Goal: Task Accomplishment & Management: Complete application form

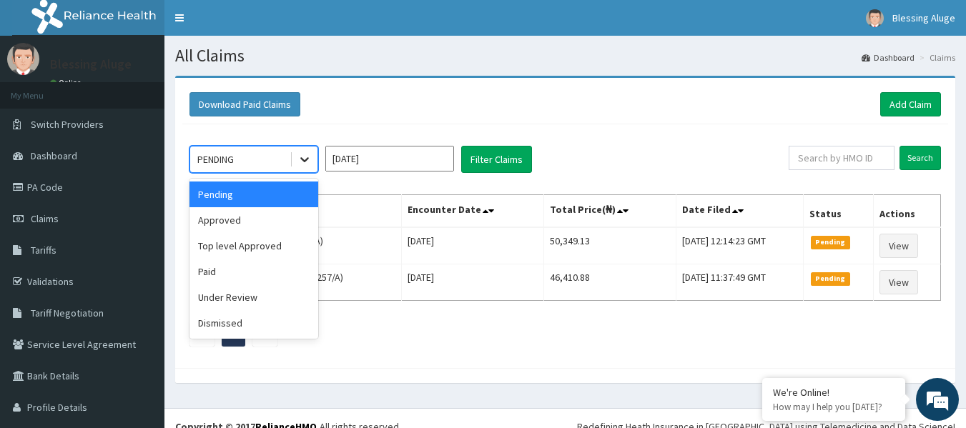
click at [306, 161] on icon at bounding box center [304, 160] width 9 height 5
click at [292, 227] on div "Approved" at bounding box center [254, 220] width 129 height 26
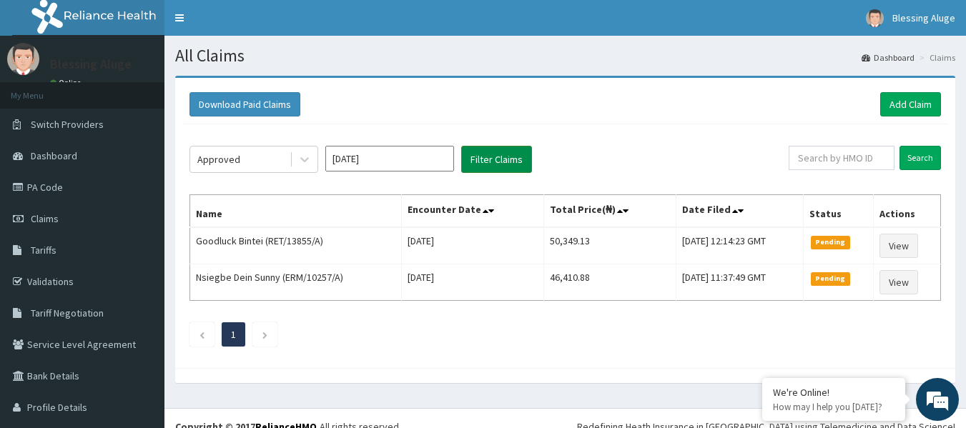
click at [514, 161] on button "Filter Claims" at bounding box center [496, 159] width 71 height 27
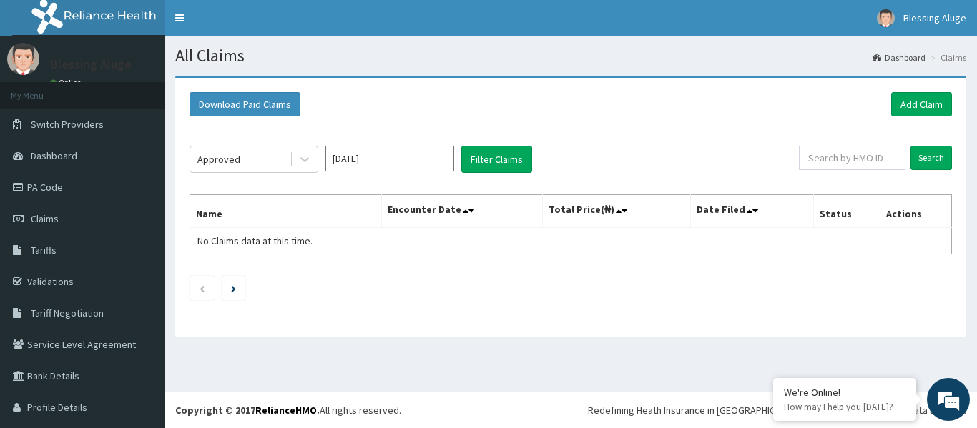
click at [574, 102] on div "Download Paid Claims Add Claim" at bounding box center [571, 104] width 762 height 24
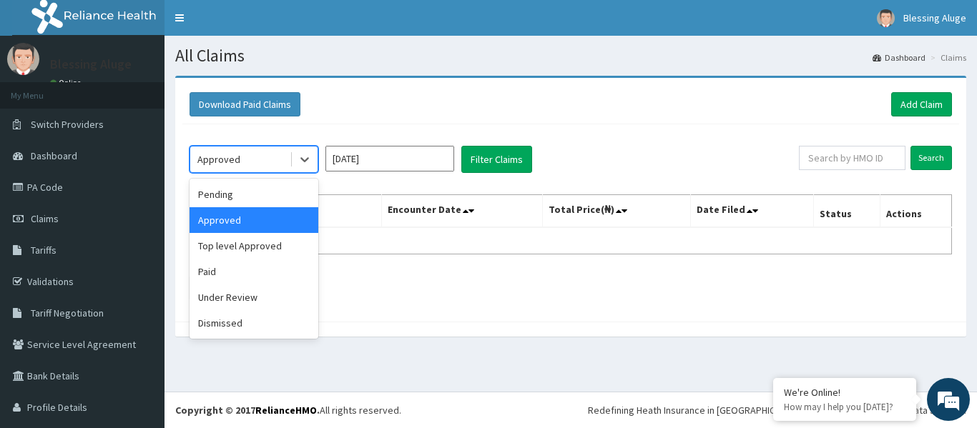
click at [283, 163] on div "Approved" at bounding box center [239, 159] width 99 height 23
click at [252, 270] on div "Paid" at bounding box center [254, 272] width 129 height 26
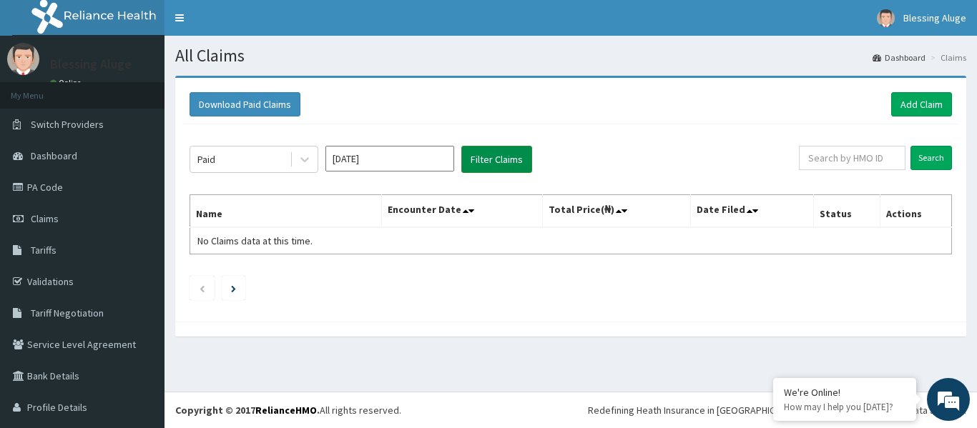
click at [480, 173] on button "Filter Claims" at bounding box center [496, 159] width 71 height 27
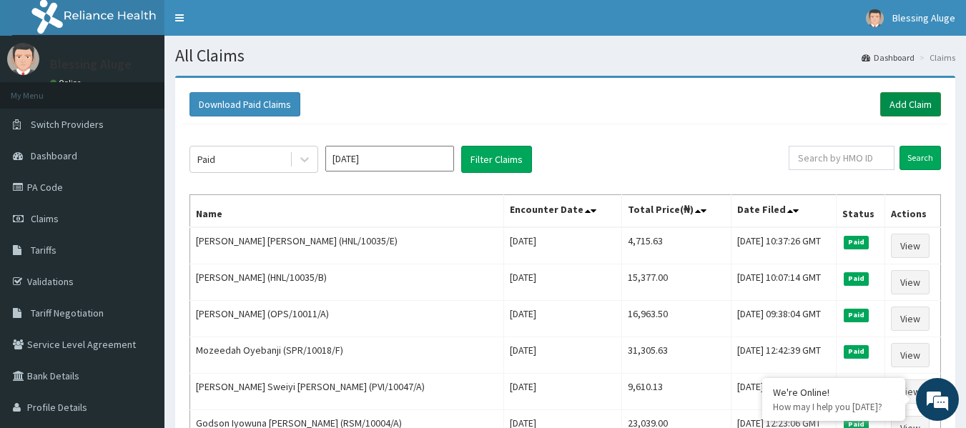
click at [902, 107] on link "Add Claim" at bounding box center [910, 104] width 61 height 24
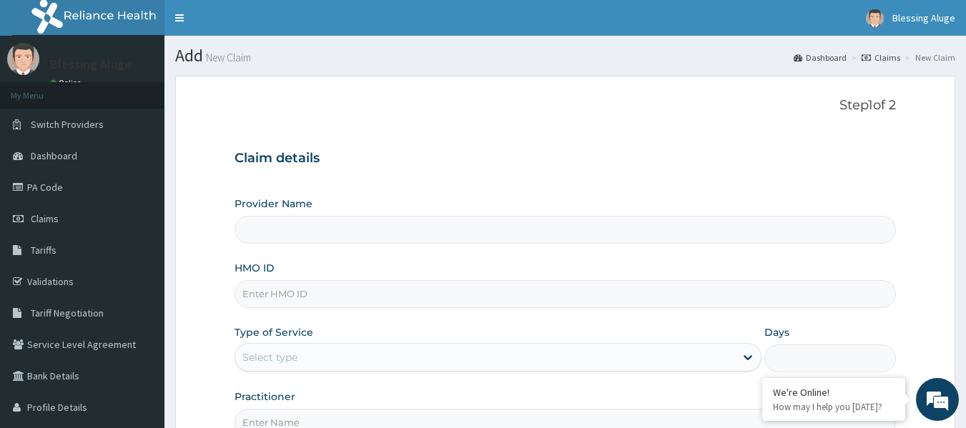
type input "Reliance Family Clinics (RFC) - [GEOGRAPHIC_DATA]"
click at [582, 293] on input "HMO ID" at bounding box center [566, 294] width 662 height 28
paste input "[PERSON_NAME]"
type input "[PERSON_NAME]"
paste input "ZEI/10018/A"
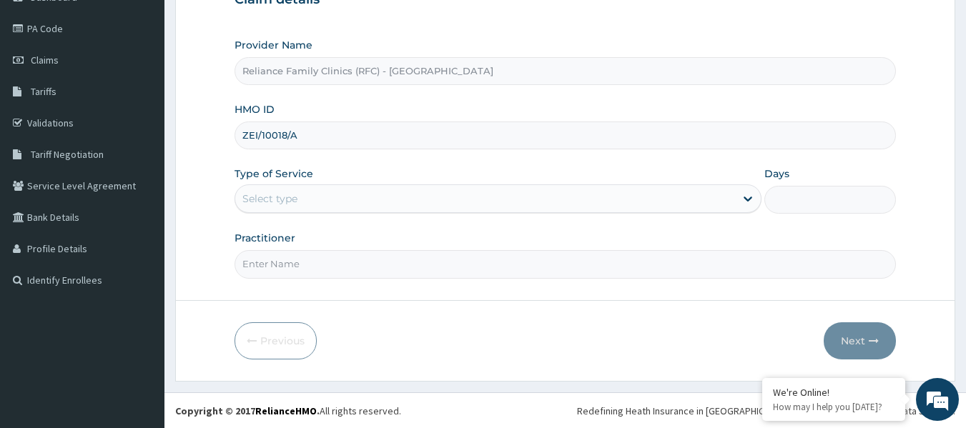
scroll to position [160, 0]
type input "ZEI/10018/A"
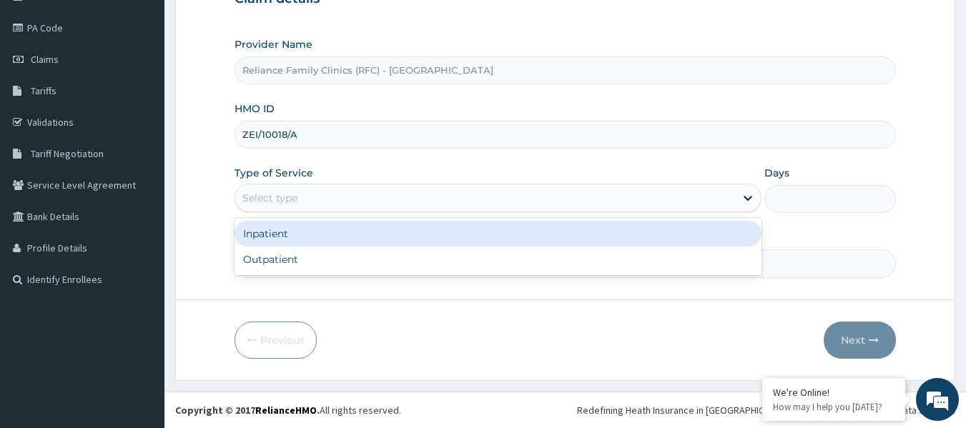
click at [402, 207] on div "Select type" at bounding box center [485, 198] width 500 height 23
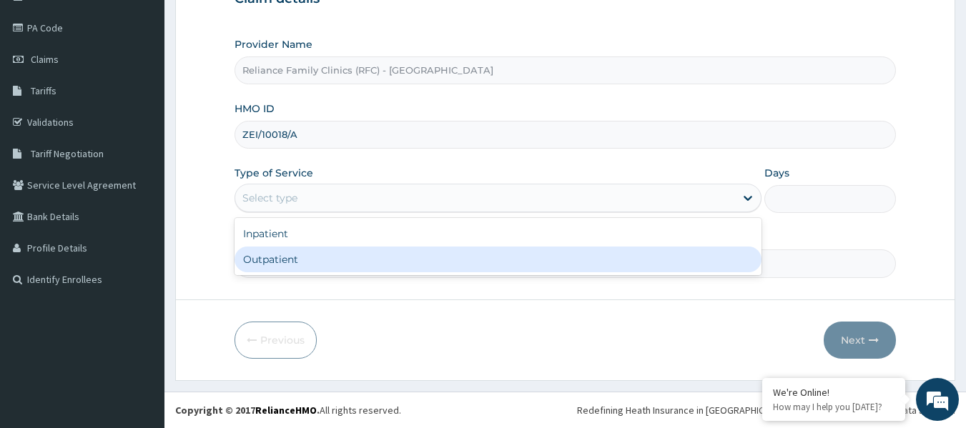
click at [383, 258] on div "Outpatient" at bounding box center [498, 260] width 527 height 26
type input "1"
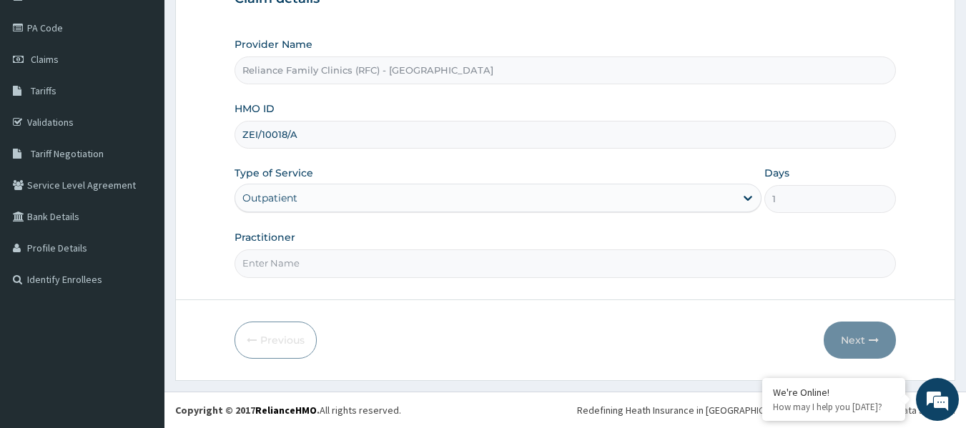
click at [383, 267] on input "Practitioner" at bounding box center [566, 264] width 662 height 28
type input "Locum"
click at [860, 338] on button "Next" at bounding box center [860, 340] width 72 height 37
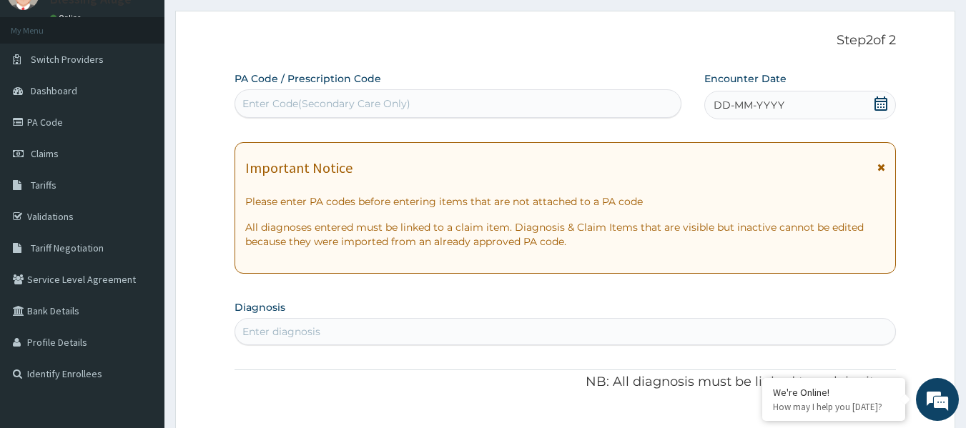
scroll to position [64, 0]
click at [883, 107] on icon at bounding box center [881, 104] width 14 height 14
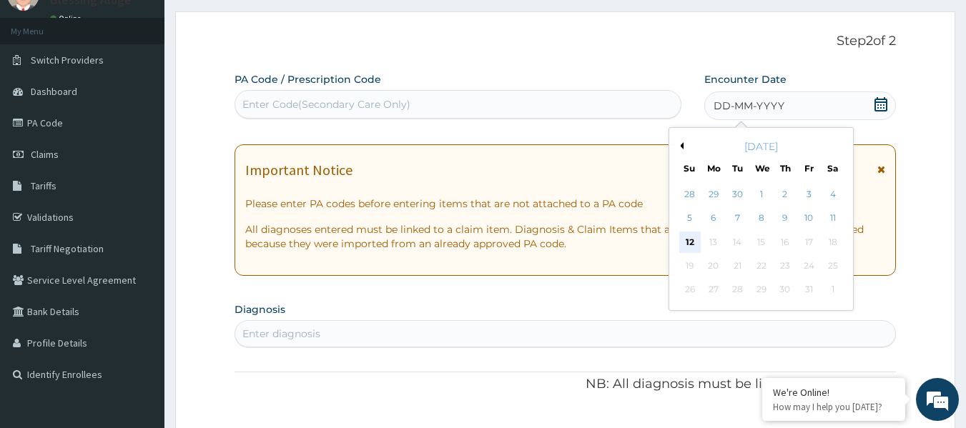
click at [690, 235] on div "12" at bounding box center [690, 242] width 21 height 21
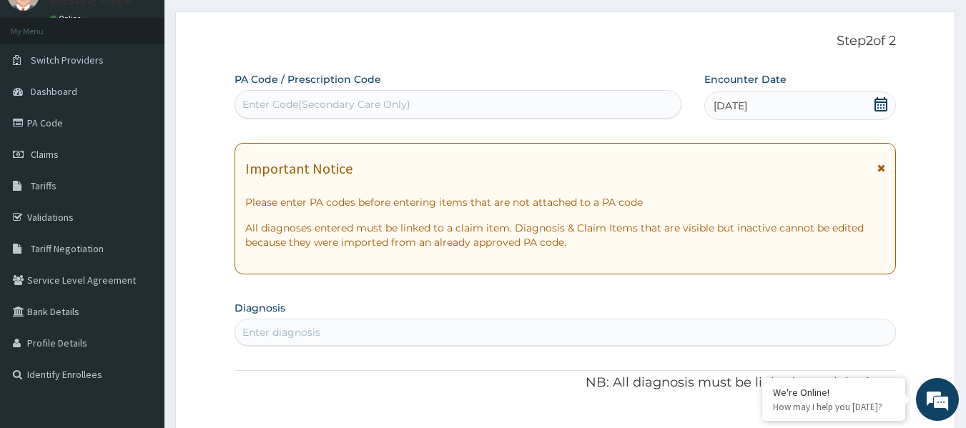
click at [876, 108] on icon at bounding box center [881, 104] width 13 height 14
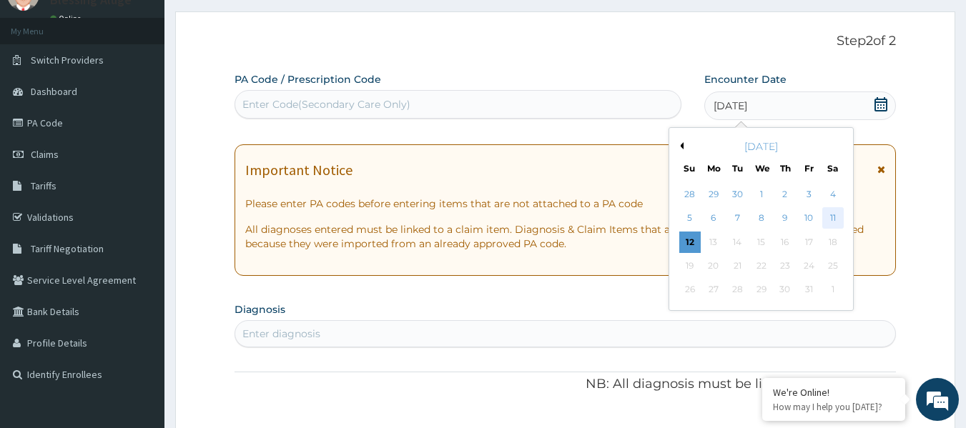
click at [833, 214] on div "11" at bounding box center [833, 218] width 21 height 21
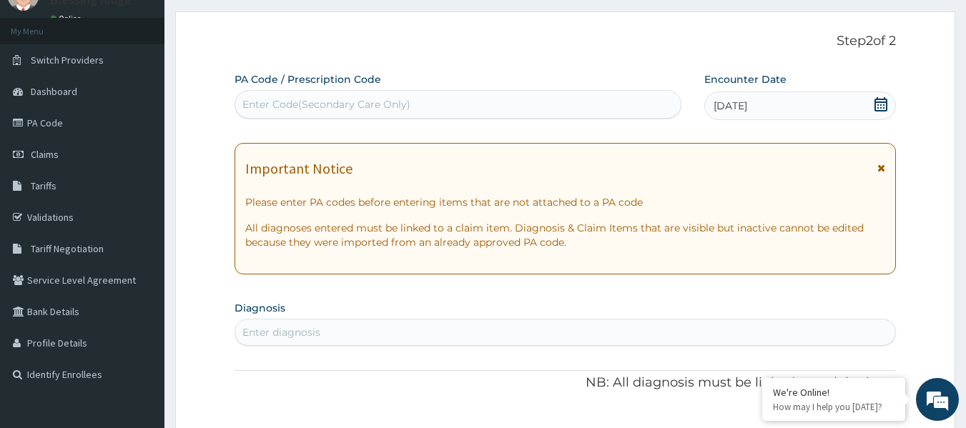
click at [422, 339] on div "Enter diagnosis" at bounding box center [565, 332] width 661 height 23
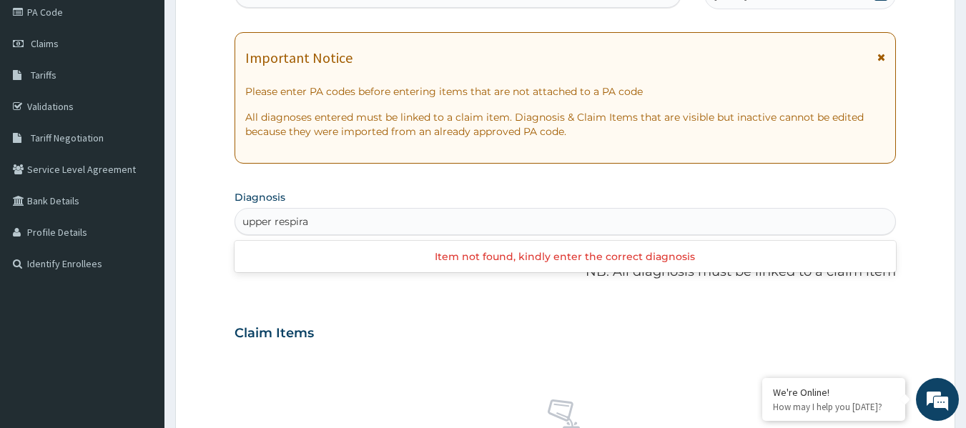
scroll to position [178, 0]
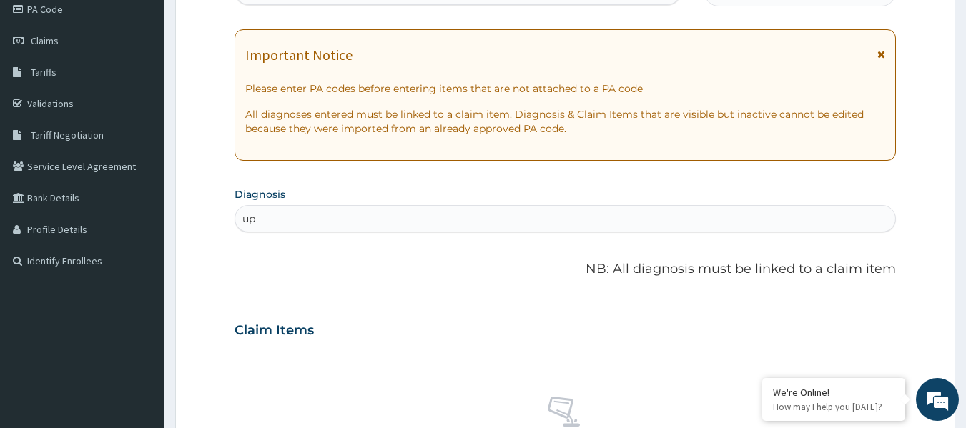
type input "u"
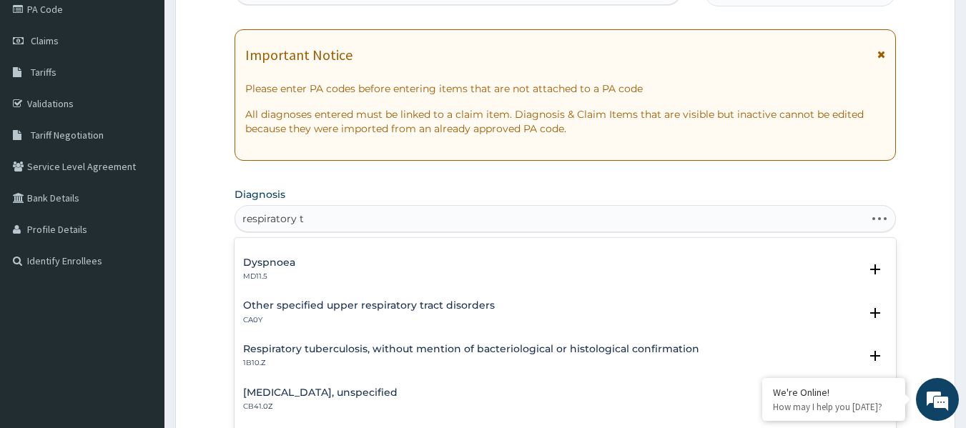
scroll to position [0, 0]
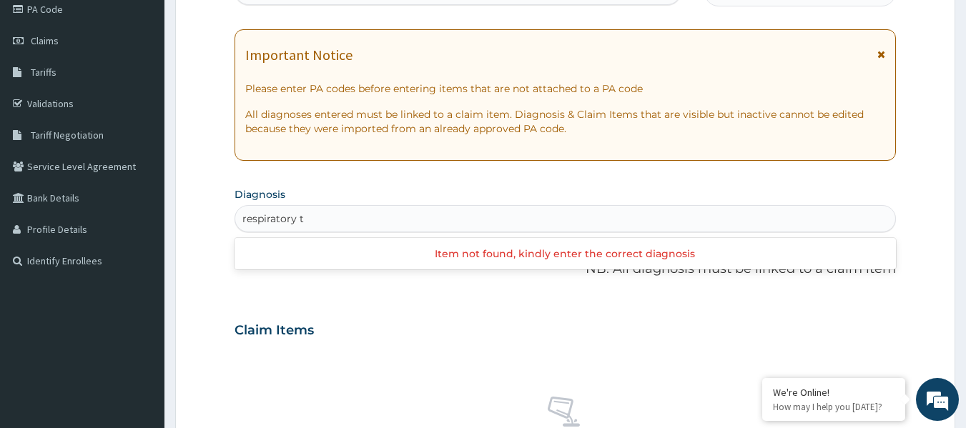
type input "respiratory"
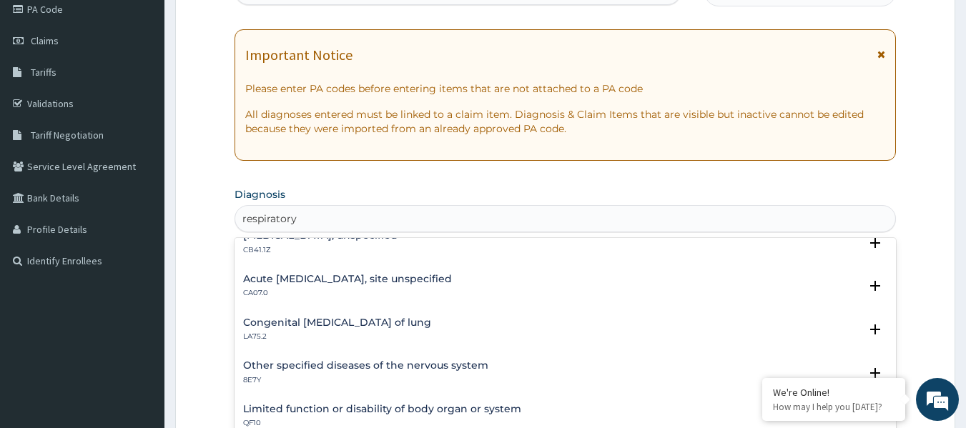
scroll to position [406, 0]
click at [452, 281] on h4 "Acute upper respiratory infection, site unspecified" at bounding box center [347, 280] width 209 height 11
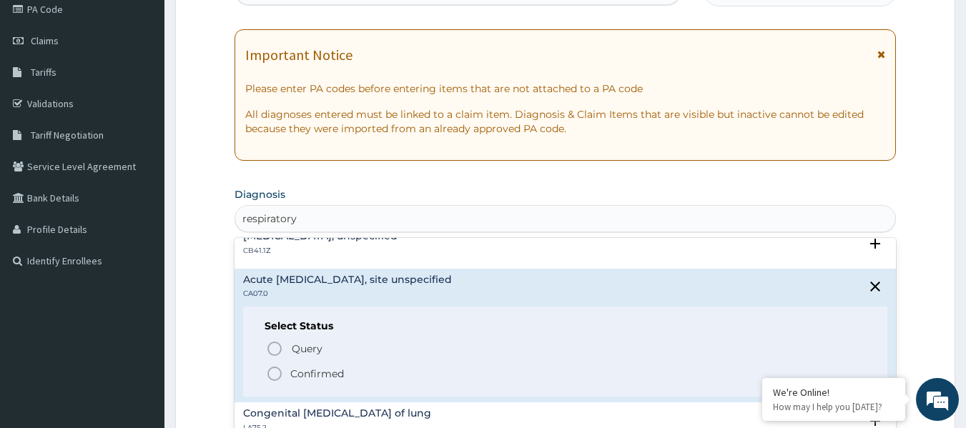
click at [394, 375] on span "Confirmed" at bounding box center [566, 374] width 601 height 17
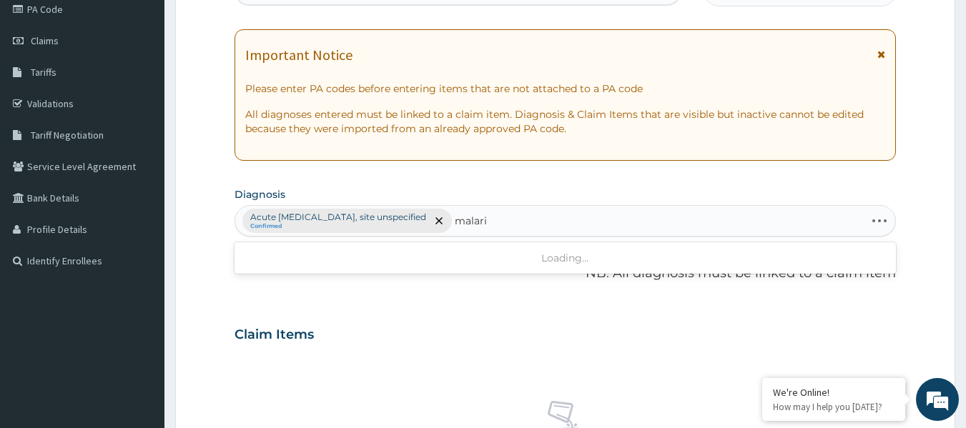
type input "malaria"
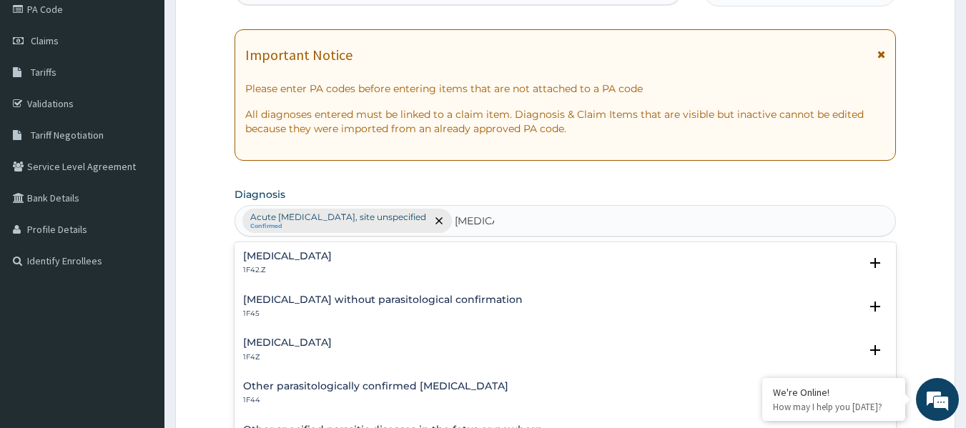
click at [332, 260] on h4 "Plasmodium malariae malaria without complication" at bounding box center [287, 256] width 89 height 11
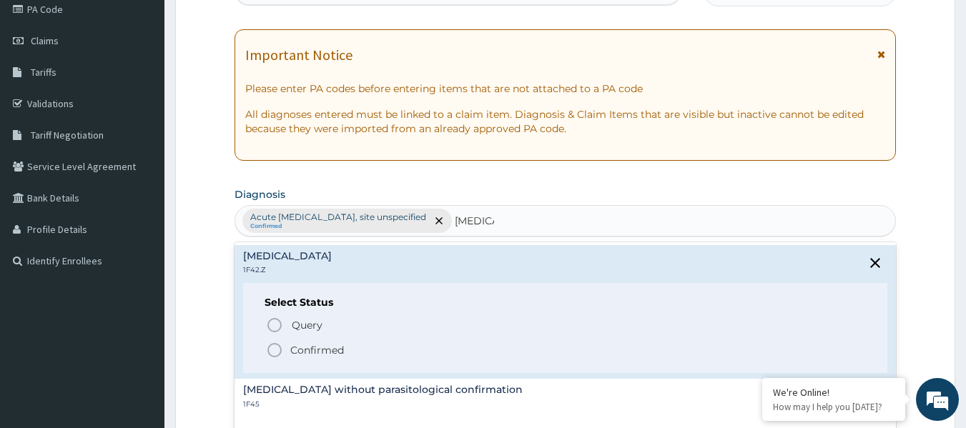
click at [340, 353] on p "Confirmed" at bounding box center [317, 350] width 54 height 14
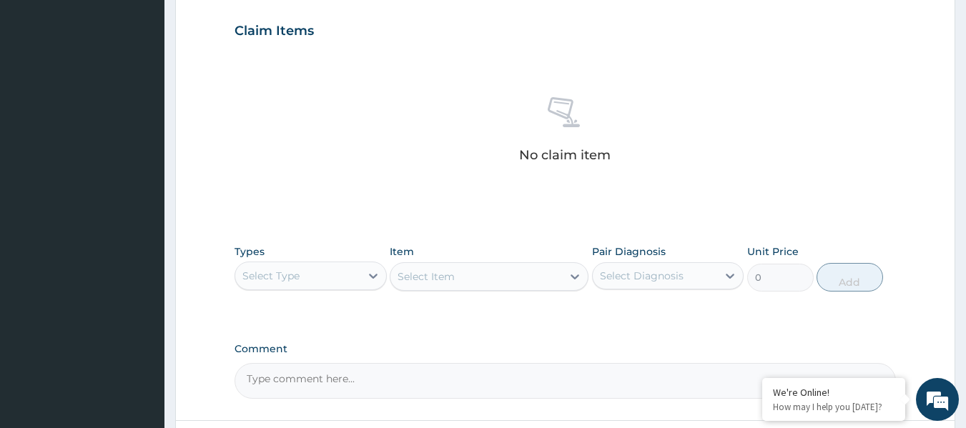
scroll to position [483, 0]
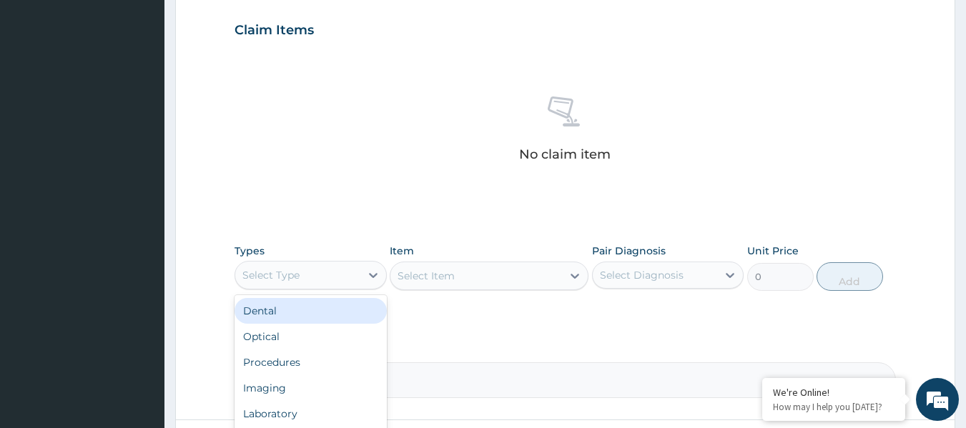
click at [326, 275] on div "Select Type" at bounding box center [297, 275] width 125 height 23
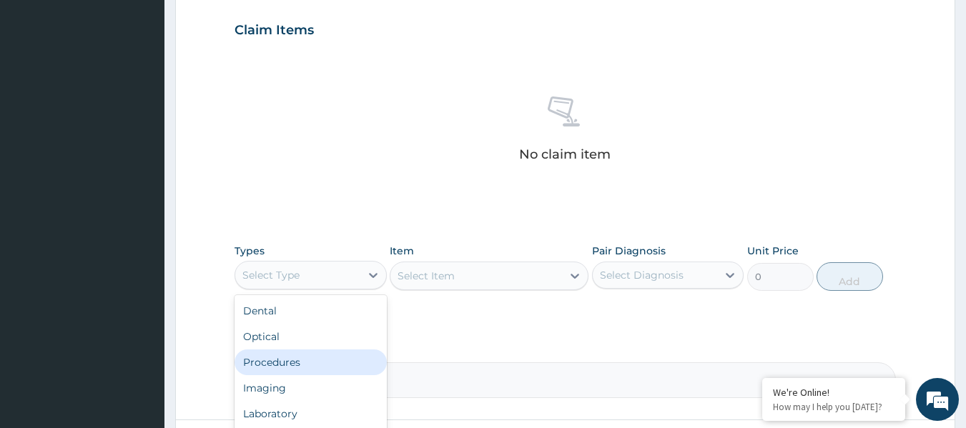
click at [335, 357] on div "Procedures" at bounding box center [311, 363] width 152 height 26
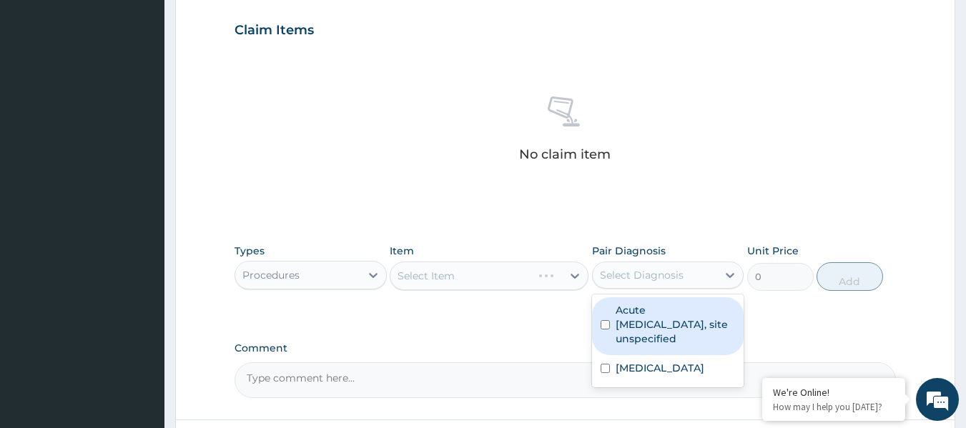
click at [633, 278] on div "Select Diagnosis" at bounding box center [642, 275] width 84 height 14
click at [633, 313] on label "Acute upper respiratory infection, site unspecified" at bounding box center [676, 324] width 120 height 43
checkbox input "true"
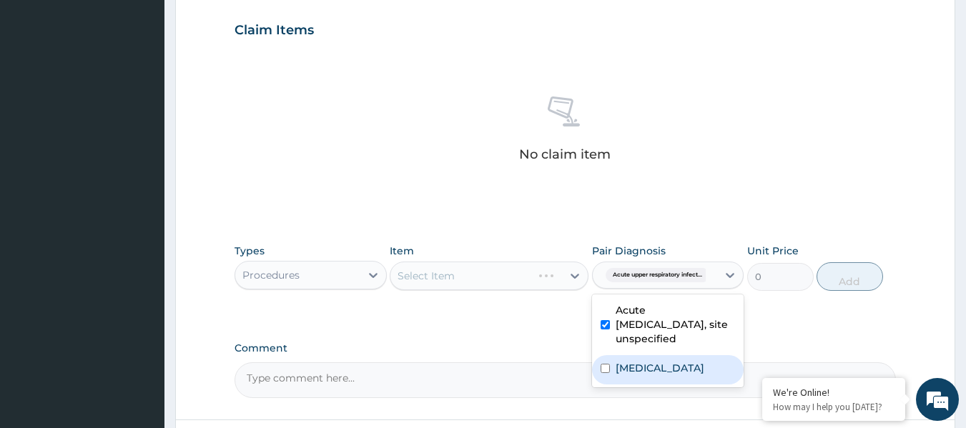
click at [628, 365] on label "Plasmodium malariae malaria without complication" at bounding box center [660, 368] width 89 height 14
checkbox input "true"
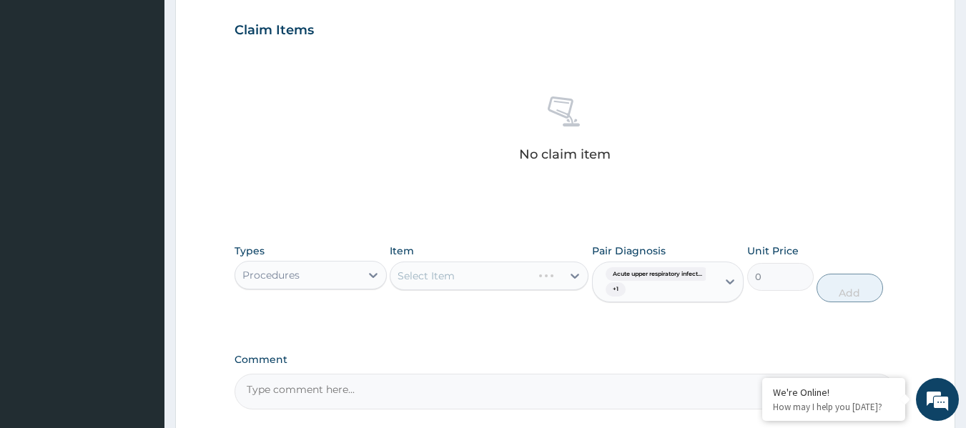
click at [529, 270] on div "Select Item" at bounding box center [489, 276] width 199 height 29
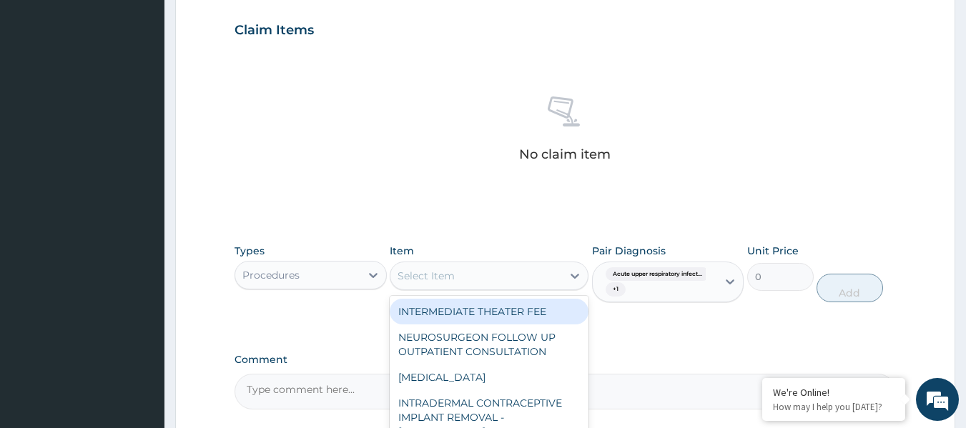
click at [529, 270] on div "Select Item" at bounding box center [477, 276] width 172 height 23
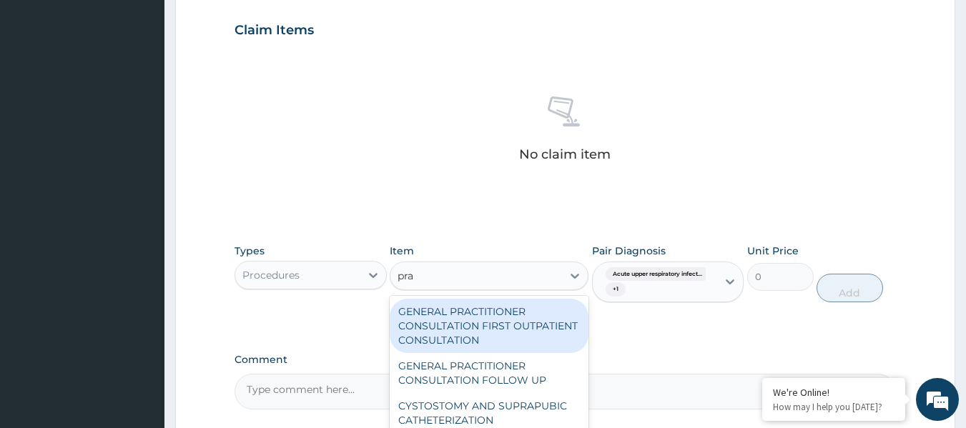
type input "prac"
click at [527, 309] on div "GENERAL PRACTITIONER CONSULTATION FIRST OUTPATIENT CONSULTATION" at bounding box center [489, 326] width 199 height 54
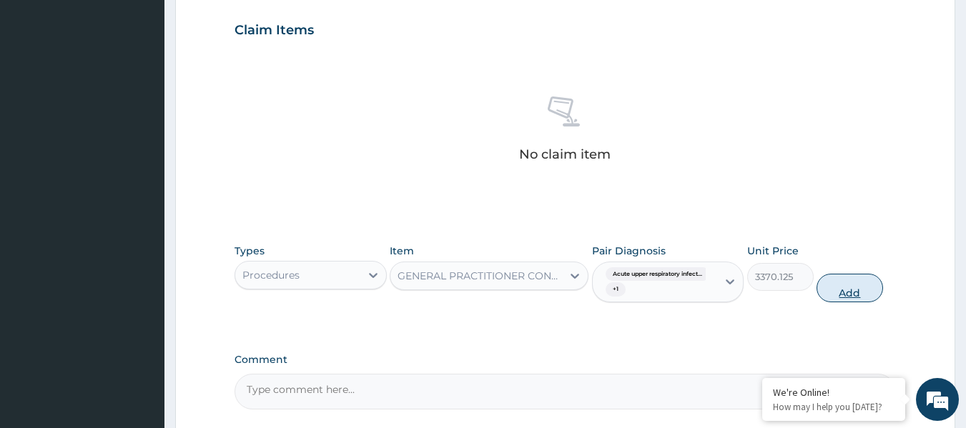
click at [829, 298] on button "Add" at bounding box center [850, 288] width 67 height 29
type input "0"
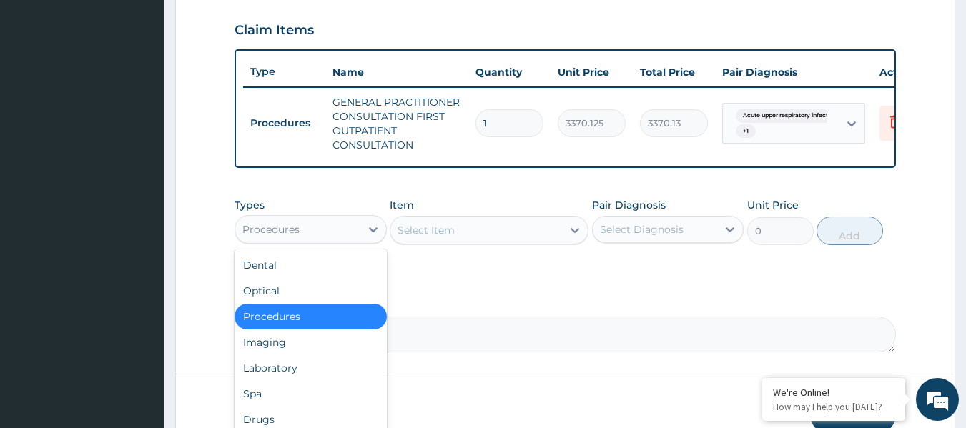
click at [328, 241] on div "Procedures" at bounding box center [297, 229] width 125 height 23
click at [313, 375] on div "Laboratory" at bounding box center [311, 368] width 152 height 26
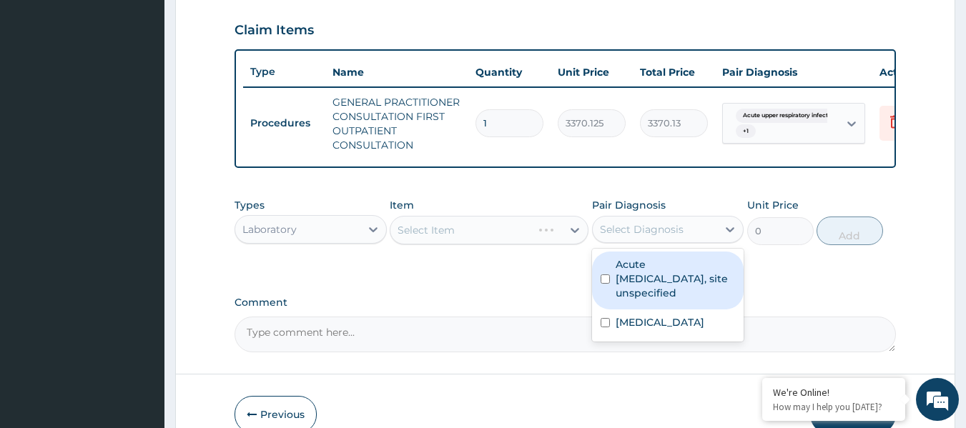
click at [672, 237] on div "Select Diagnosis" at bounding box center [642, 229] width 84 height 14
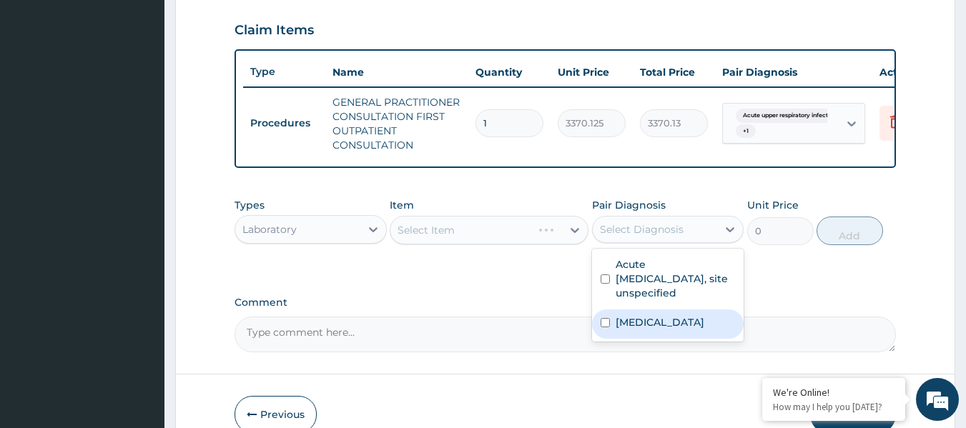
click at [654, 330] on label "Plasmodium malariae malaria without complication" at bounding box center [660, 322] width 89 height 14
checkbox input "true"
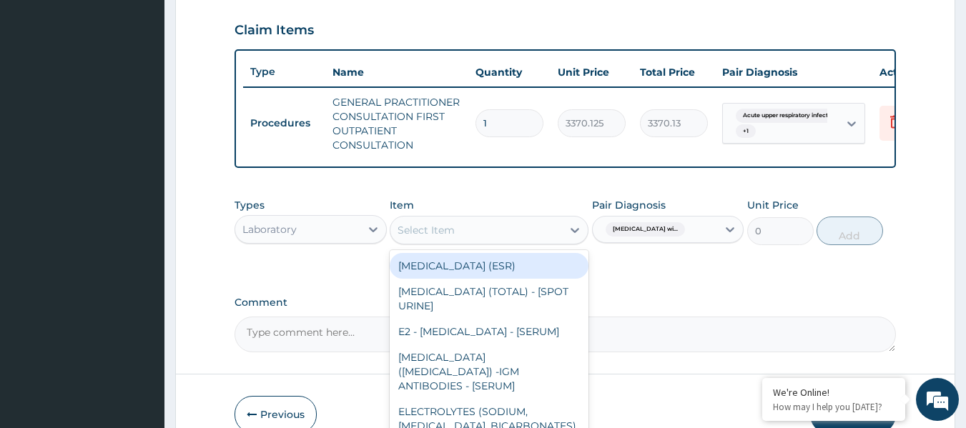
click at [512, 237] on div "Select Item" at bounding box center [477, 230] width 172 height 23
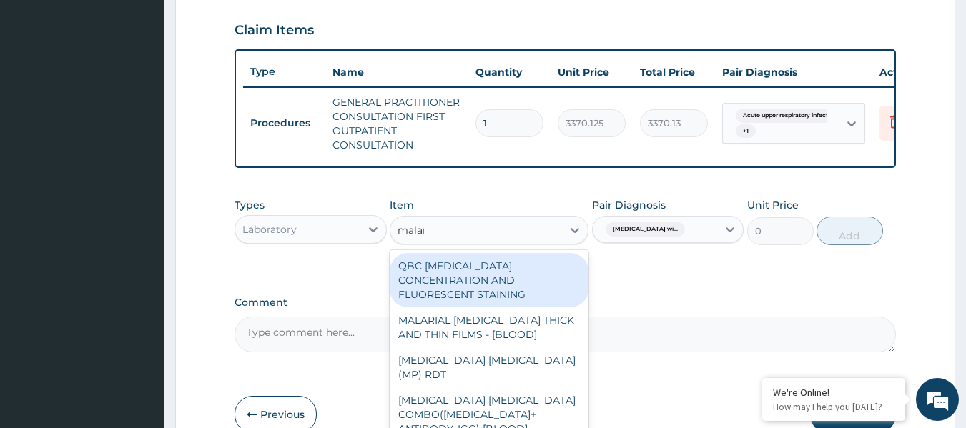
type input "malari"
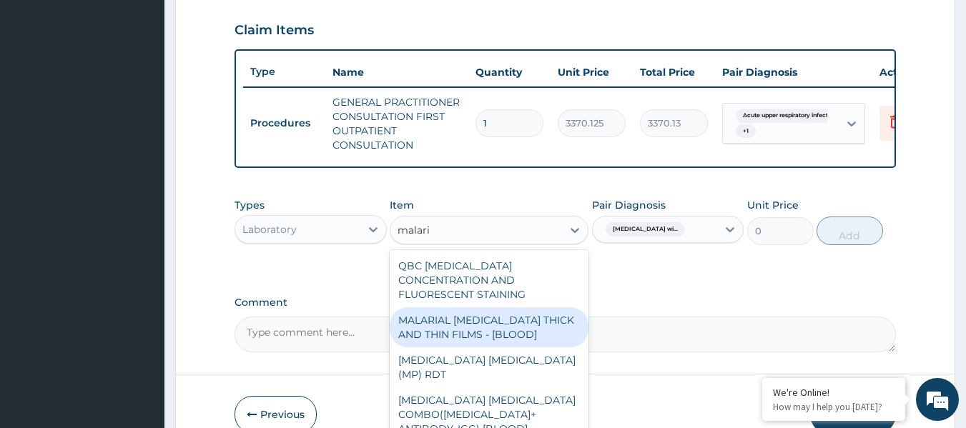
click at [507, 326] on div "MALARIAL PARASITE THICK AND THIN FILMS - [BLOOD]" at bounding box center [489, 328] width 199 height 40
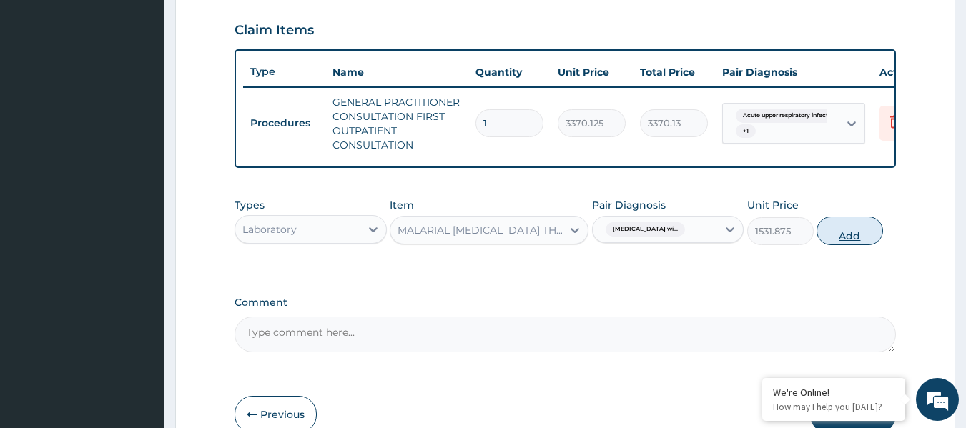
click at [832, 245] on button "Add" at bounding box center [850, 231] width 67 height 29
type input "0"
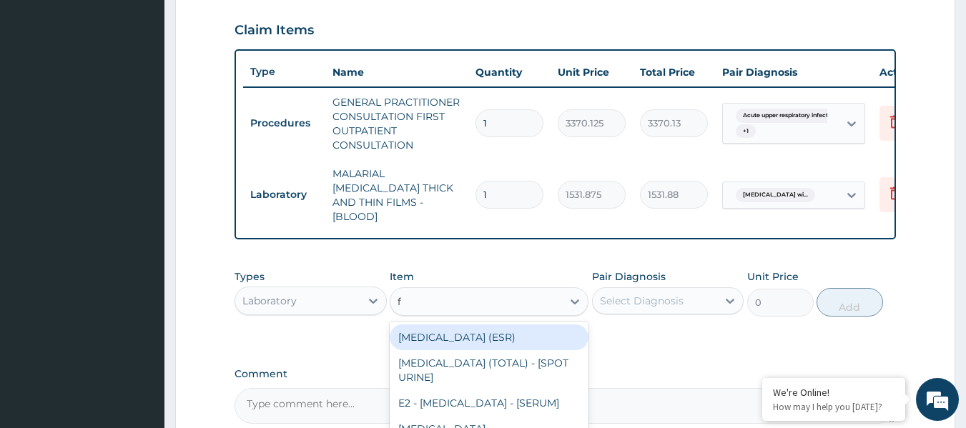
click at [509, 290] on div "f f" at bounding box center [477, 301] width 172 height 23
type input "fbc"
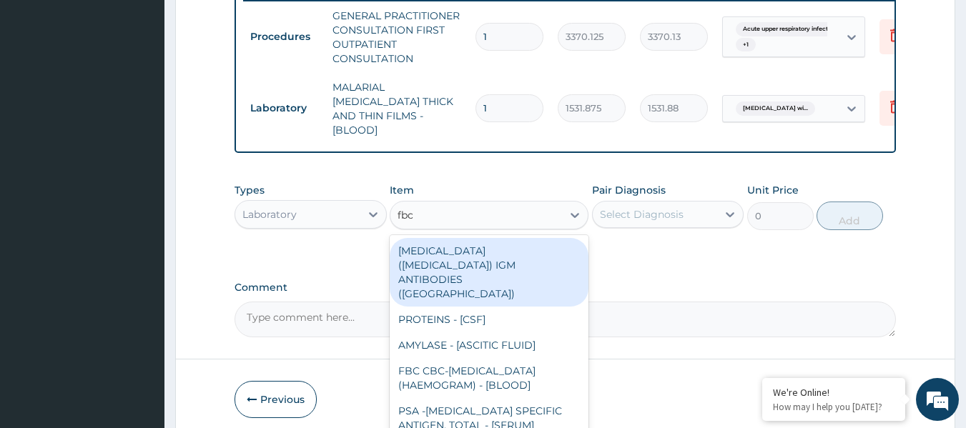
scroll to position [571, 0]
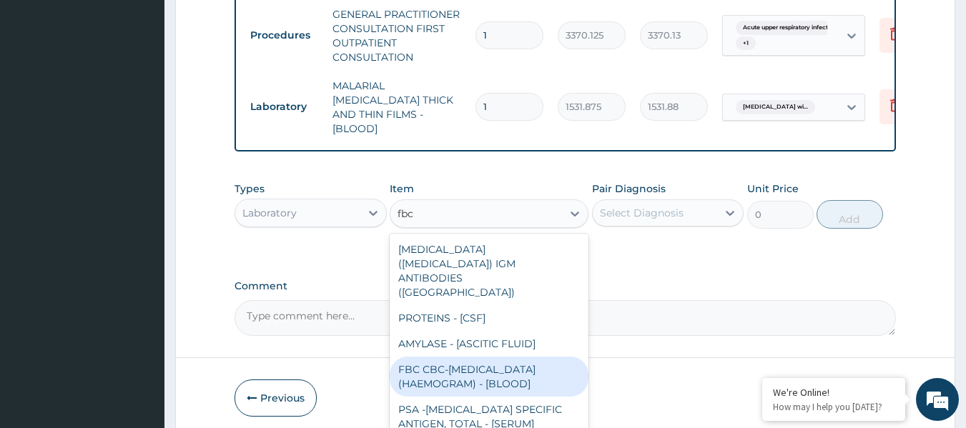
click at [522, 357] on div "FBC CBC-COMPLETE BLOOD COUNT (HAEMOGRAM) - [BLOOD]" at bounding box center [489, 377] width 199 height 40
type input "4085"
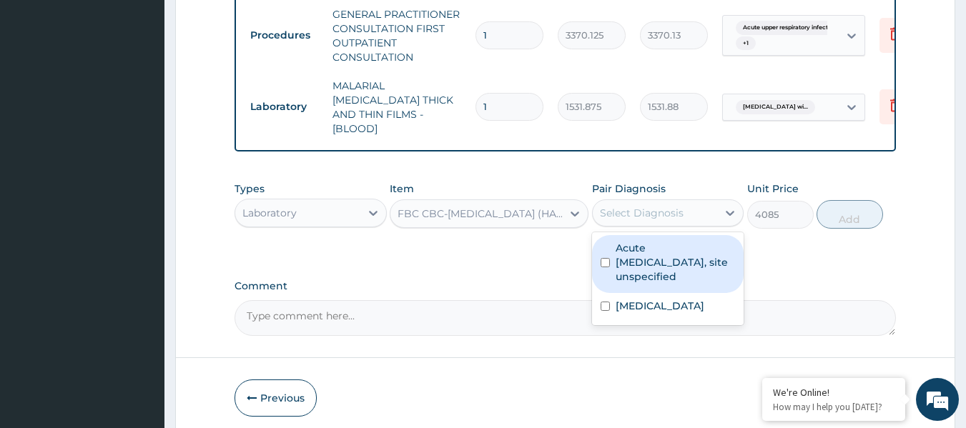
click at [687, 214] on div "Select Diagnosis" at bounding box center [655, 213] width 125 height 23
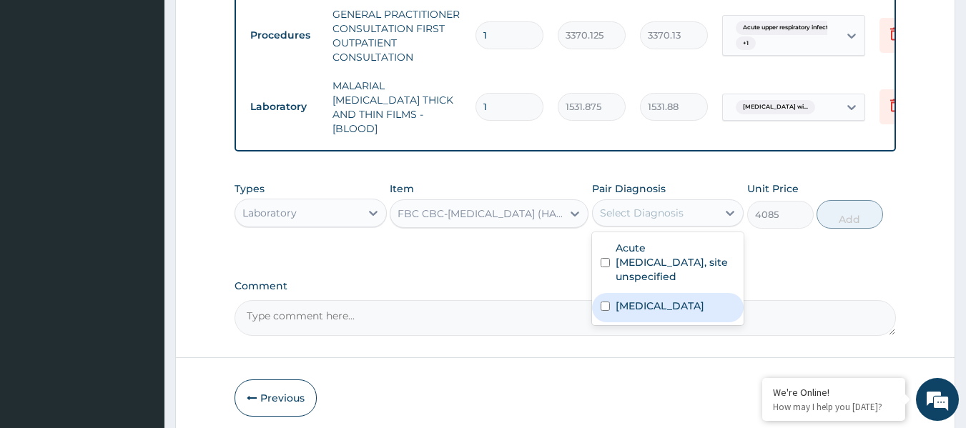
click at [657, 303] on label "Plasmodium malariae malaria without complication" at bounding box center [660, 306] width 89 height 14
checkbox input "true"
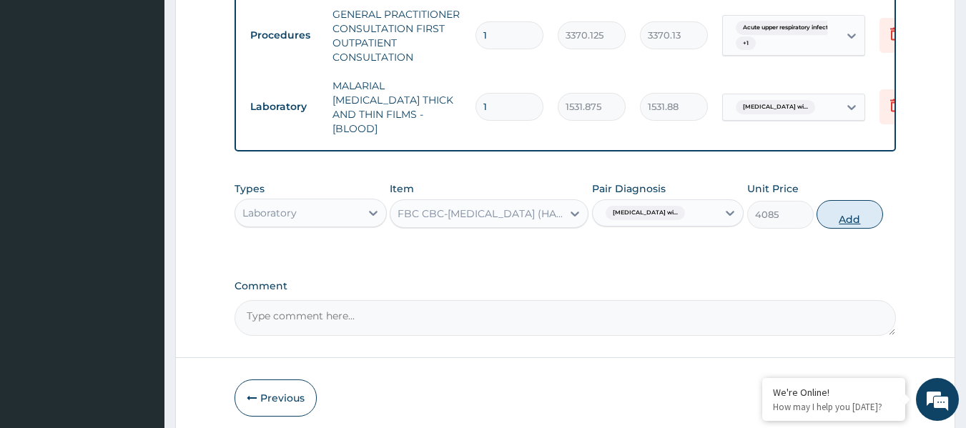
click at [842, 210] on button "Add" at bounding box center [850, 214] width 67 height 29
type input "0"
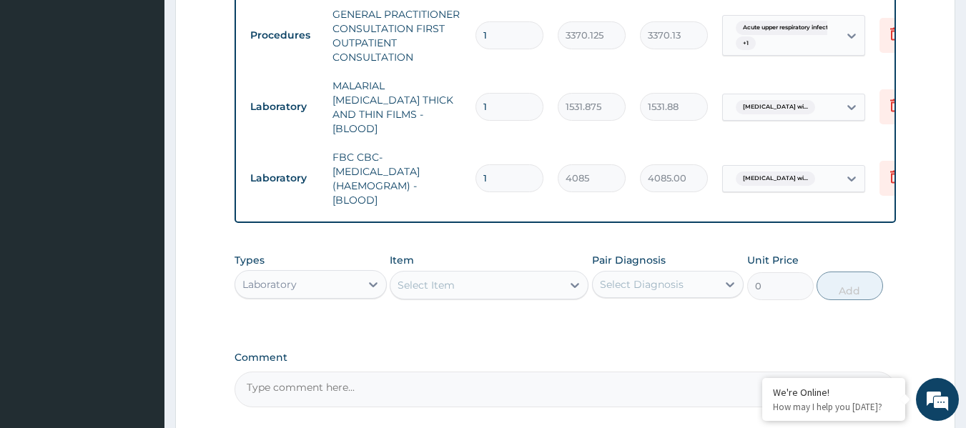
click at [526, 263] on div "Item Select Item" at bounding box center [489, 276] width 199 height 47
click at [521, 288] on div "Select Item" at bounding box center [477, 285] width 172 height 23
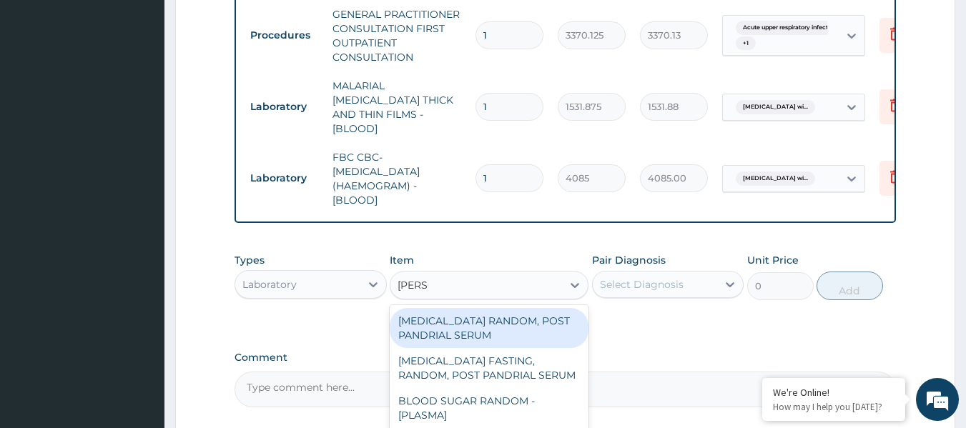
type input "random"
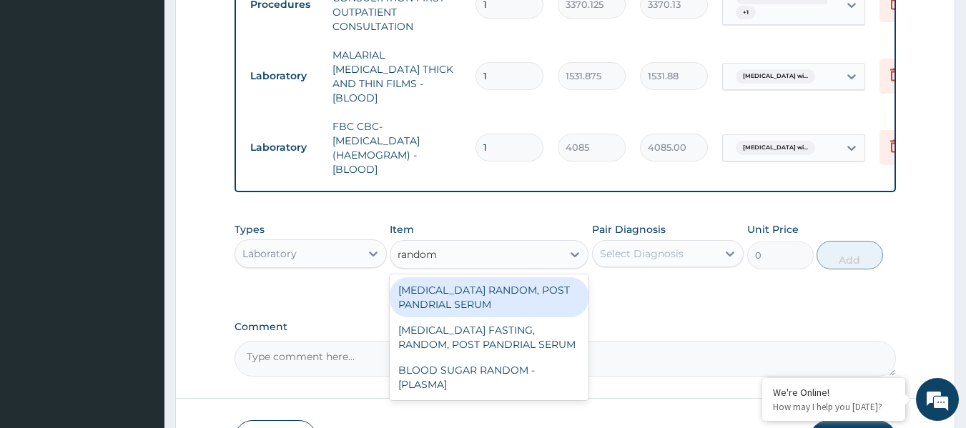
scroll to position [605, 0]
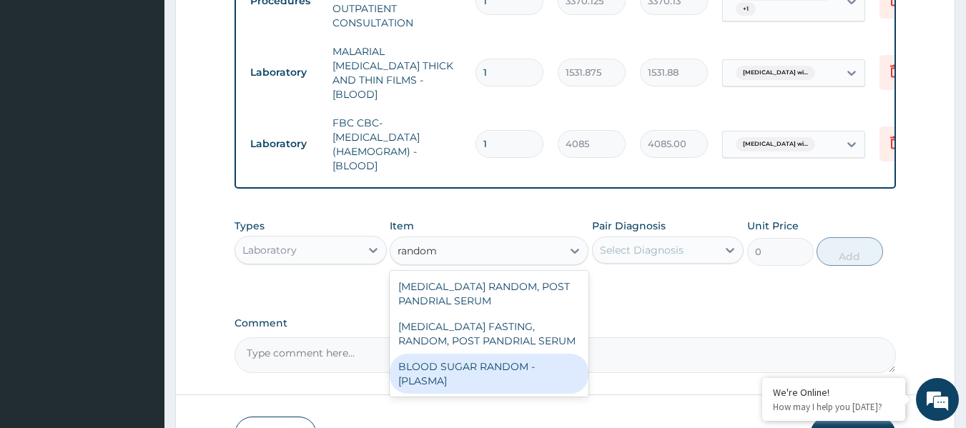
click at [501, 371] on div "BLOOD SUGAR RANDOM - [PLASMA]" at bounding box center [489, 374] width 199 height 40
type input "1800"
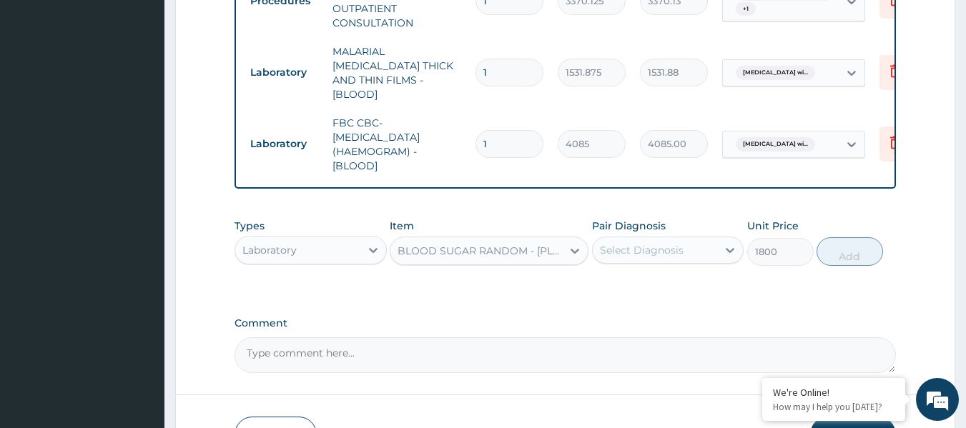
click at [662, 251] on div "Select Diagnosis" at bounding box center [642, 250] width 84 height 14
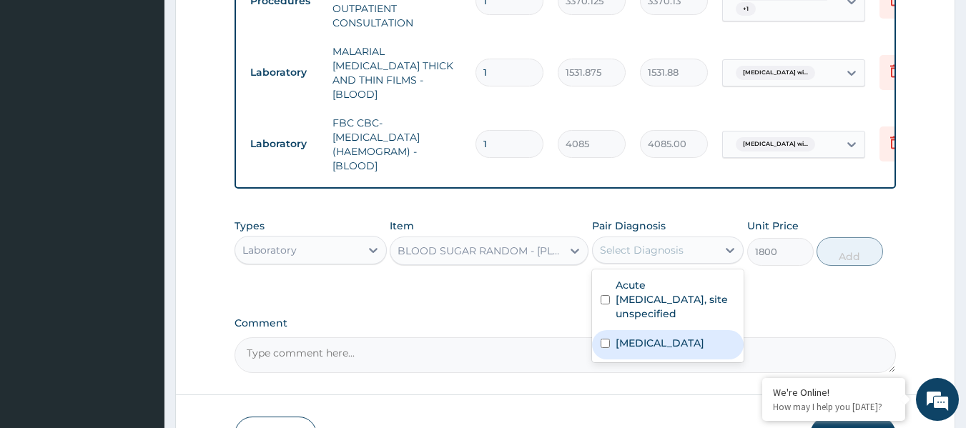
click at [650, 340] on label "Plasmodium malariae malaria without complication" at bounding box center [660, 343] width 89 height 14
checkbox input "true"
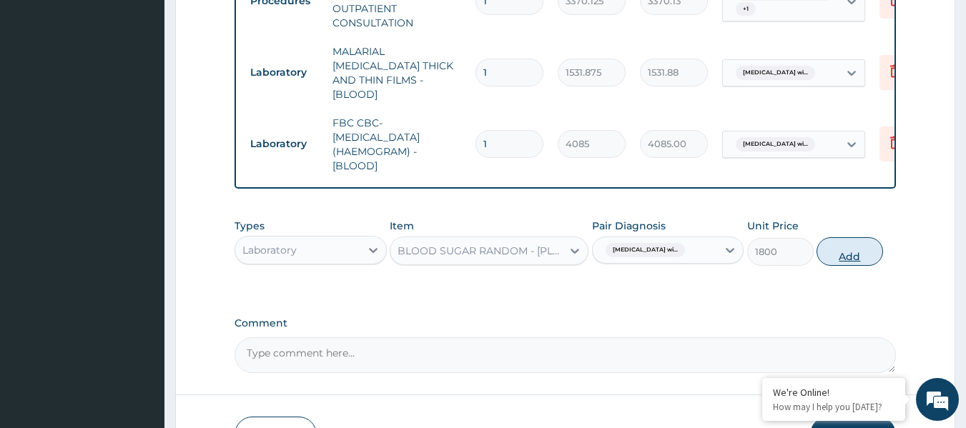
click at [840, 249] on button "Add" at bounding box center [850, 251] width 67 height 29
type input "0"
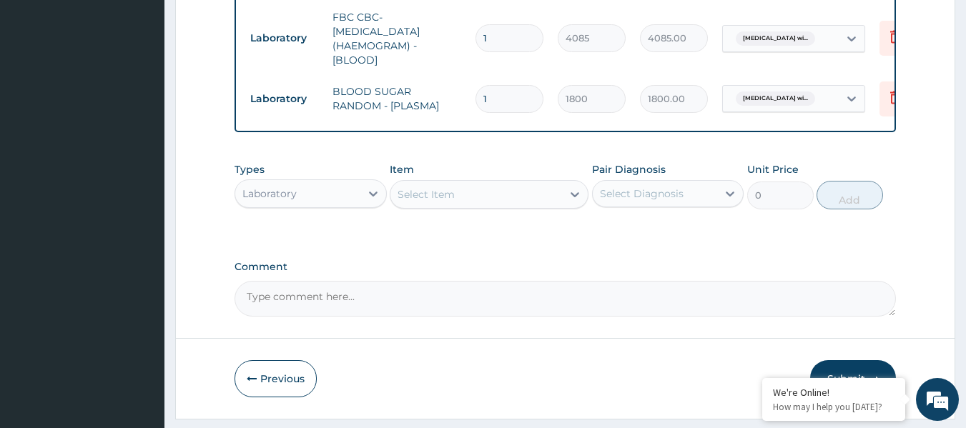
scroll to position [715, 0]
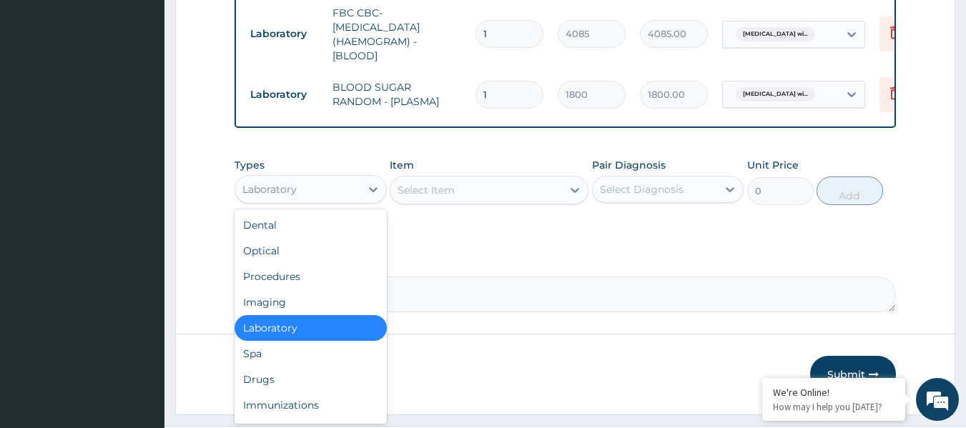
click at [330, 197] on div "Laboratory" at bounding box center [297, 189] width 125 height 23
click at [305, 372] on div "Drugs" at bounding box center [311, 380] width 152 height 26
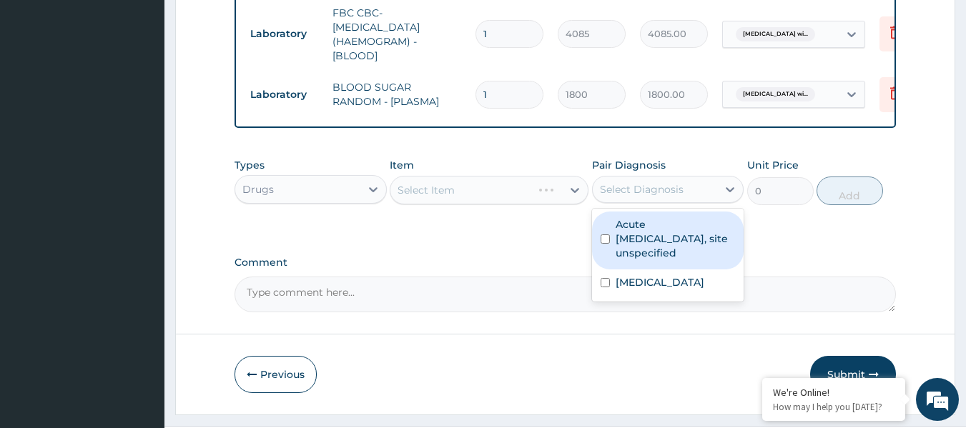
click at [639, 192] on div "Select Diagnosis" at bounding box center [642, 189] width 84 height 14
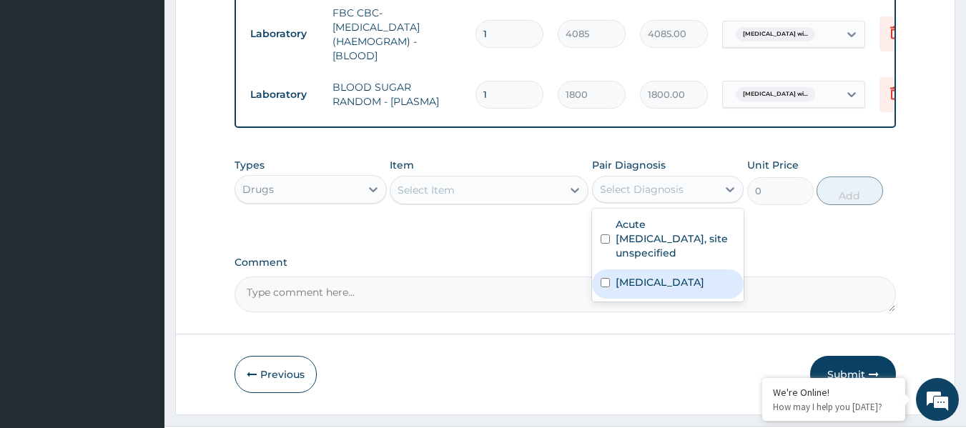
click at [622, 281] on label "Plasmodium malariae malaria without complication" at bounding box center [660, 282] width 89 height 14
checkbox input "true"
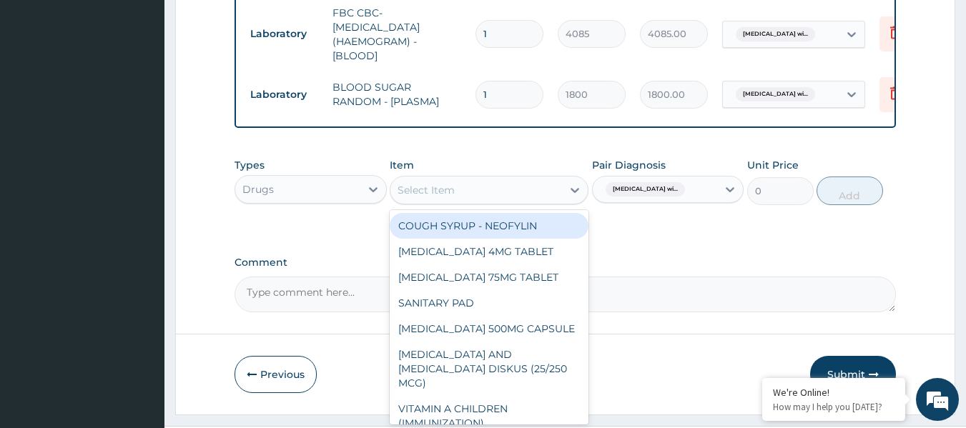
click at [522, 192] on div "Select Item" at bounding box center [477, 190] width 172 height 23
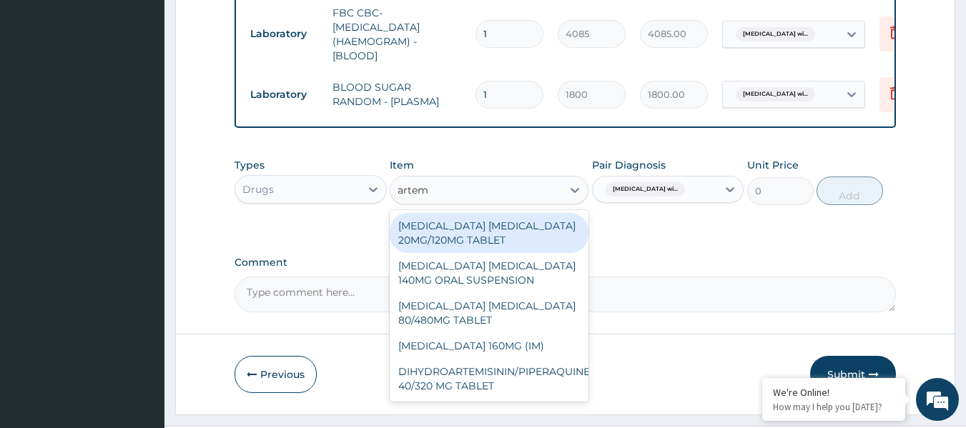
type input "arteme"
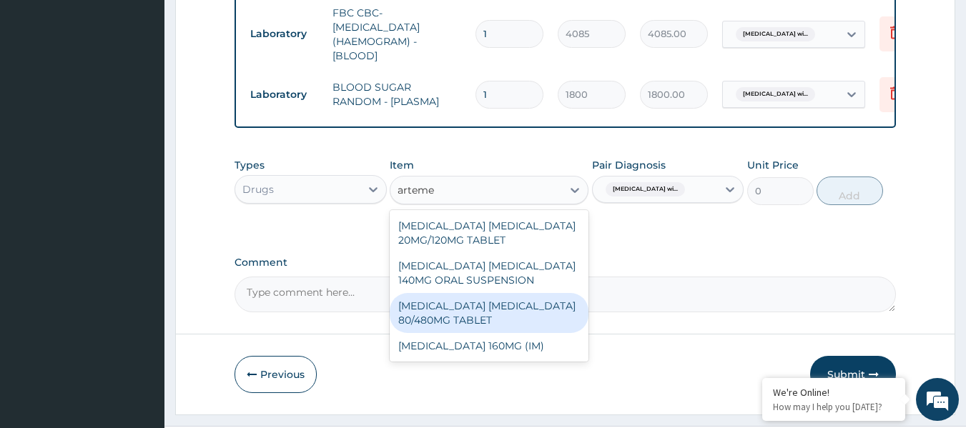
click at [496, 305] on div "ARTEMETHER LUMEFANTRINE 80/480MG TABLET" at bounding box center [489, 313] width 199 height 40
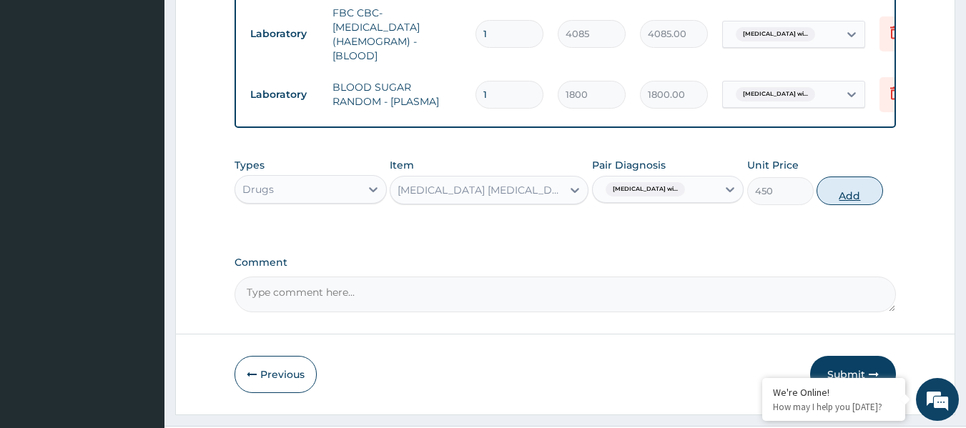
click at [833, 193] on button "Add" at bounding box center [850, 191] width 67 height 29
type input "0"
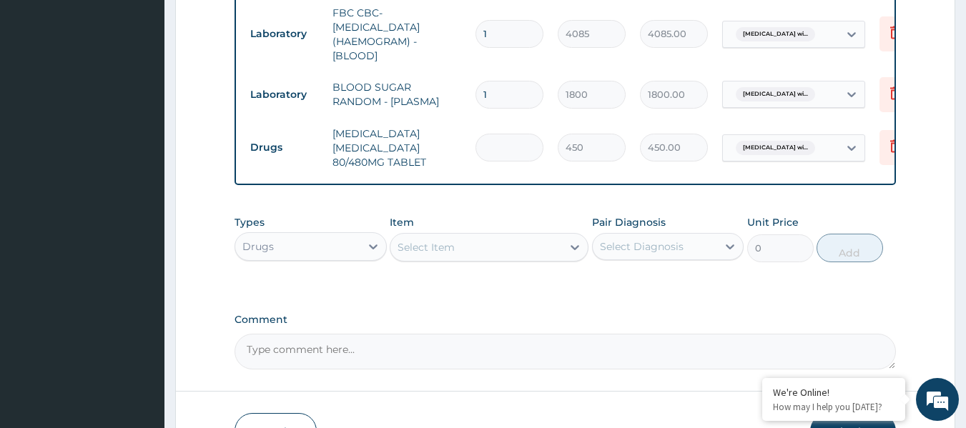
type input "0.00"
type input "6"
type input "2700.00"
type input "6"
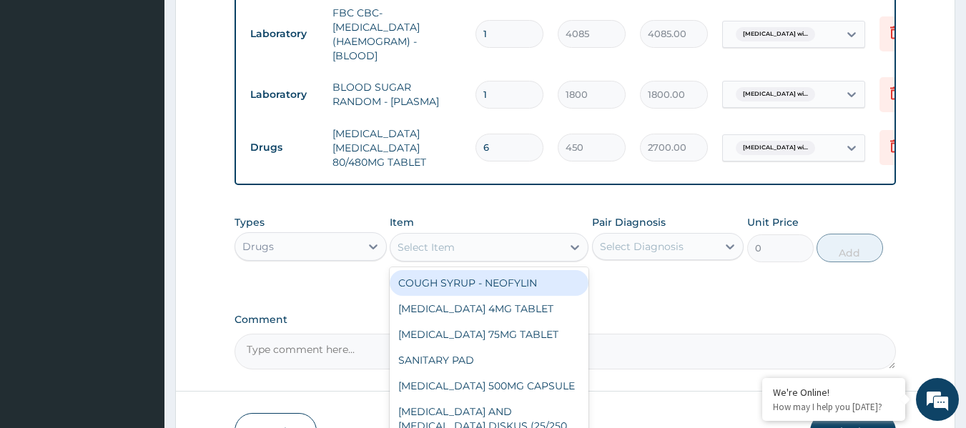
click at [441, 252] on div "Select Item" at bounding box center [477, 247] width 172 height 23
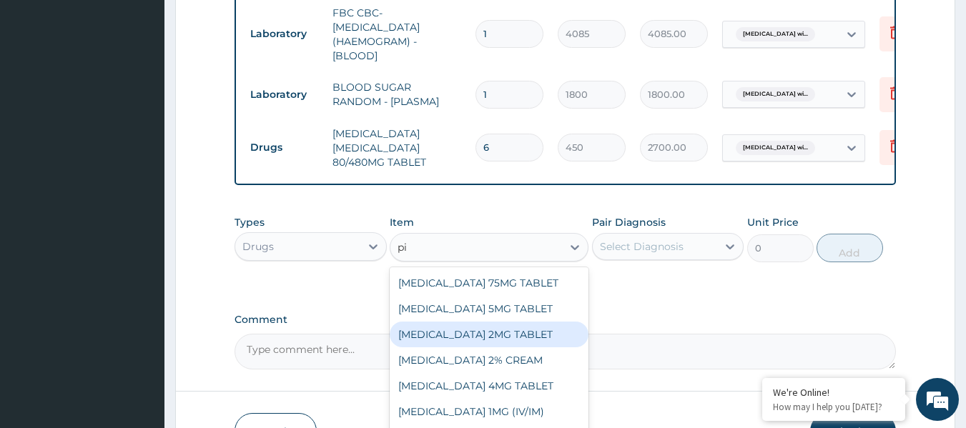
type input "pi"
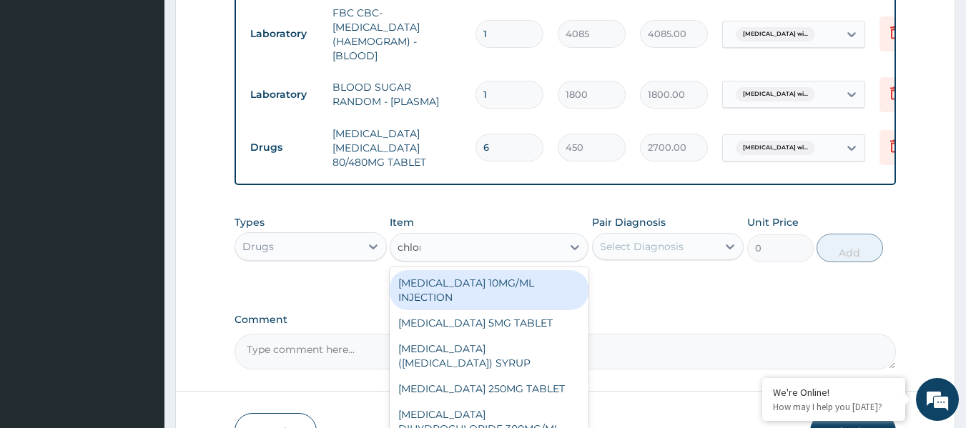
type input "chlorp"
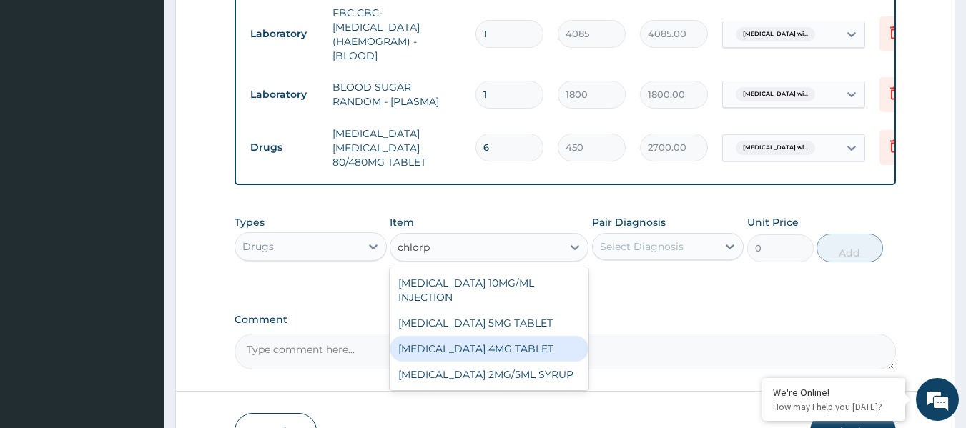
click at [460, 351] on div "CHLORPHENIRAMINE 4MG TABLET" at bounding box center [489, 349] width 199 height 26
type input "60"
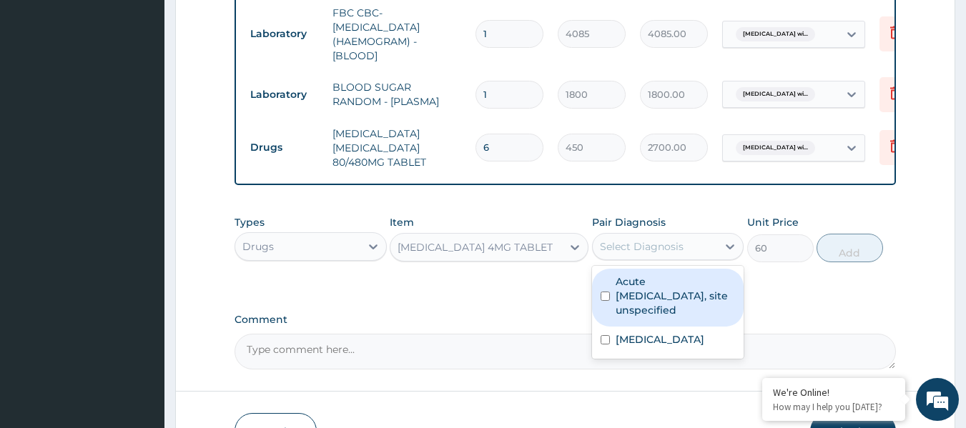
click at [702, 251] on div "Select Diagnosis" at bounding box center [655, 246] width 125 height 23
click at [678, 313] on label "Acute upper respiratory infection, site unspecified" at bounding box center [676, 296] width 120 height 43
checkbox input "true"
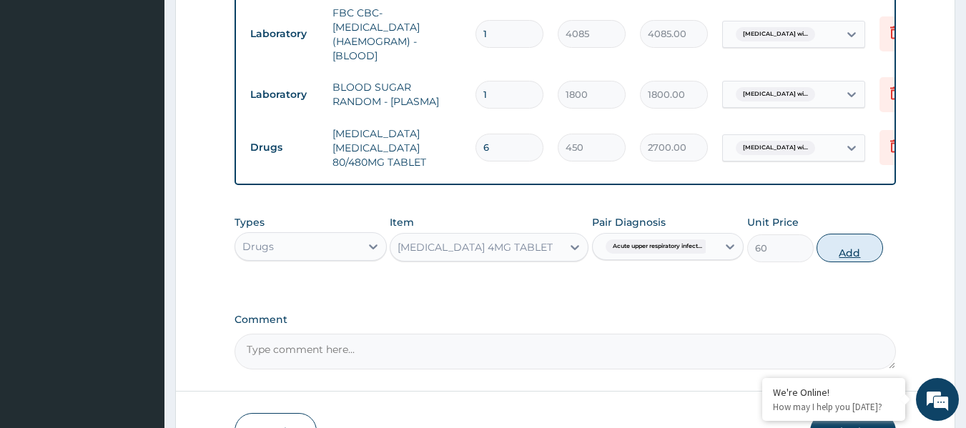
click at [828, 250] on button "Add" at bounding box center [850, 248] width 67 height 29
type input "0"
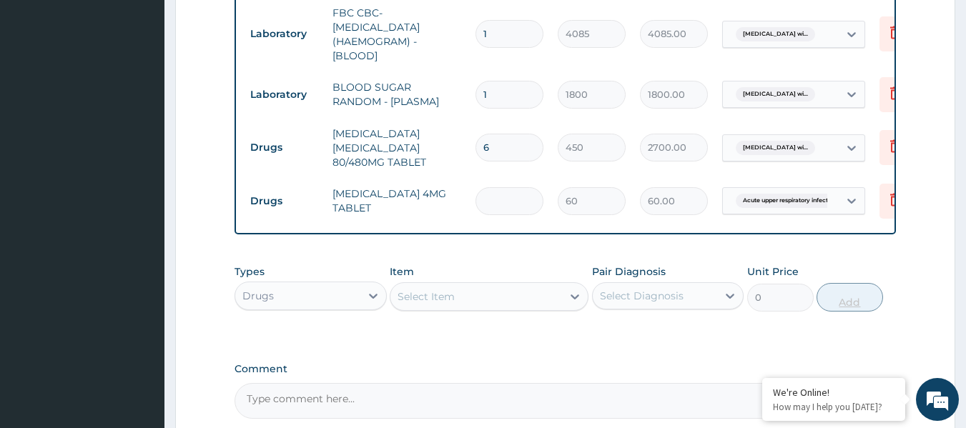
type input "0.00"
type input "3"
type input "180.00"
type input "3"
click at [441, 305] on div "Select Item" at bounding box center [489, 297] width 199 height 29
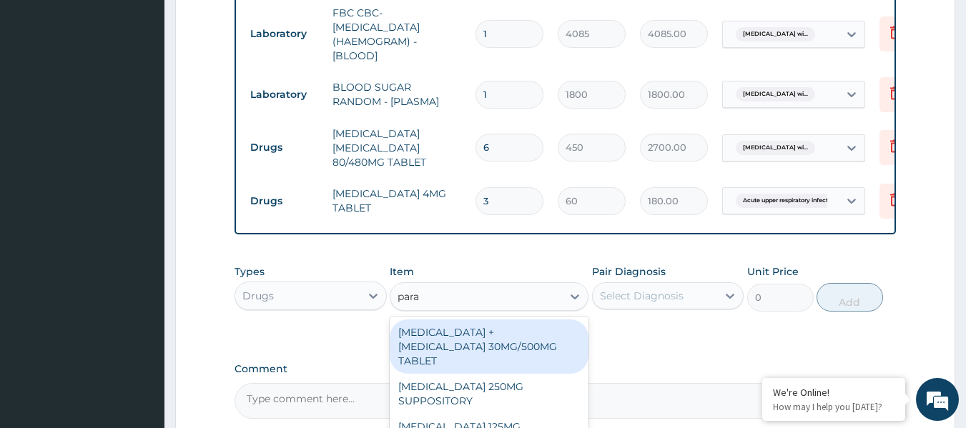
type input "parac"
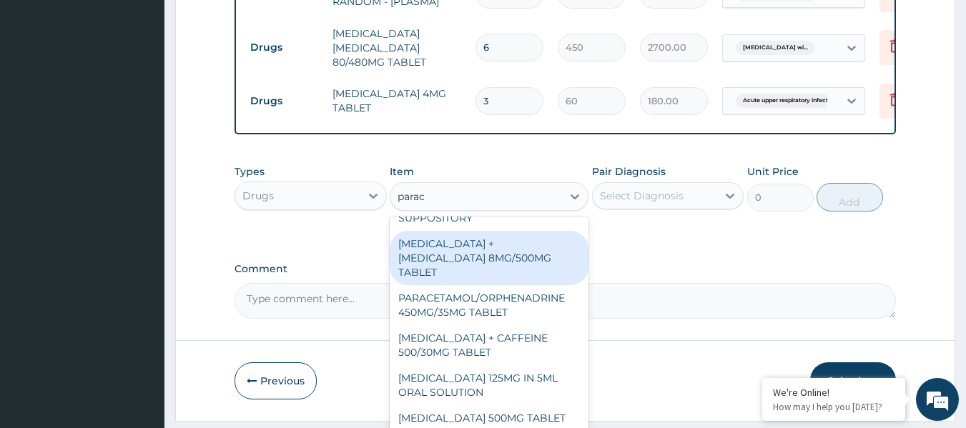
scroll to position [818, 0]
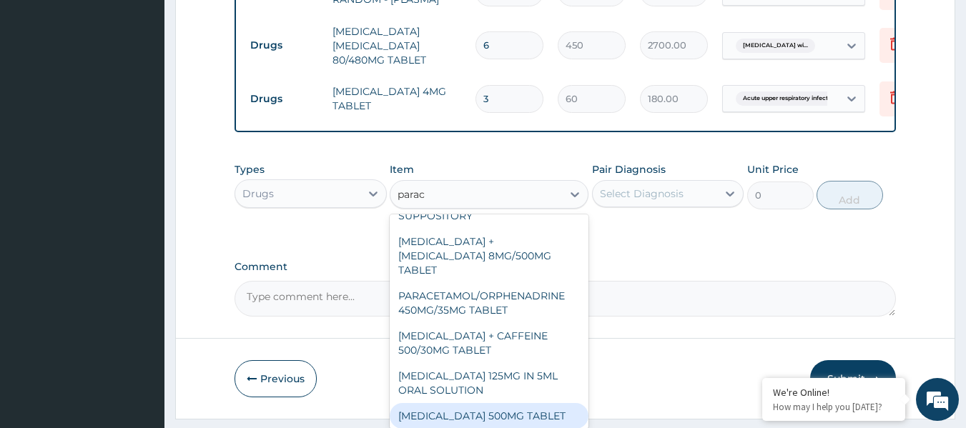
click at [496, 403] on div "PARACETAMOL 500MG TABLET" at bounding box center [489, 416] width 199 height 26
type input "30"
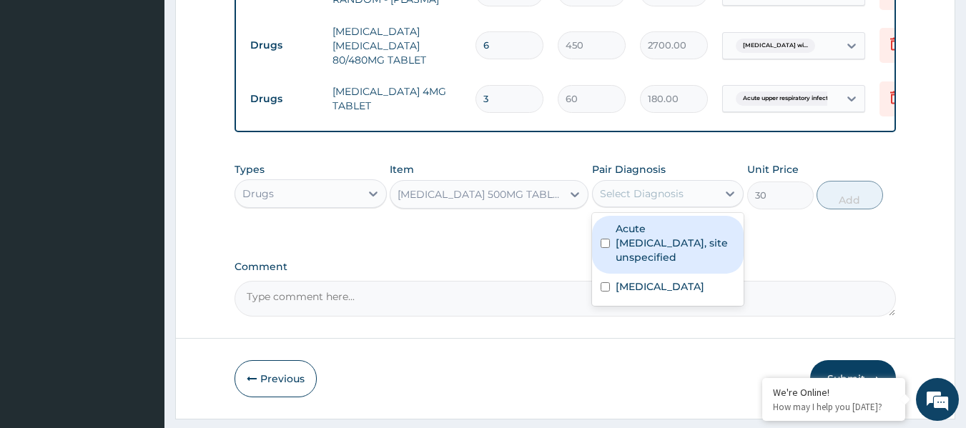
click at [679, 187] on div "Select Diagnosis" at bounding box center [642, 194] width 84 height 14
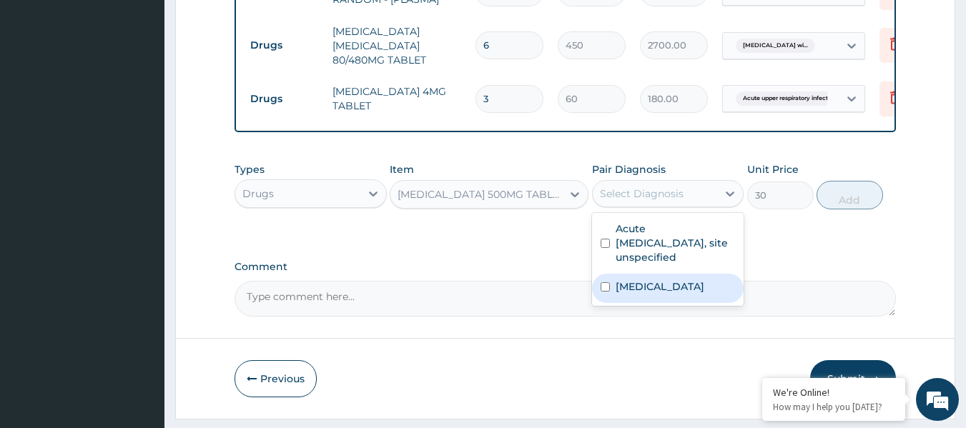
click at [651, 280] on label "Plasmodium malariae malaria without complication" at bounding box center [660, 287] width 89 height 14
checkbox input "true"
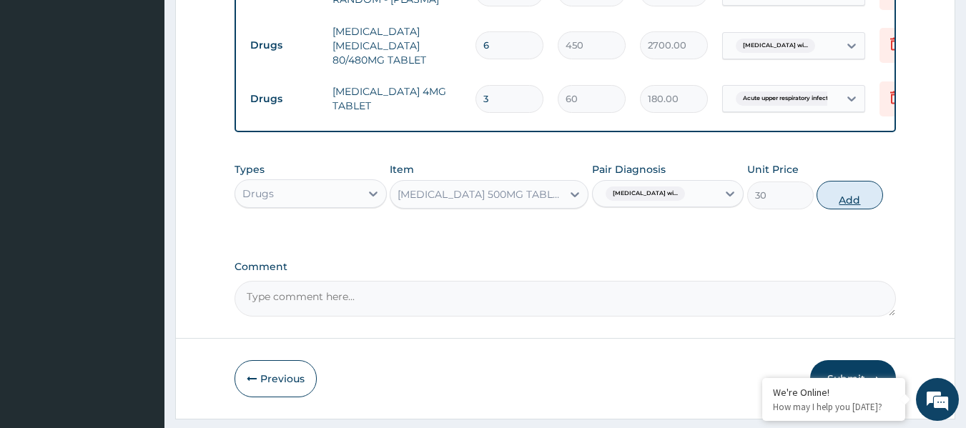
click at [863, 201] on button "Add" at bounding box center [850, 195] width 67 height 29
type input "0"
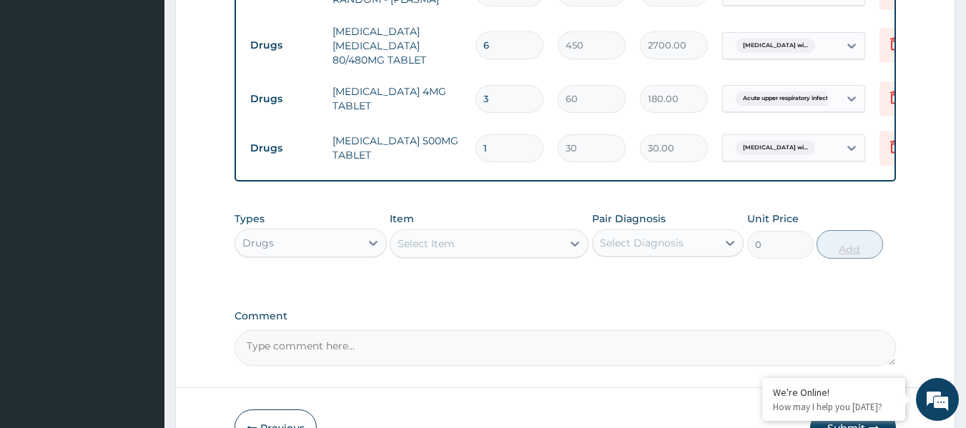
type input "18"
type input "540.00"
type input "18"
click at [457, 250] on div "Select Item" at bounding box center [477, 243] width 172 height 23
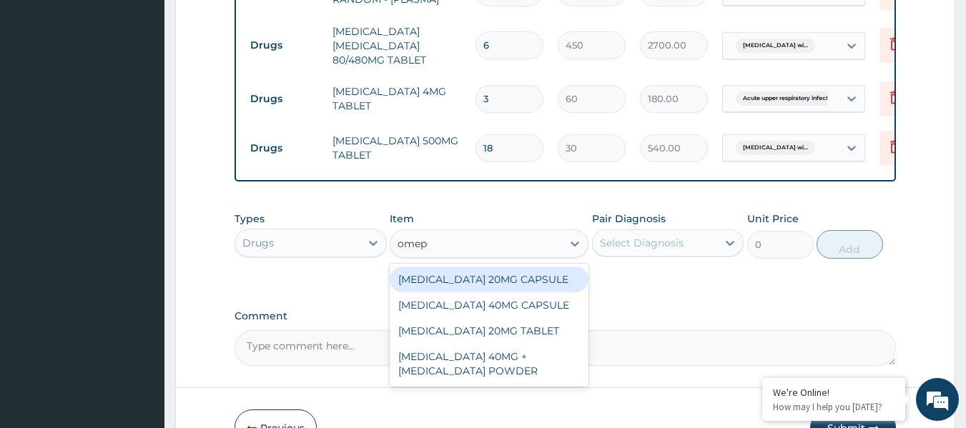
type input "omepr"
click at [479, 276] on div "OMEPRAZOLE 20MG CAPSULE" at bounding box center [489, 280] width 199 height 26
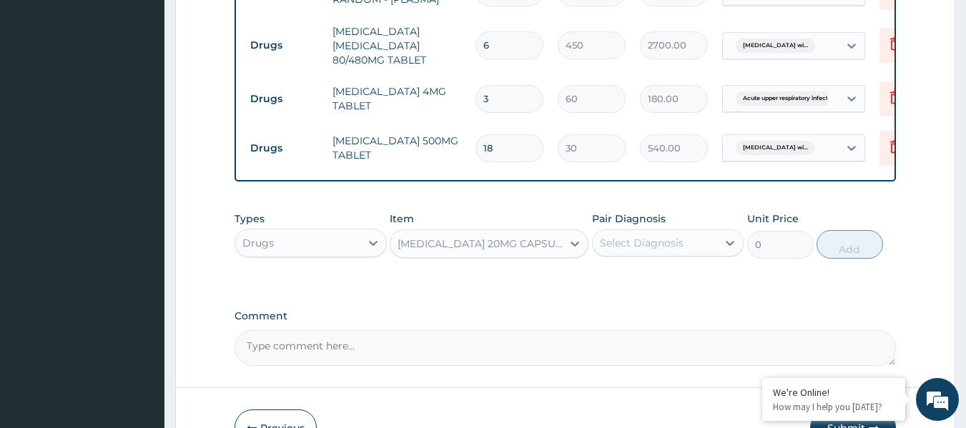
type input "100"
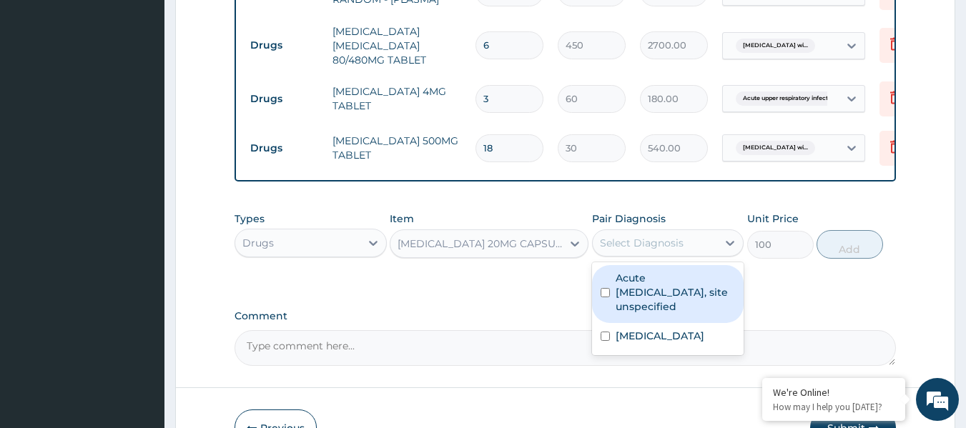
click at [641, 236] on div "Select Diagnosis" at bounding box center [642, 243] width 84 height 14
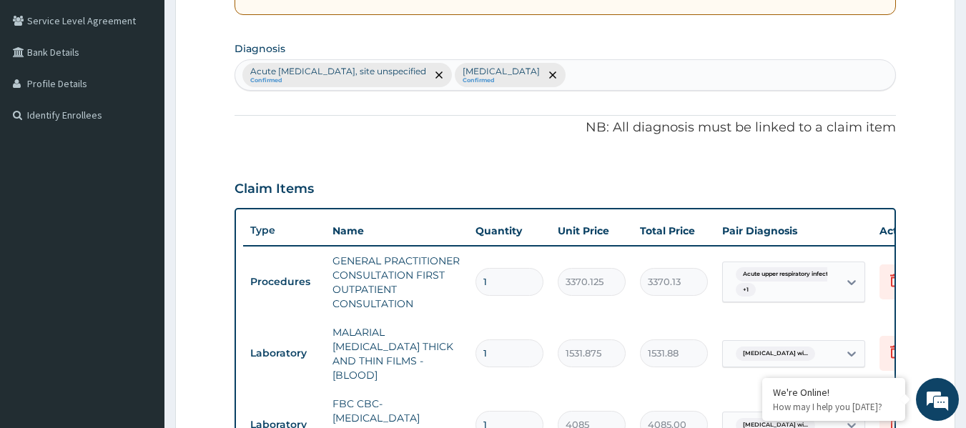
scroll to position [323, 0]
click at [795, 92] on div "Acute upper respiratory infection, site unspecified Confirmed Plasmodium malari…" at bounding box center [566, 76] width 662 height 31
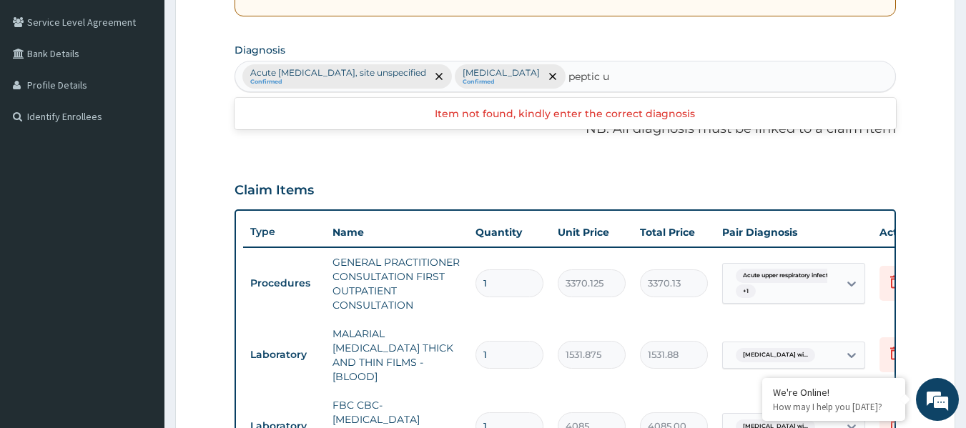
type input "peptic"
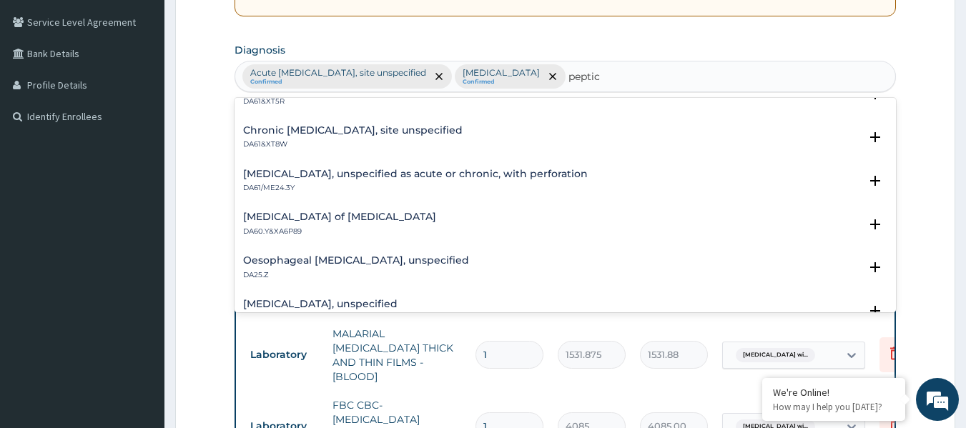
scroll to position [112, 0]
click at [476, 175] on h4 "Peptic ulcer, unspecified as acute or chronic, with perforation" at bounding box center [415, 173] width 345 height 11
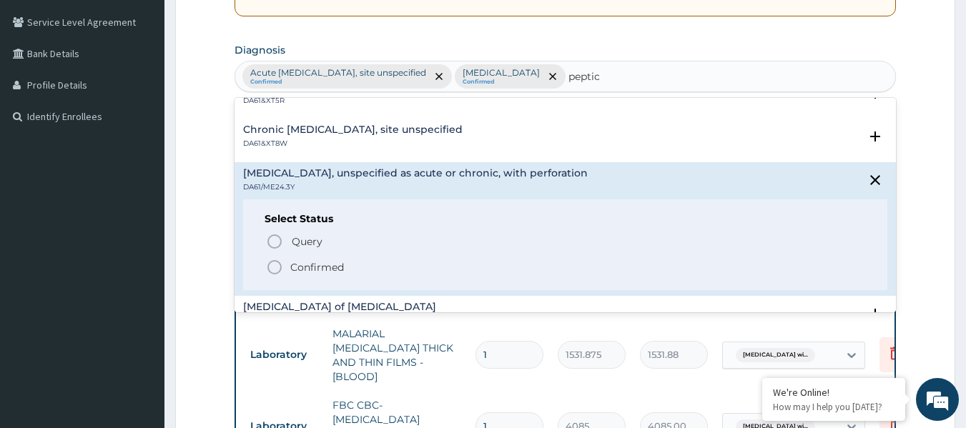
click at [358, 264] on span "Confirmed" at bounding box center [566, 267] width 601 height 17
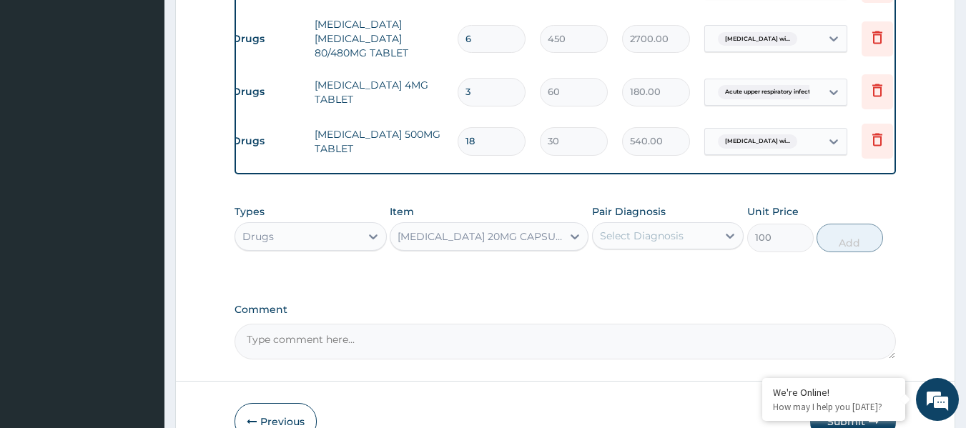
scroll to position [852, 0]
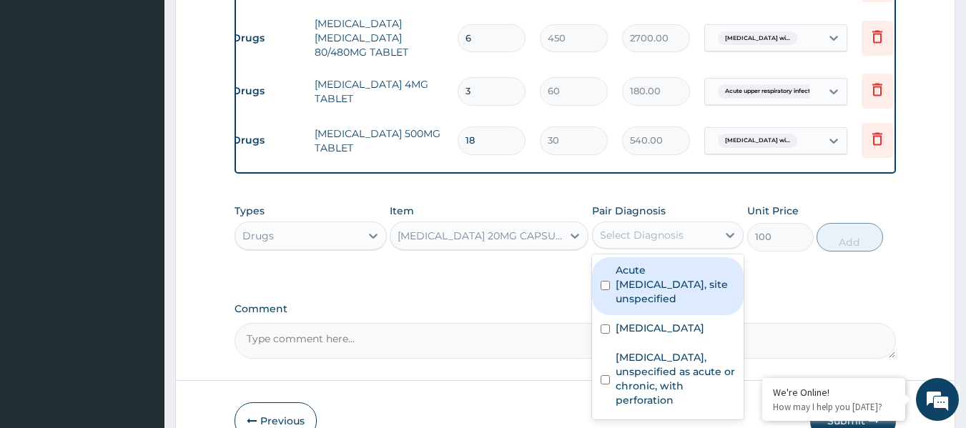
click at [661, 239] on div "Select Diagnosis" at bounding box center [642, 235] width 84 height 14
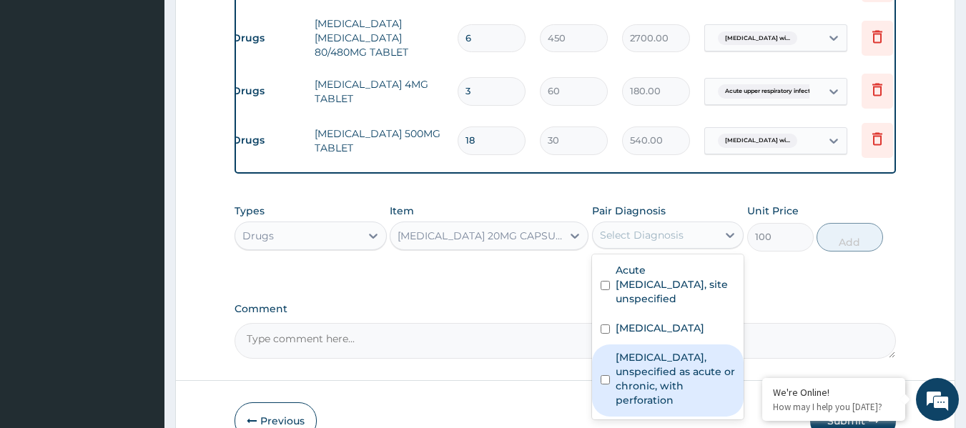
click at [677, 385] on label "Peptic ulcer, unspecified as acute or chronic, with perforation" at bounding box center [676, 378] width 120 height 57
checkbox input "true"
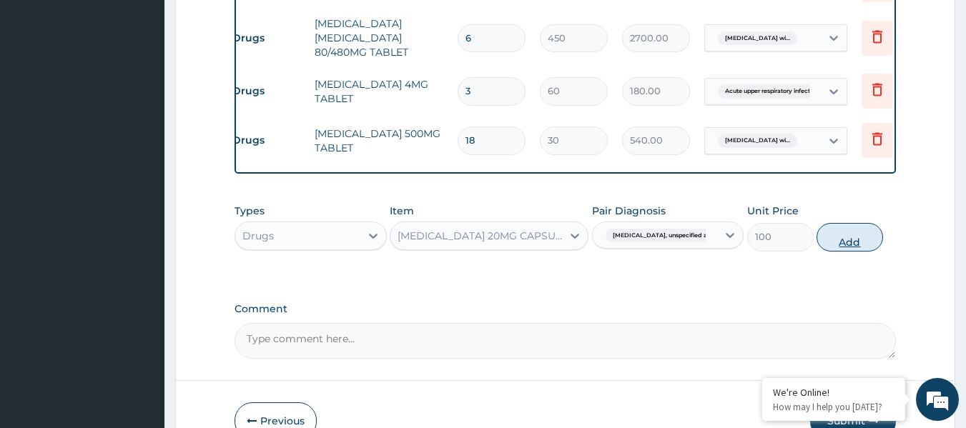
click at [868, 223] on button "Add" at bounding box center [850, 237] width 67 height 29
type input "0"
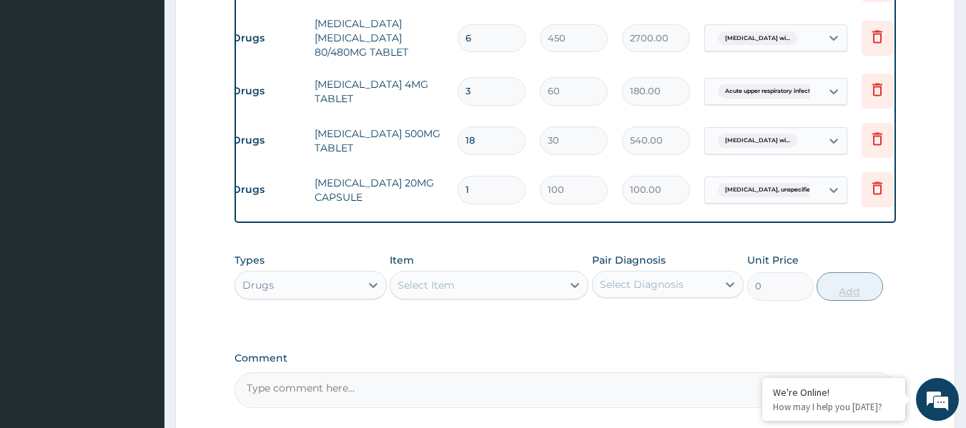
type input "14"
type input "1400.00"
type input "14"
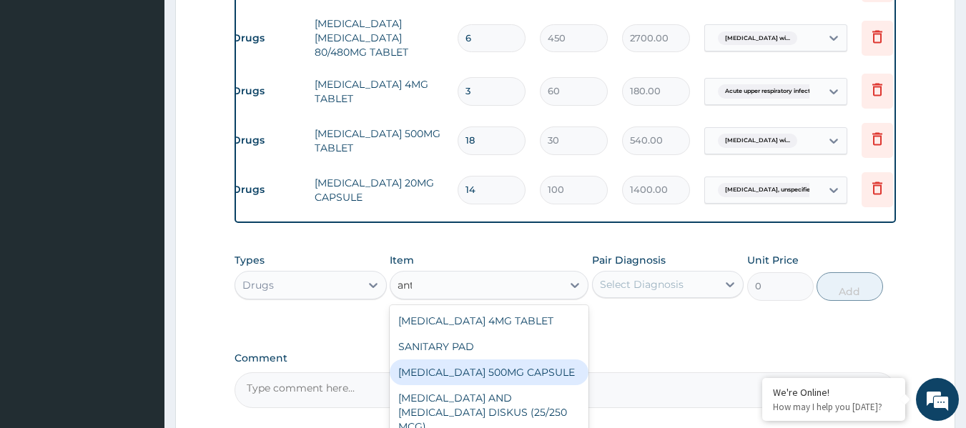
type input "anta"
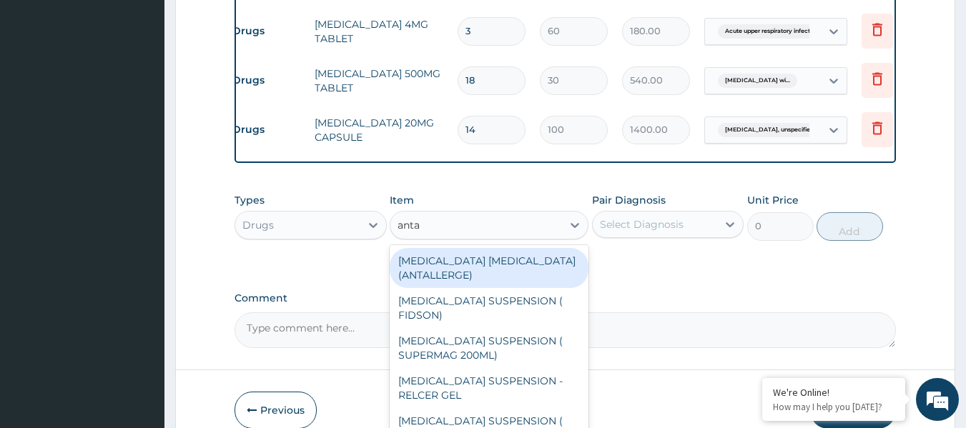
scroll to position [920, 0]
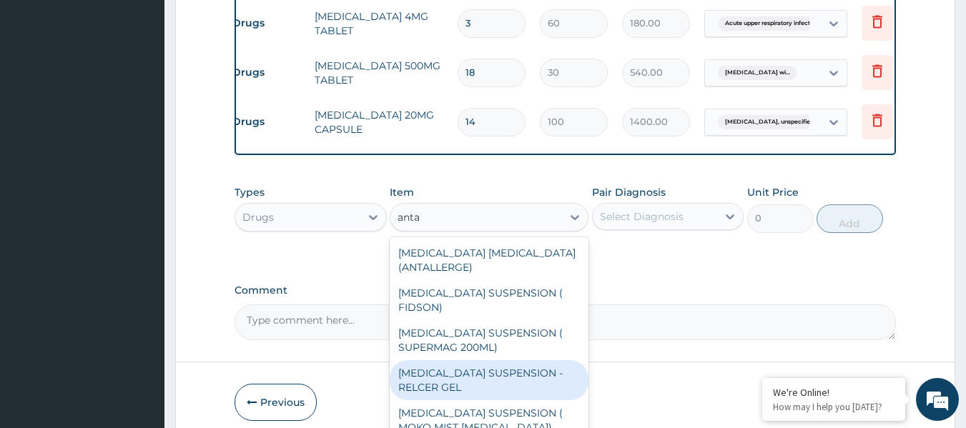
click at [486, 360] on div "ANTACID SUSPENSION - RELCER GEL" at bounding box center [489, 380] width 199 height 40
type input "3666"
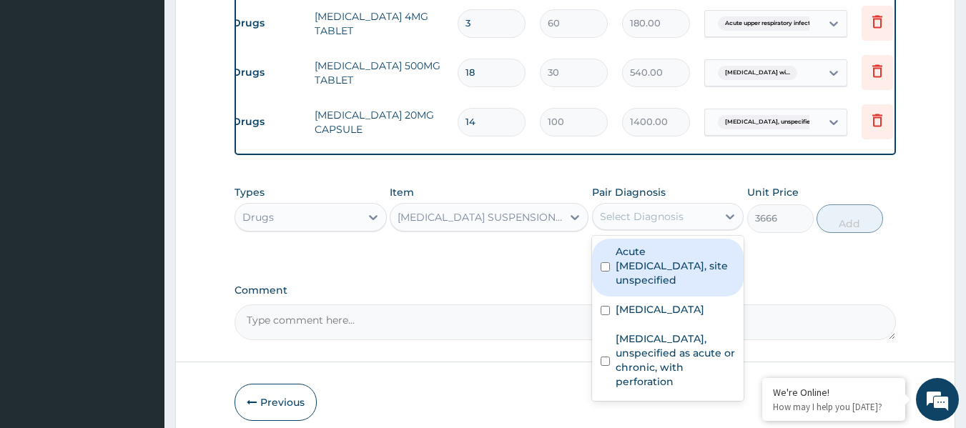
click at [692, 225] on div "Select Diagnosis" at bounding box center [668, 216] width 152 height 27
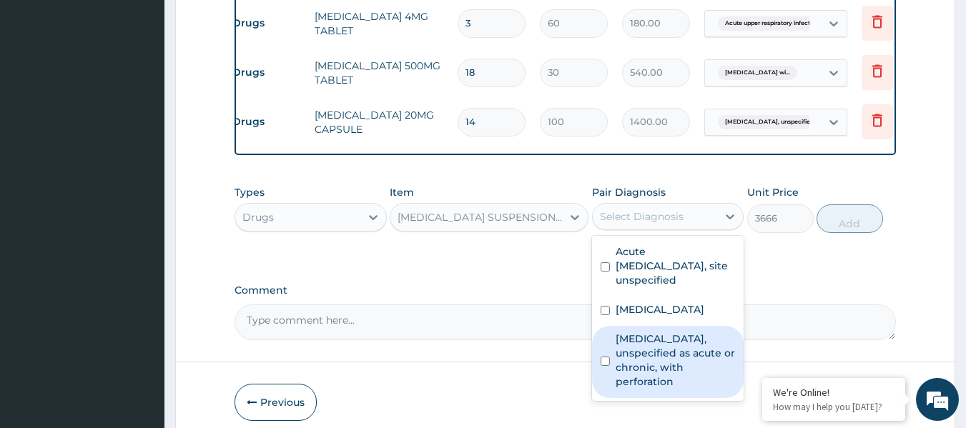
click at [633, 380] on label "Peptic ulcer, unspecified as acute or chronic, with perforation" at bounding box center [676, 360] width 120 height 57
checkbox input "true"
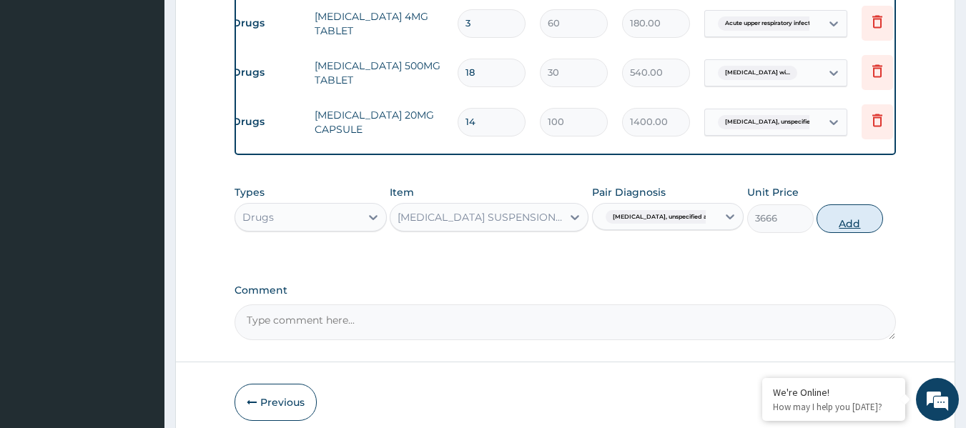
click at [839, 222] on button "Add" at bounding box center [850, 219] width 67 height 29
type input "0"
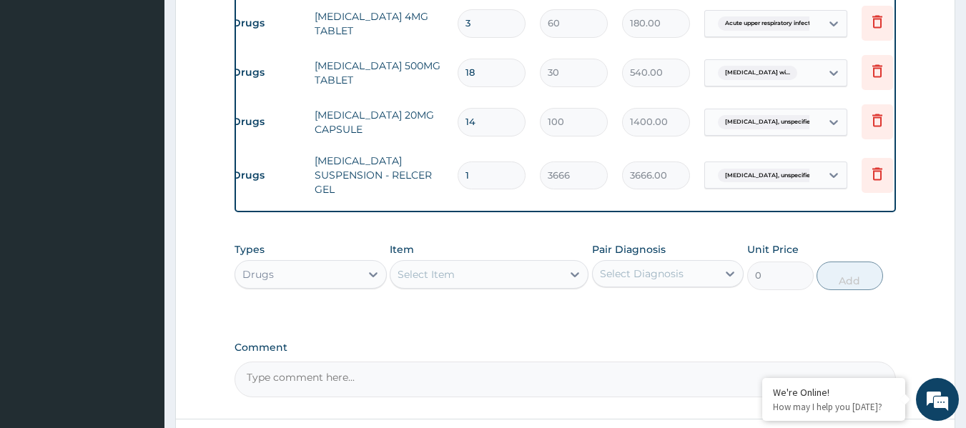
click at [412, 263] on div "Select Item" at bounding box center [477, 274] width 172 height 23
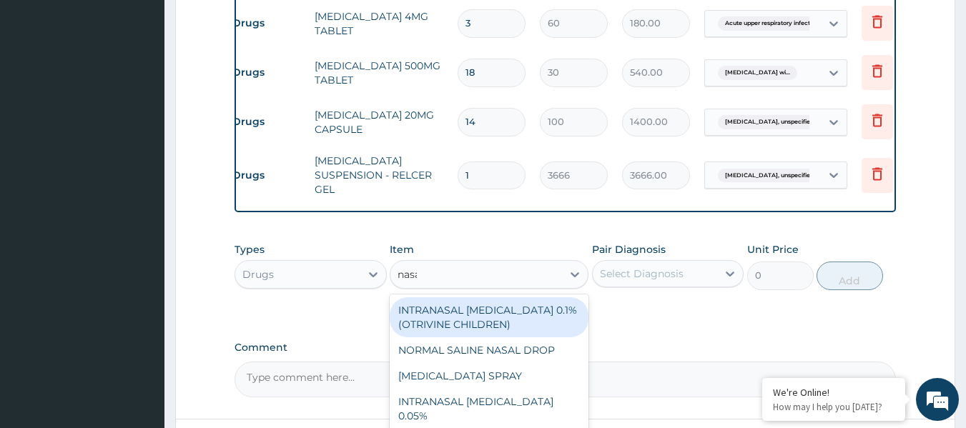
type input "nasal"
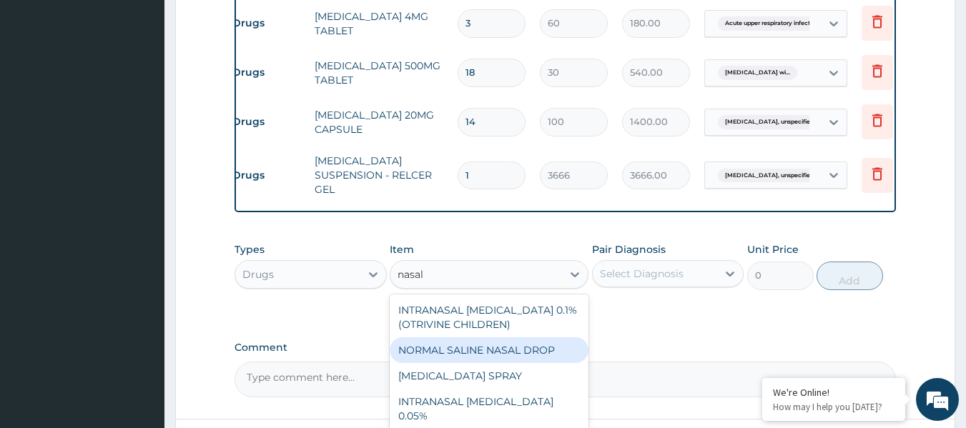
click at [453, 338] on div "NORMAL SALINE NASAL DROP" at bounding box center [489, 351] width 199 height 26
type input "1560"
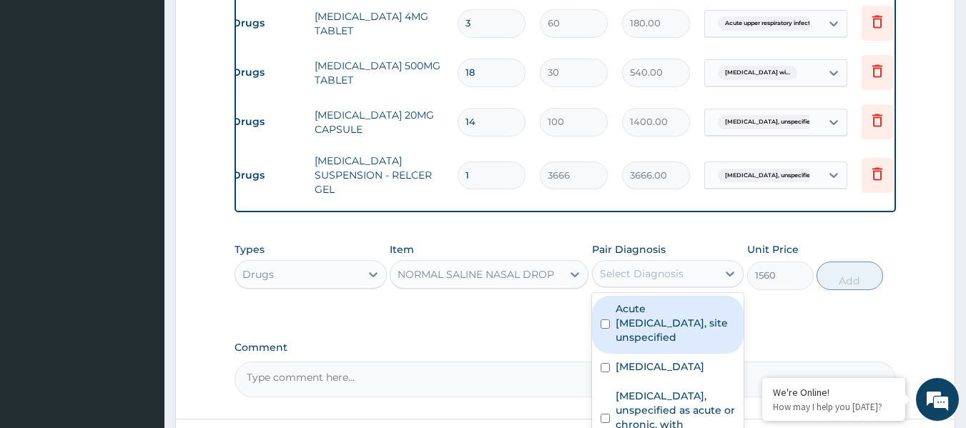
click at [682, 267] on div "Select Diagnosis" at bounding box center [642, 274] width 84 height 14
click at [669, 306] on label "Acute upper respiratory infection, site unspecified" at bounding box center [676, 323] width 120 height 43
checkbox input "true"
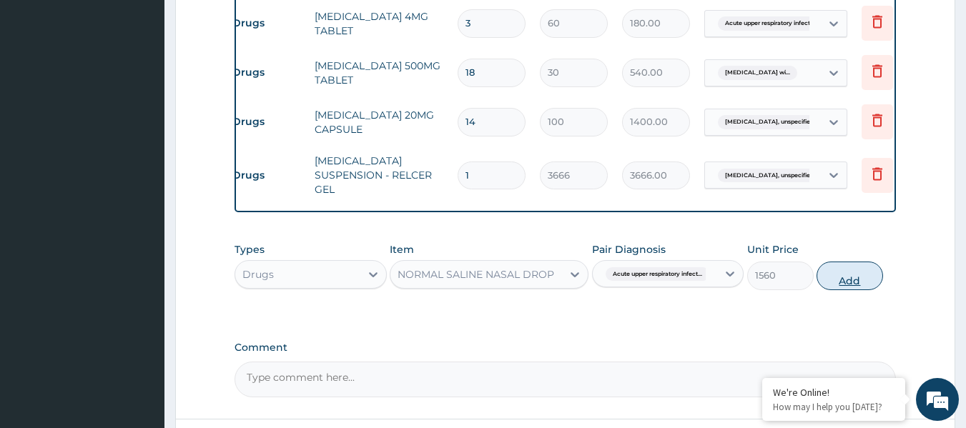
click at [858, 268] on button "Add" at bounding box center [850, 276] width 67 height 29
type input "0"
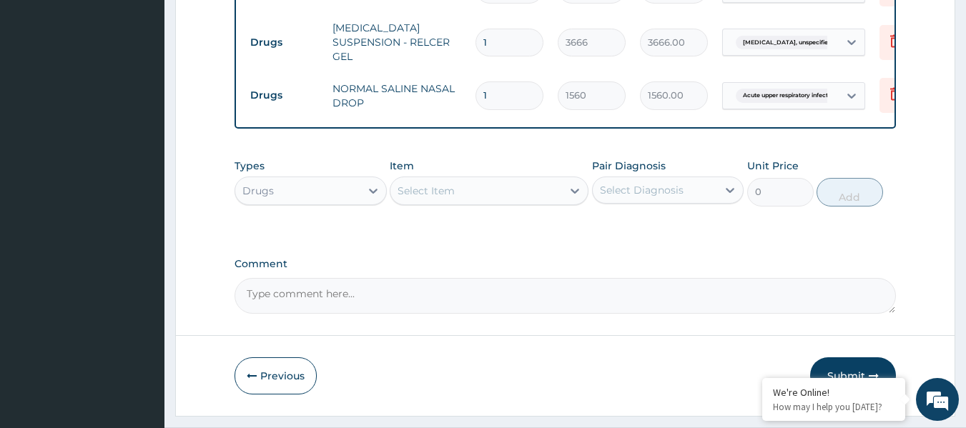
scroll to position [1077, 0]
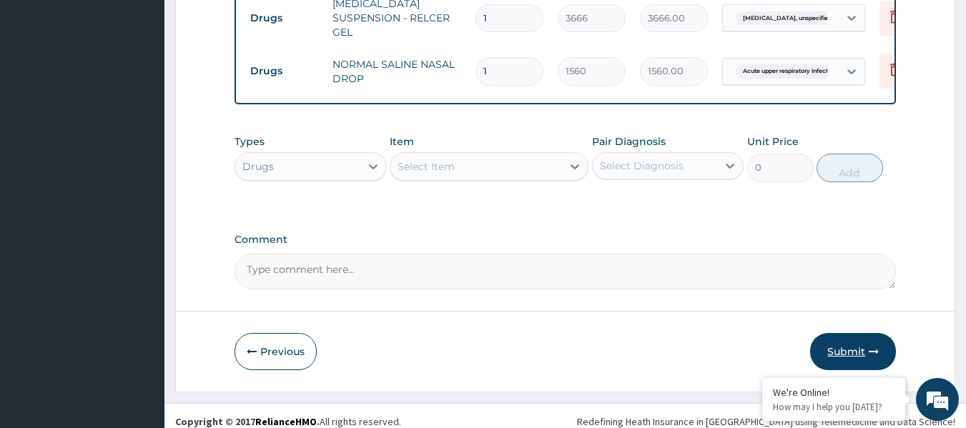
click at [856, 344] on button "Submit" at bounding box center [853, 351] width 86 height 37
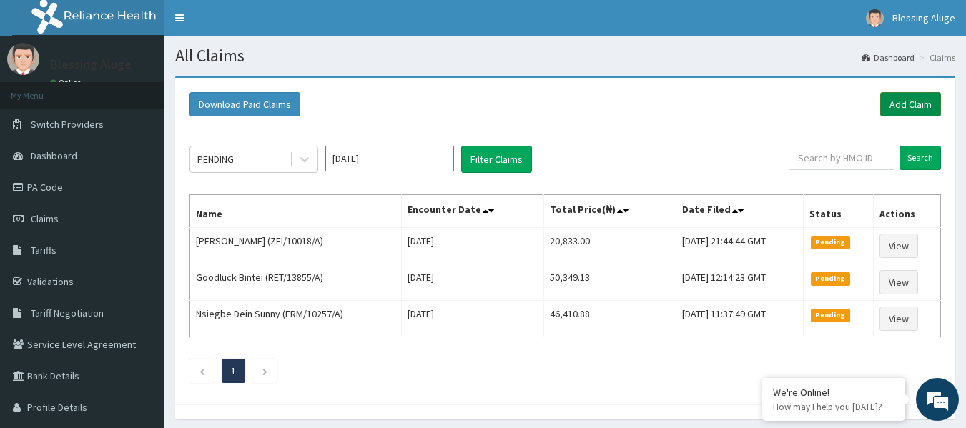
click at [897, 107] on link "Add Claim" at bounding box center [910, 104] width 61 height 24
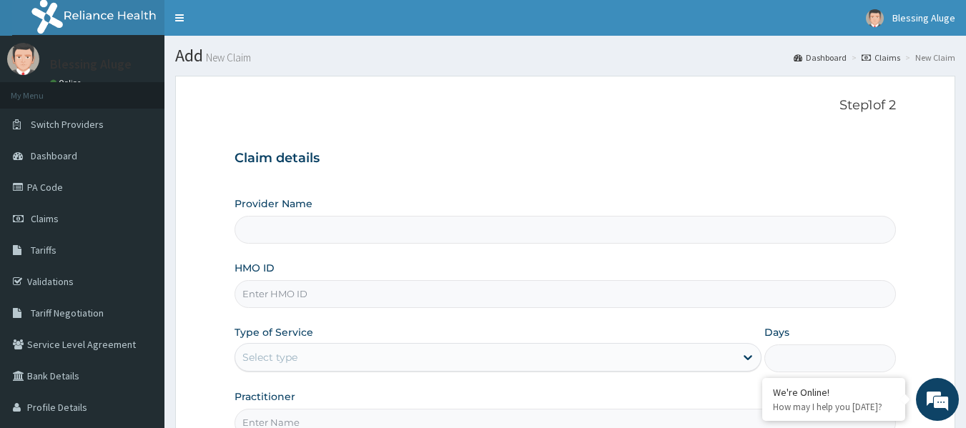
type input "Reliance Family Clinics (RFC) - [GEOGRAPHIC_DATA]"
click at [507, 290] on input "HMO ID" at bounding box center [566, 294] width 662 height 28
paste input "ZEI/10018/B"
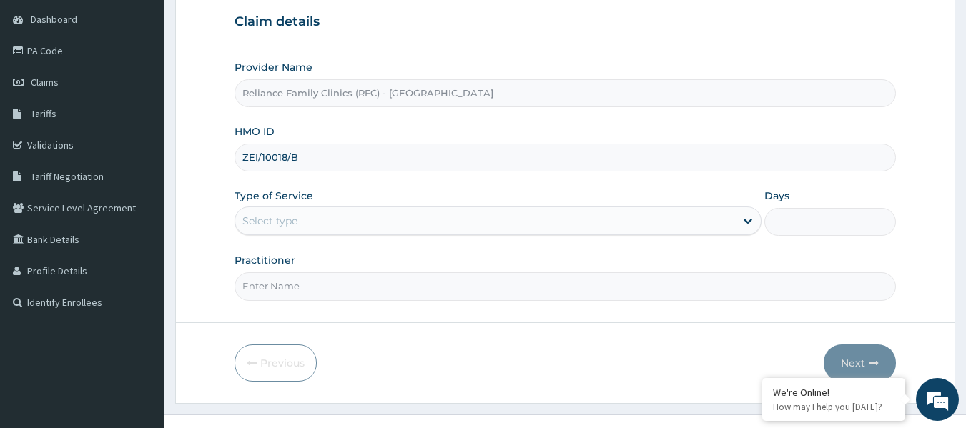
scroll to position [144, 0]
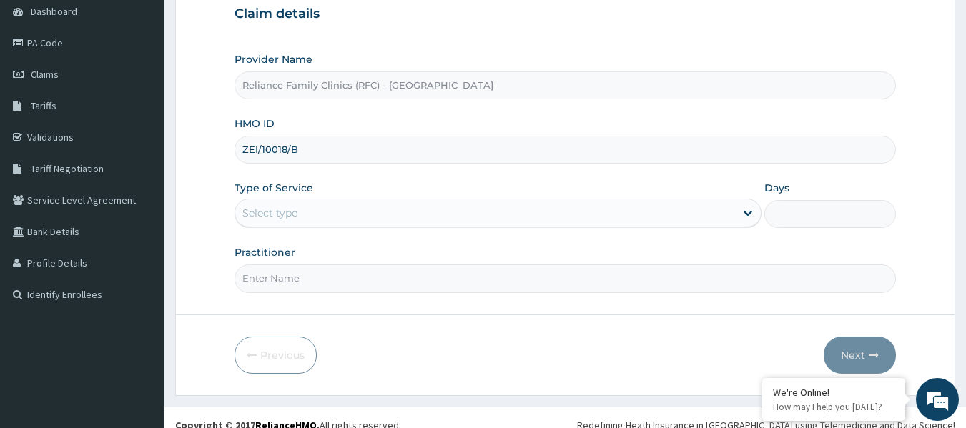
type input "ZEI/10018/B"
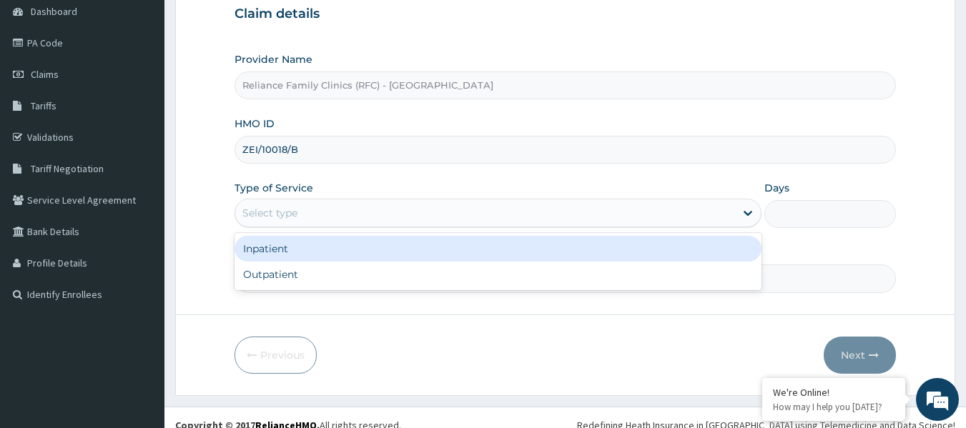
click at [508, 208] on div "Select type" at bounding box center [485, 213] width 500 height 23
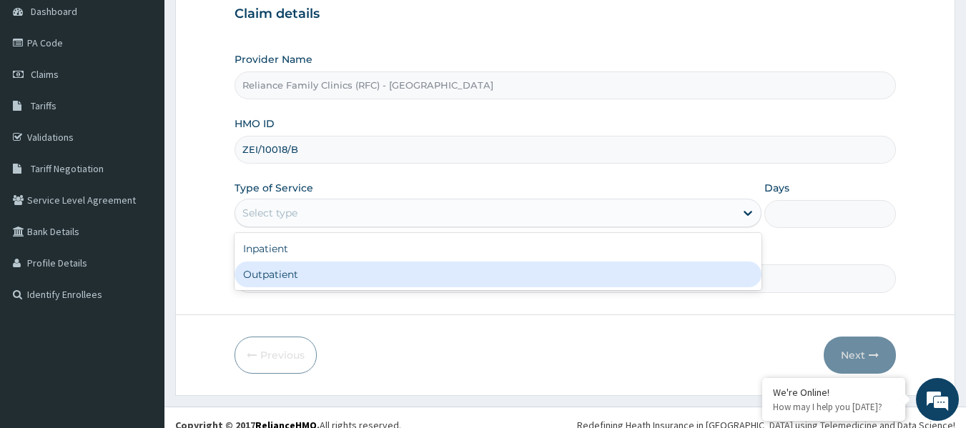
click at [461, 285] on div "Outpatient" at bounding box center [498, 275] width 527 height 26
type input "1"
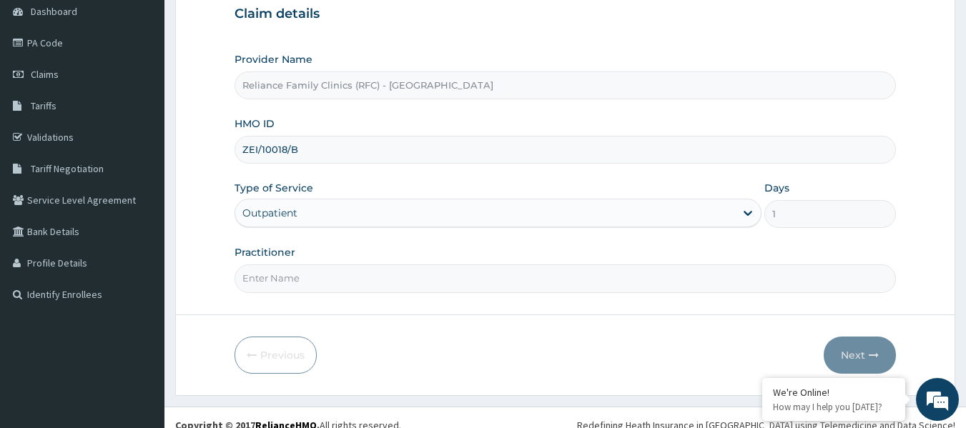
click at [398, 287] on input "Practitioner" at bounding box center [566, 279] width 662 height 28
type input "Locum"
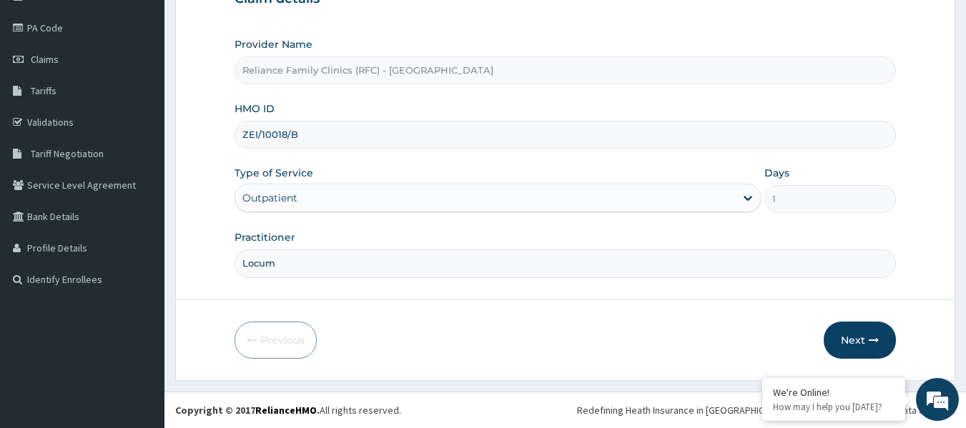
scroll to position [0, 0]
click at [863, 341] on button "Next" at bounding box center [860, 340] width 72 height 37
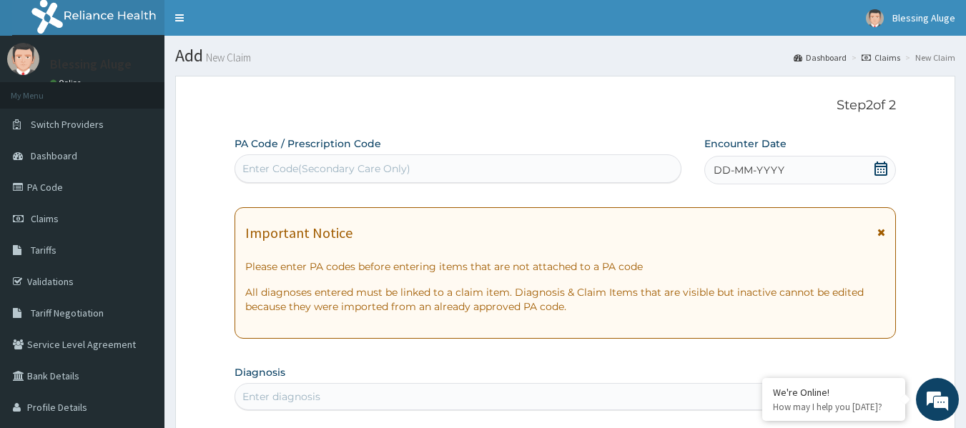
click at [878, 165] on icon at bounding box center [881, 169] width 14 height 14
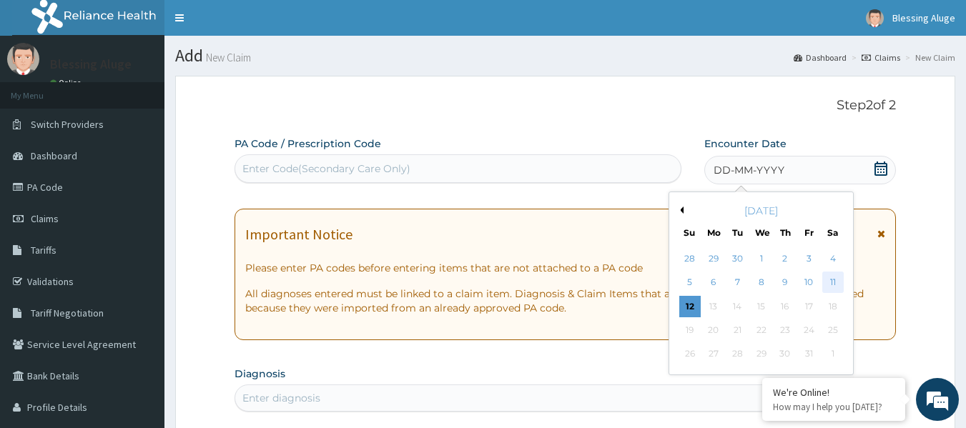
click at [838, 275] on div "11" at bounding box center [833, 283] width 21 height 21
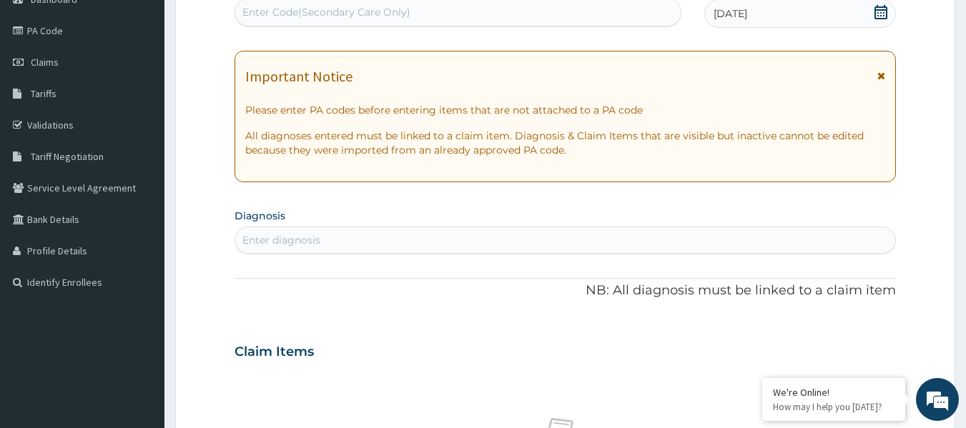
scroll to position [170, 0]
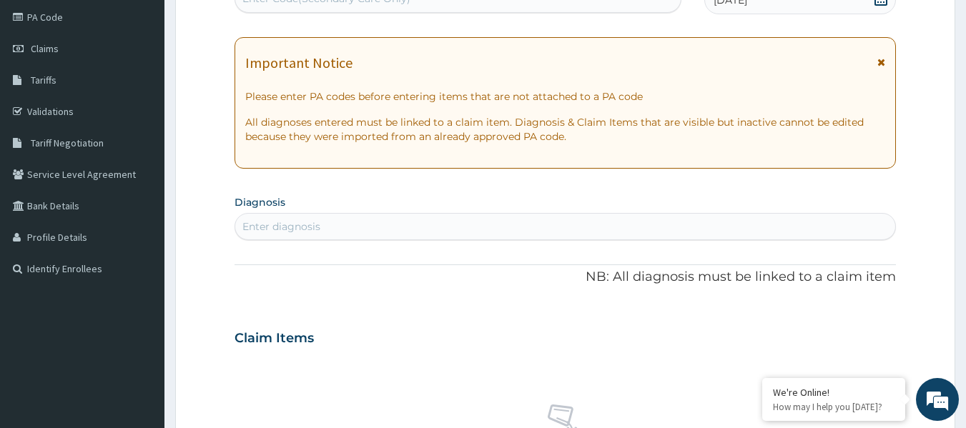
click at [469, 225] on div "Enter diagnosis" at bounding box center [565, 226] width 661 height 23
type input "Osteoarthri"
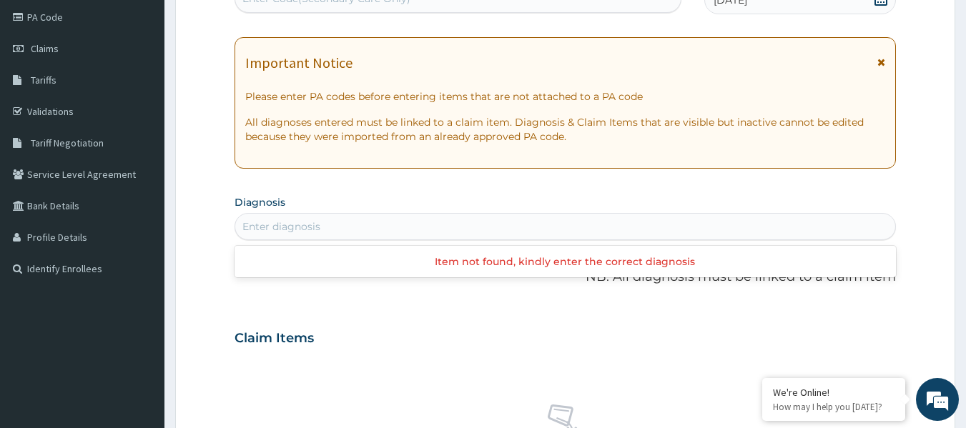
click at [469, 225] on div "Enter diagnosis" at bounding box center [565, 226] width 661 height 23
type input "osteo"
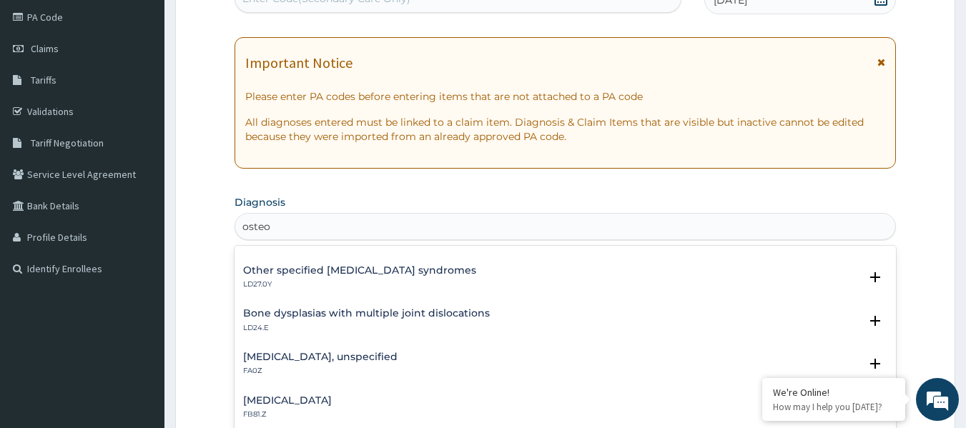
scroll to position [210, 0]
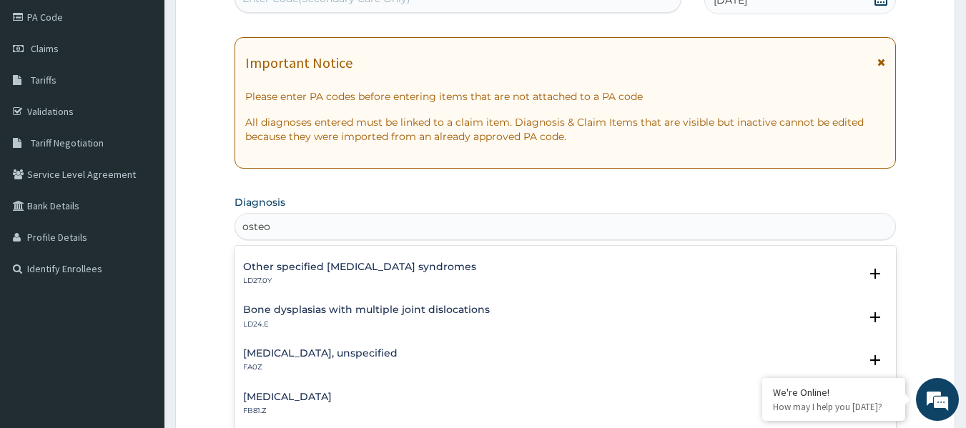
click at [411, 357] on div "Osteoarthritis, unspecified FA0Z" at bounding box center [565, 360] width 645 height 25
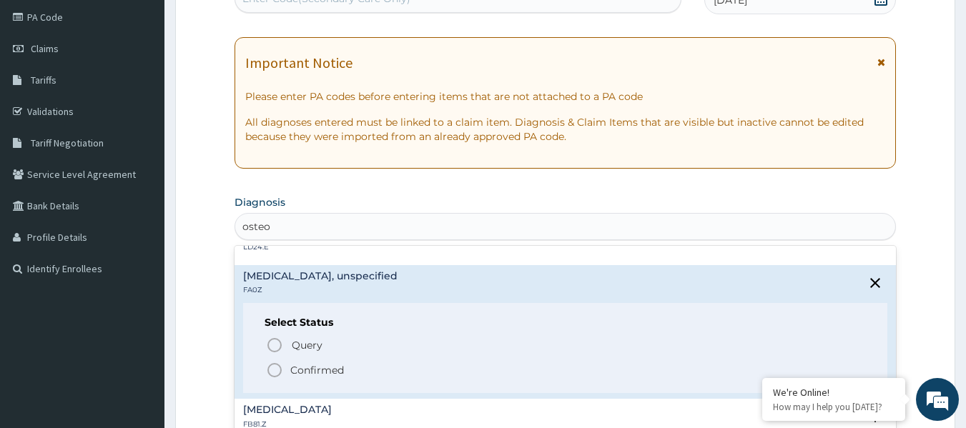
scroll to position [288, 0]
click at [337, 365] on p "Confirmed" at bounding box center [317, 370] width 54 height 14
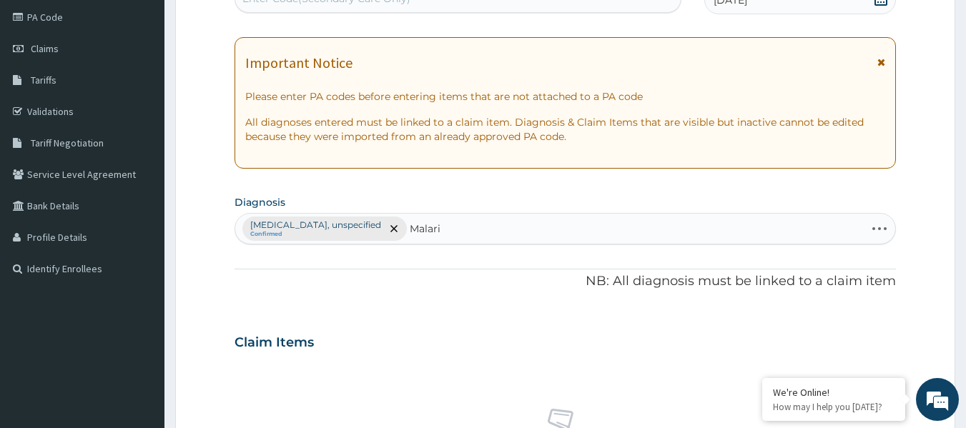
type input "Malaria"
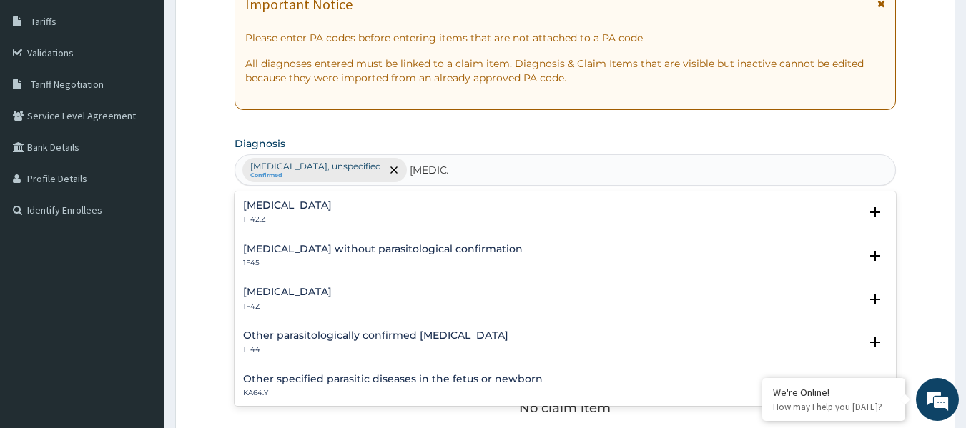
scroll to position [232, 0]
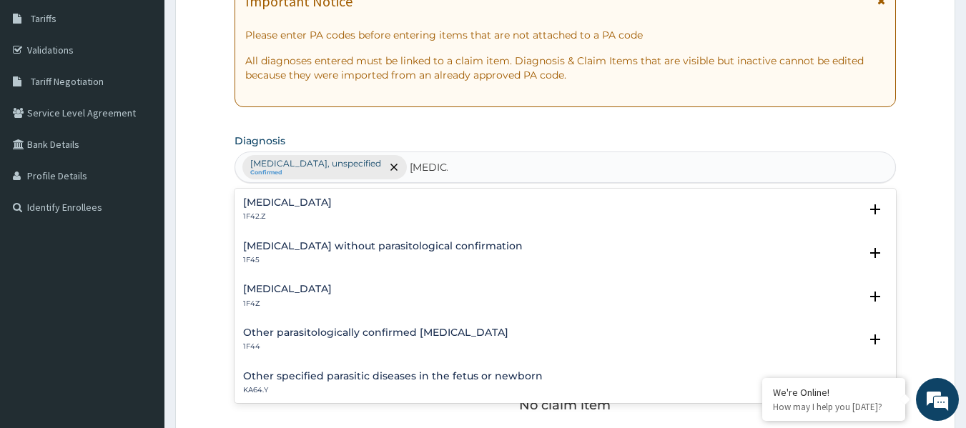
click at [332, 198] on h4 "Plasmodium malariae malaria without complication" at bounding box center [287, 202] width 89 height 11
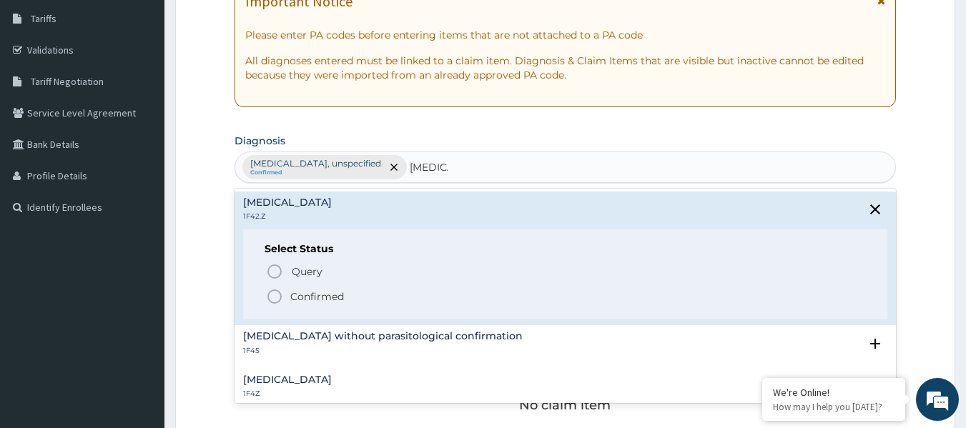
click at [335, 303] on p "Confirmed" at bounding box center [317, 297] width 54 height 14
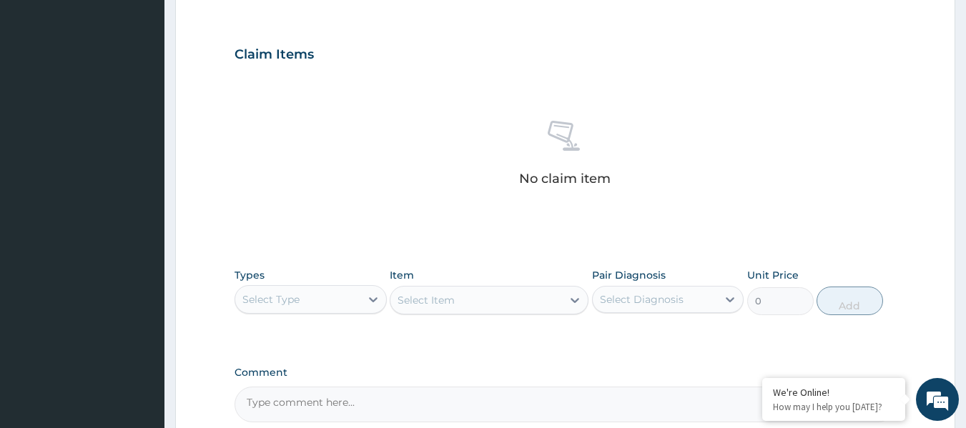
scroll to position [603, 0]
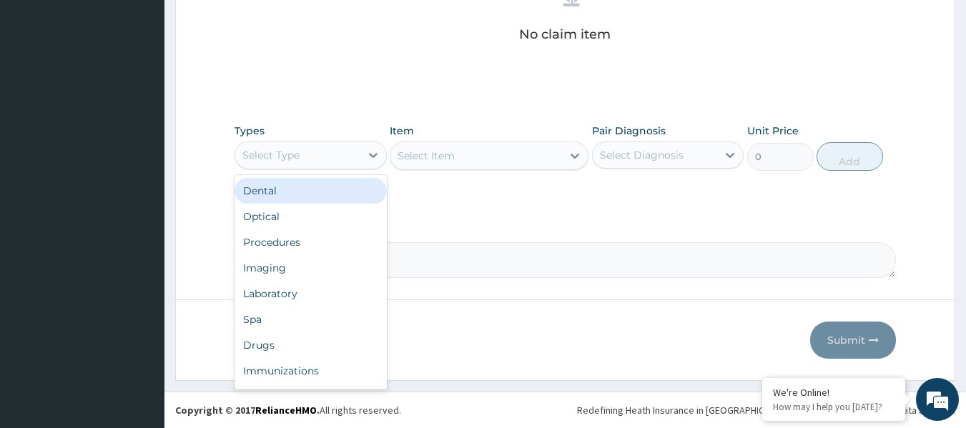
click at [350, 164] on div "Select Type" at bounding box center [297, 155] width 125 height 23
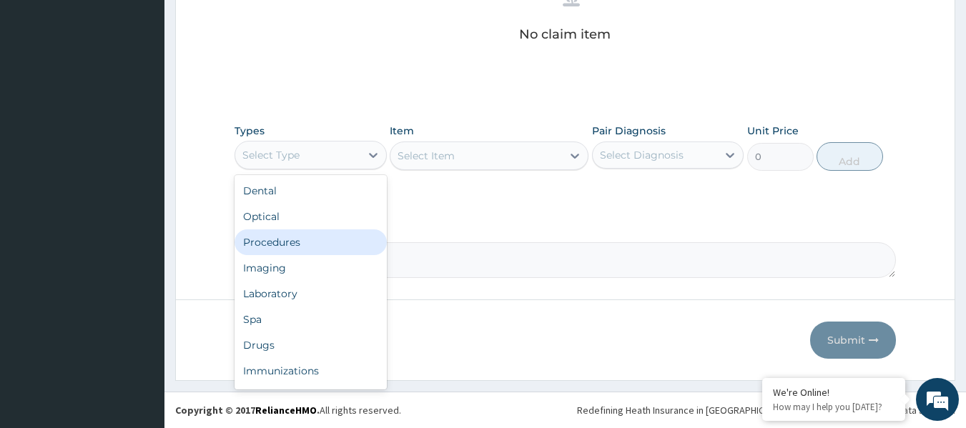
click at [348, 238] on div "Procedures" at bounding box center [311, 243] width 152 height 26
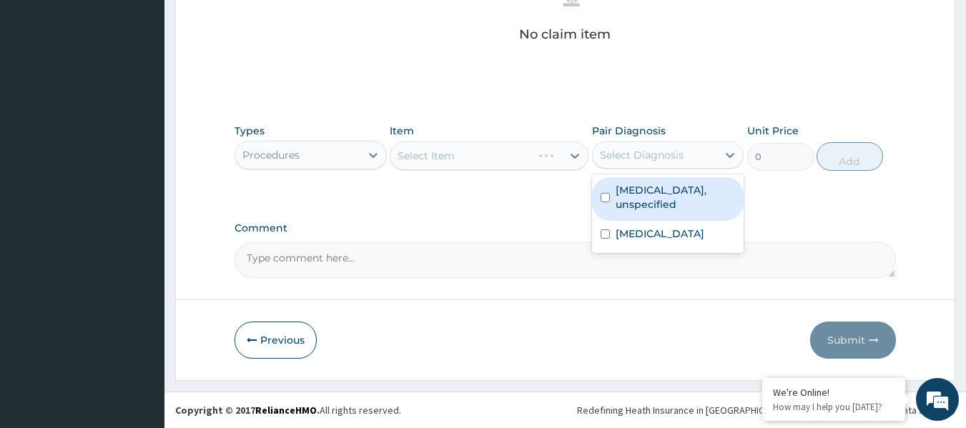
click at [679, 160] on div "Select Diagnosis" at bounding box center [642, 155] width 84 height 14
click at [659, 200] on label "Osteoarthritis, unspecified" at bounding box center [676, 197] width 120 height 29
checkbox input "true"
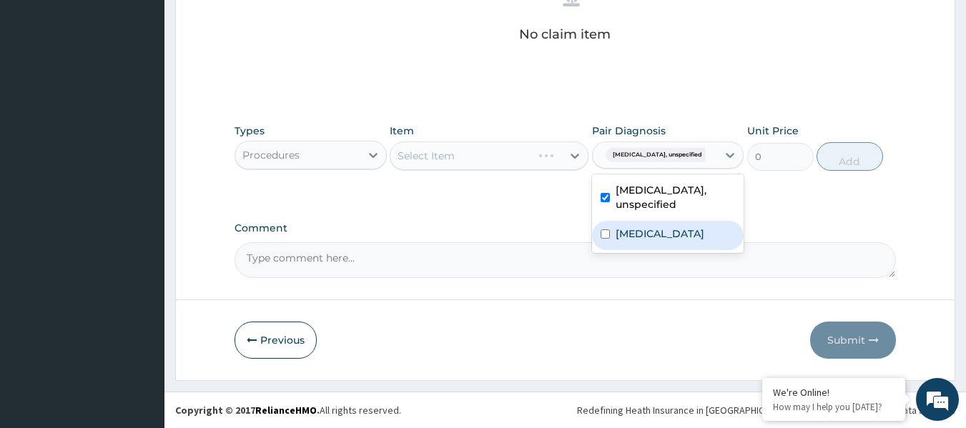
click at [653, 240] on label "Plasmodium malariae malaria without complication" at bounding box center [660, 234] width 89 height 14
checkbox input "true"
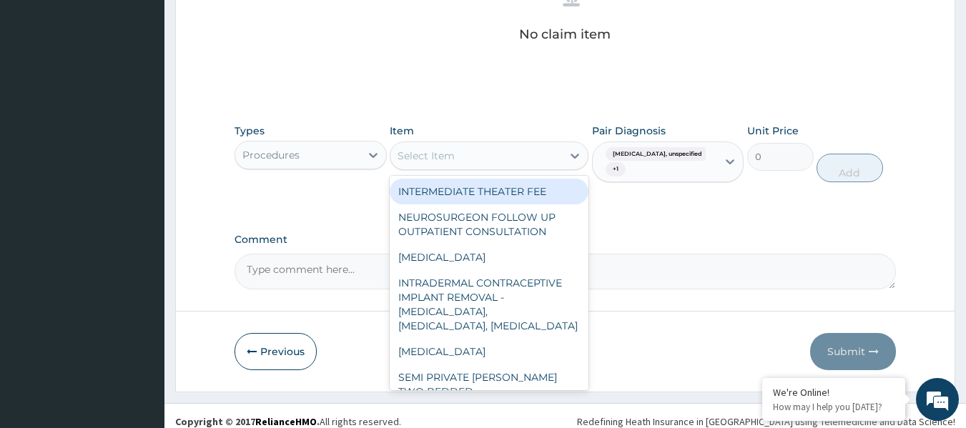
click at [516, 160] on div "Select Item" at bounding box center [477, 155] width 172 height 23
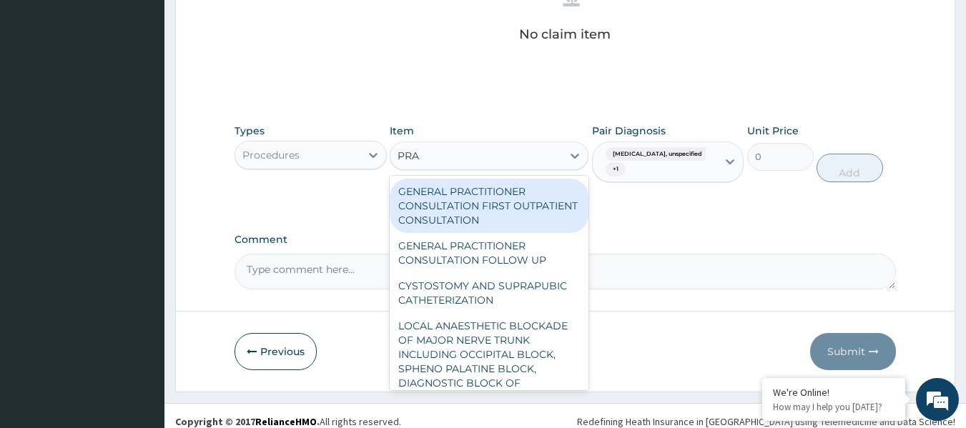
type input "PRAC"
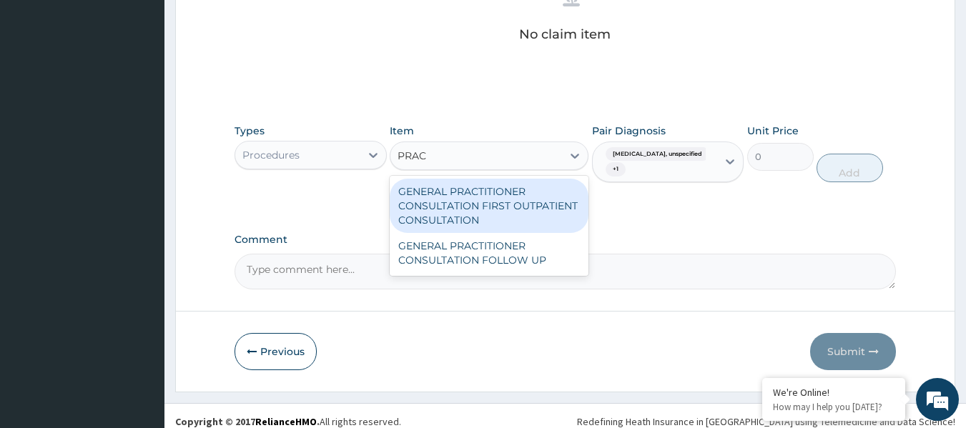
click at [503, 206] on div "GENERAL PRACTITIONER CONSULTATION FIRST OUTPATIENT CONSULTATION" at bounding box center [489, 206] width 199 height 54
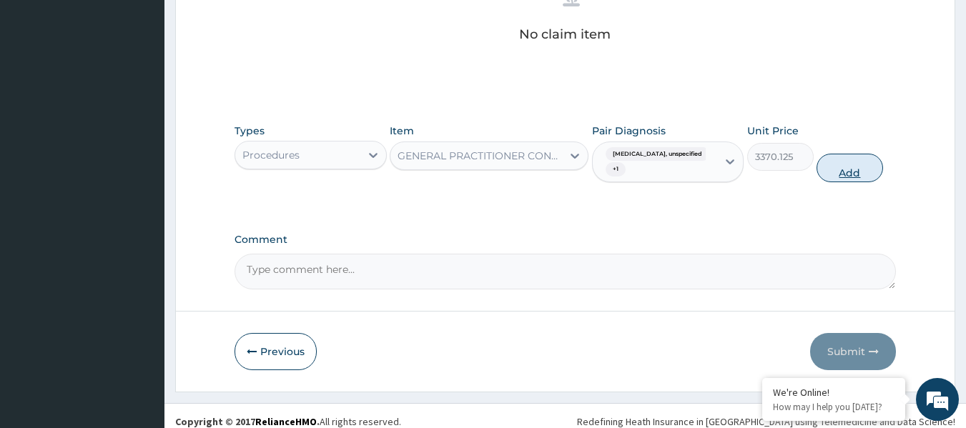
click at [848, 164] on button "Add" at bounding box center [850, 168] width 67 height 29
type input "0"
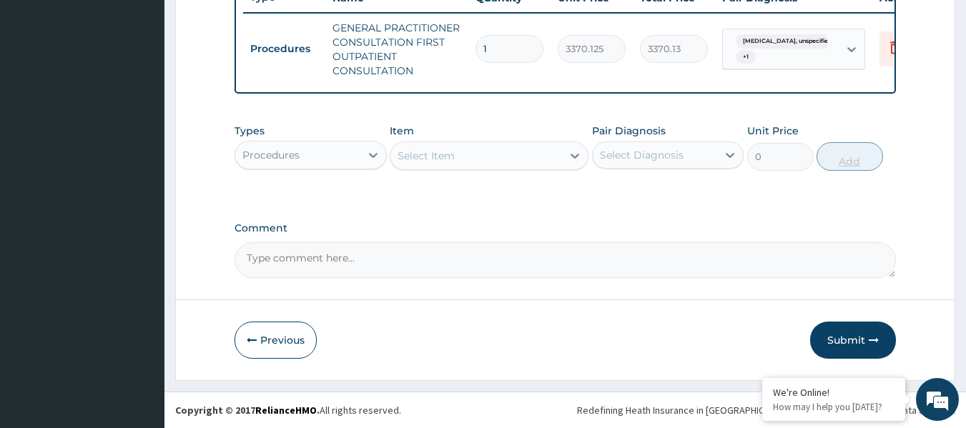
scroll to position [568, 0]
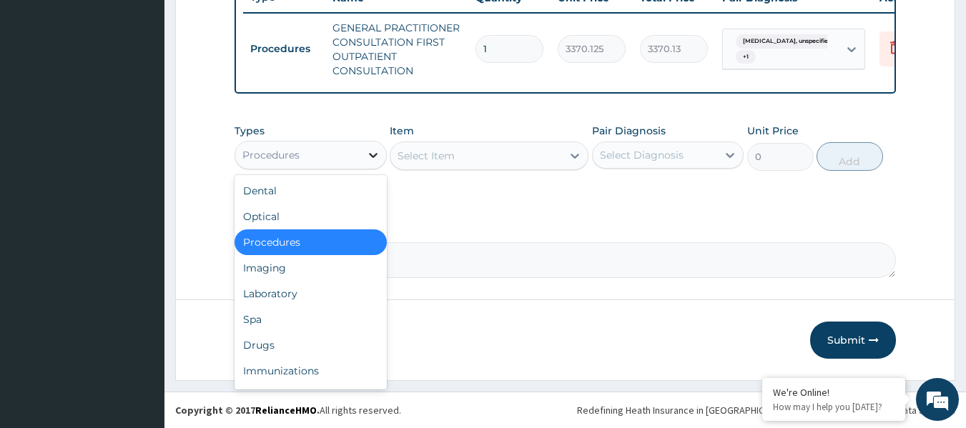
click at [362, 154] on div at bounding box center [373, 155] width 26 height 26
click at [327, 288] on div "Laboratory" at bounding box center [311, 294] width 152 height 26
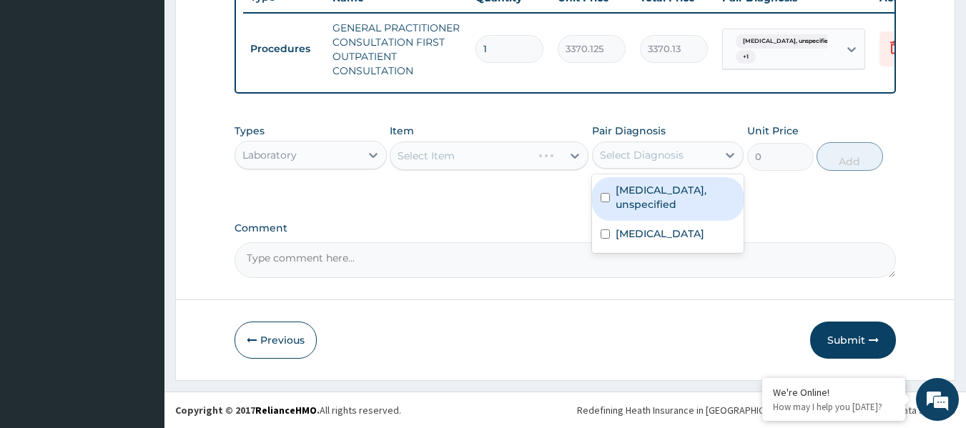
click at [652, 157] on div "Select Diagnosis" at bounding box center [642, 155] width 84 height 14
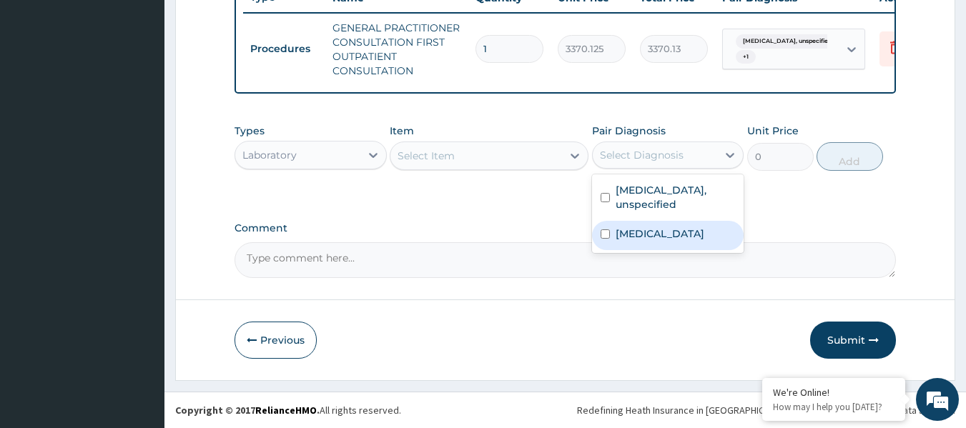
click at [661, 241] on label "Plasmodium malariae malaria without complication" at bounding box center [660, 234] width 89 height 14
checkbox input "true"
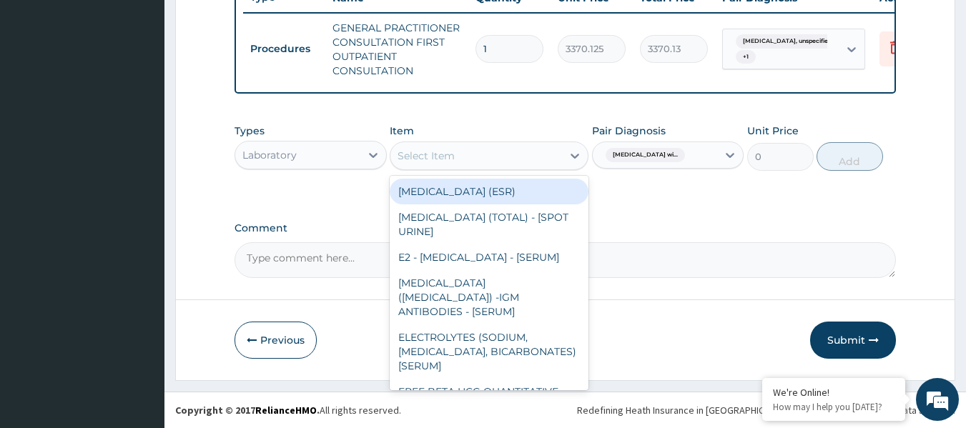
click at [536, 164] on div "Select Item" at bounding box center [477, 155] width 172 height 23
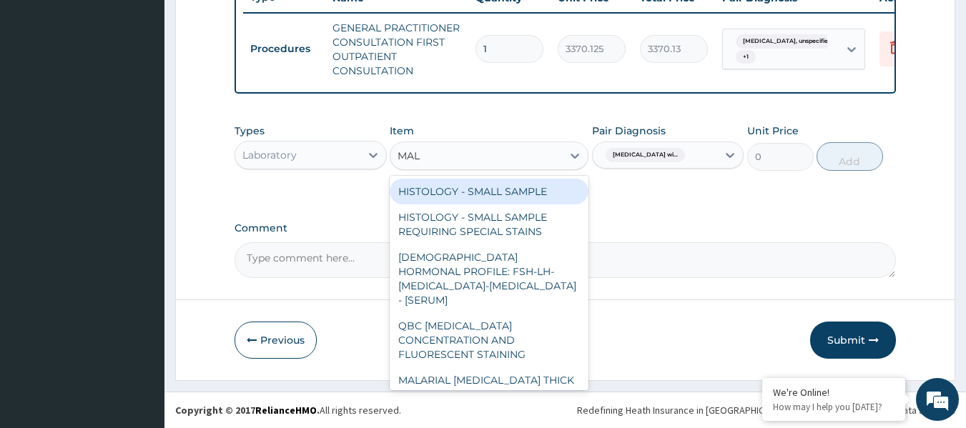
type input "MALA"
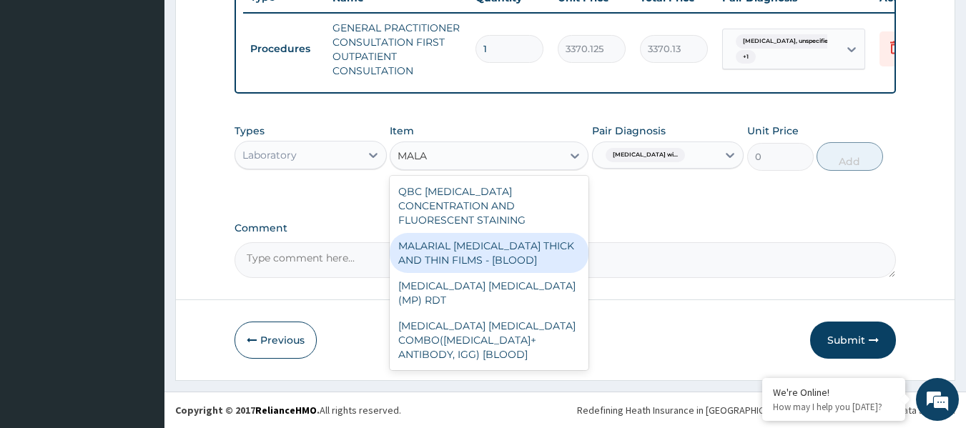
click at [512, 235] on div "MALARIAL PARASITE THICK AND THIN FILMS - [BLOOD]" at bounding box center [489, 253] width 199 height 40
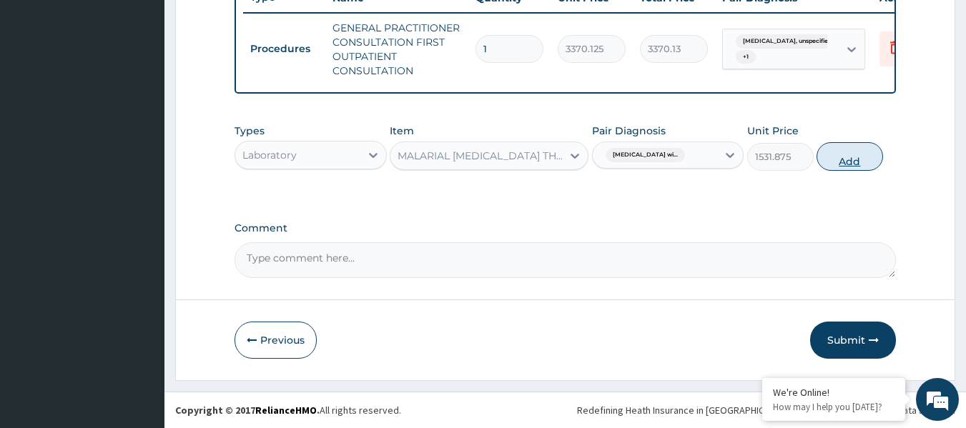
click at [838, 164] on button "Add" at bounding box center [850, 156] width 67 height 29
type input "0"
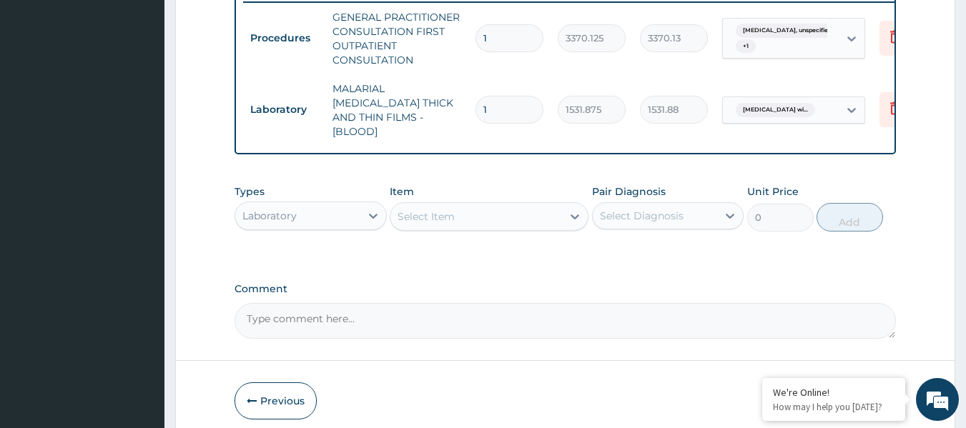
click at [461, 223] on div "Select Item F" at bounding box center [477, 216] width 172 height 23
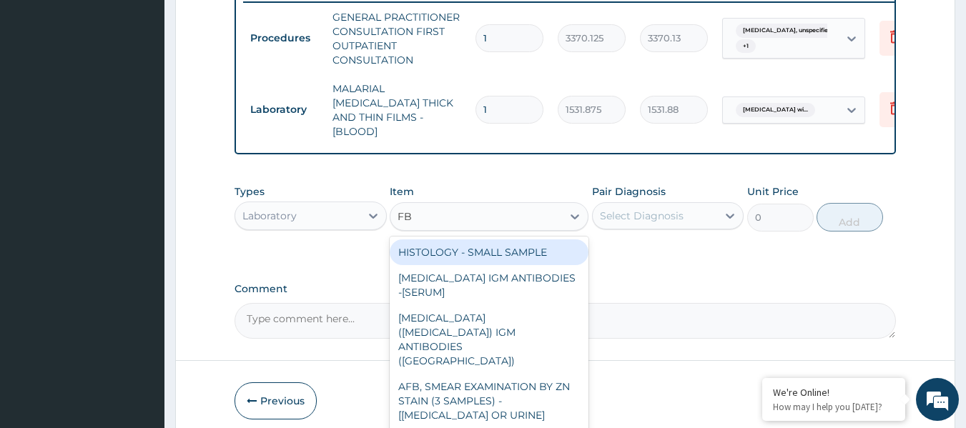
type input "FBC"
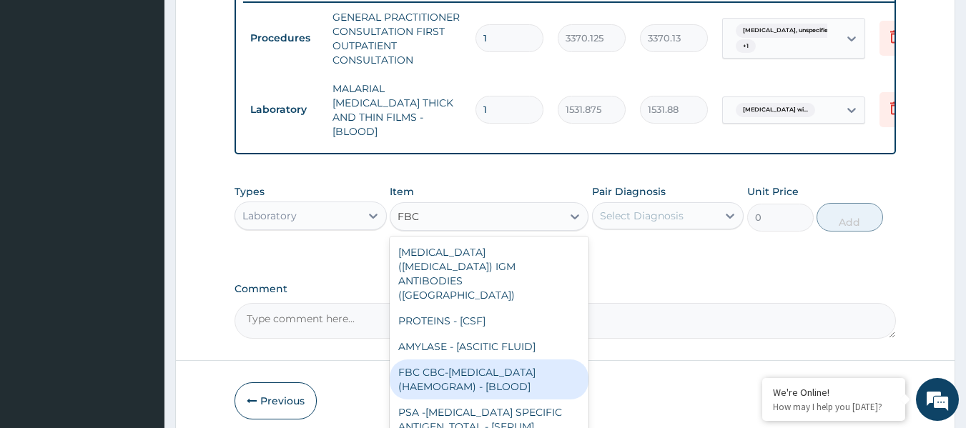
click at [452, 360] on div "FBC CBC-COMPLETE BLOOD COUNT (HAEMOGRAM) - [BLOOD]" at bounding box center [489, 380] width 199 height 40
type input "4085"
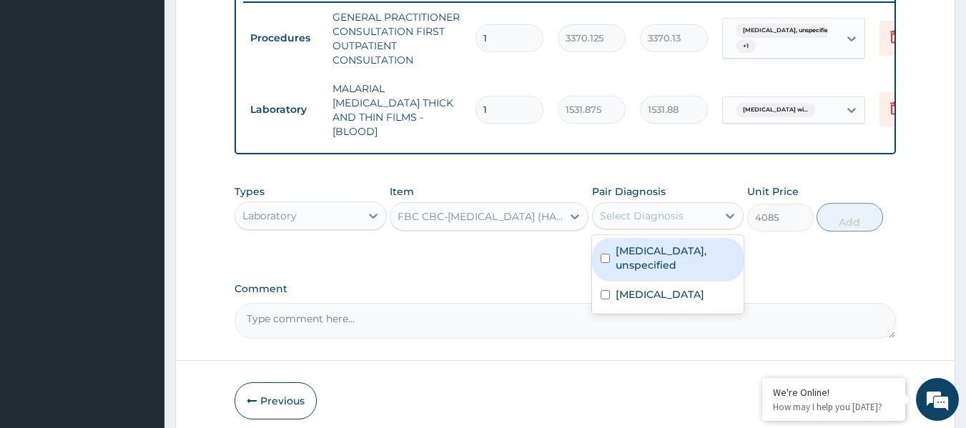
click at [707, 205] on div "Select Diagnosis" at bounding box center [655, 216] width 125 height 23
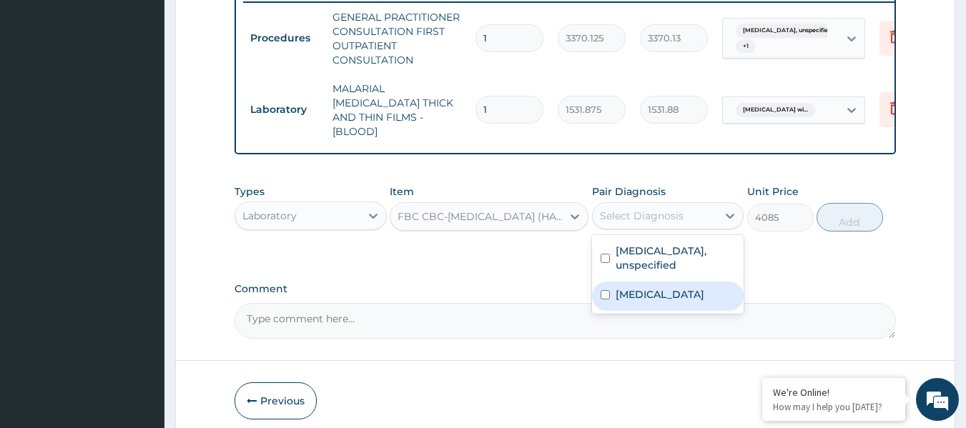
click at [665, 293] on label "Plasmodium malariae malaria without complication" at bounding box center [660, 295] width 89 height 14
checkbox input "true"
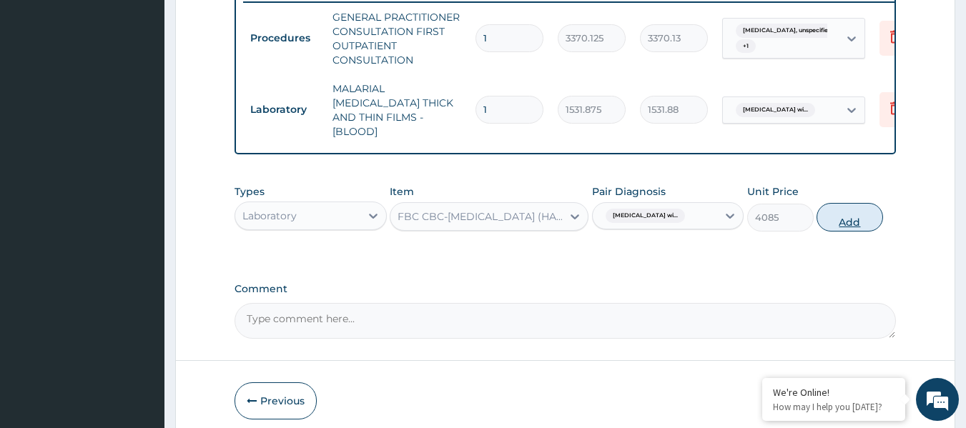
click at [857, 212] on button "Add" at bounding box center [850, 217] width 67 height 29
type input "0"
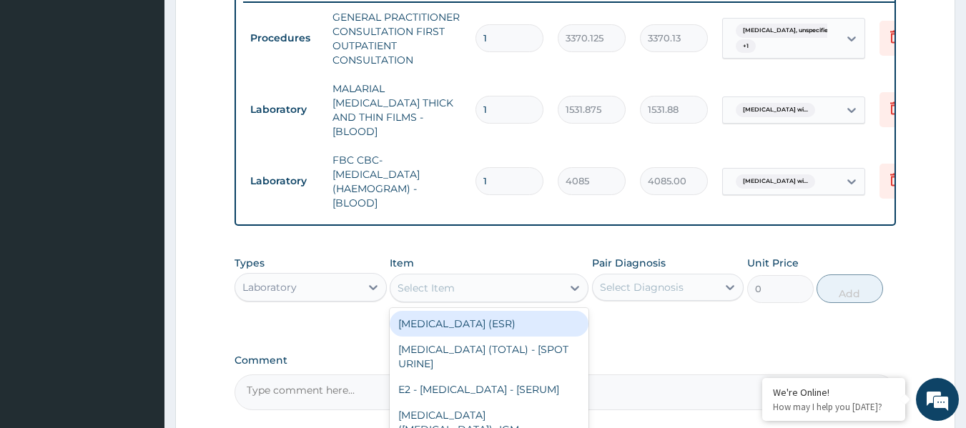
click at [401, 281] on div "Select Item" at bounding box center [426, 288] width 57 height 14
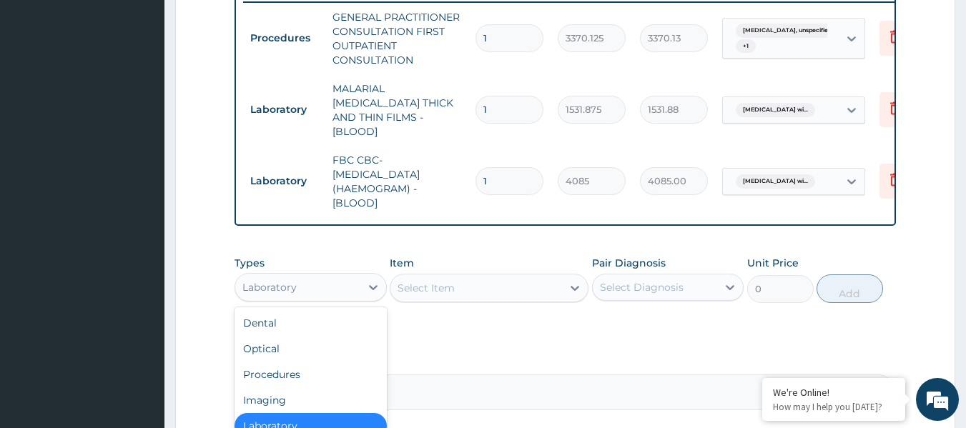
click at [297, 280] on div "Laboratory" at bounding box center [297, 287] width 125 height 23
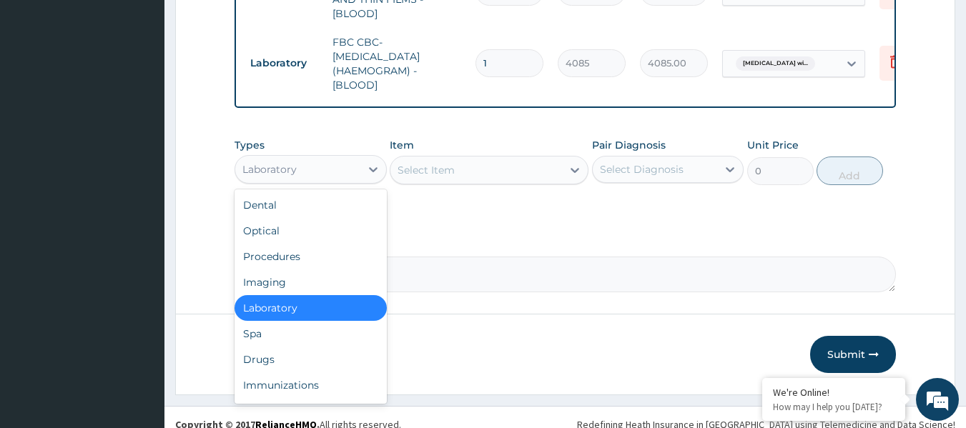
scroll to position [696, 0]
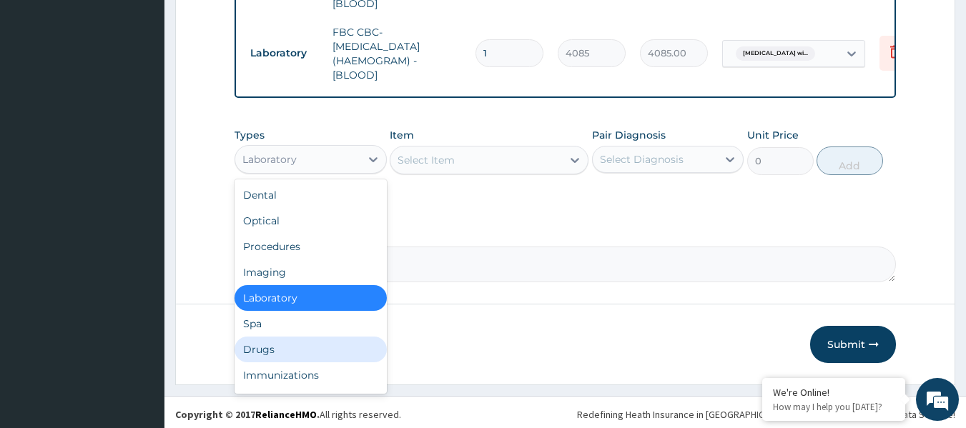
click at [280, 339] on div "Drugs" at bounding box center [311, 350] width 152 height 26
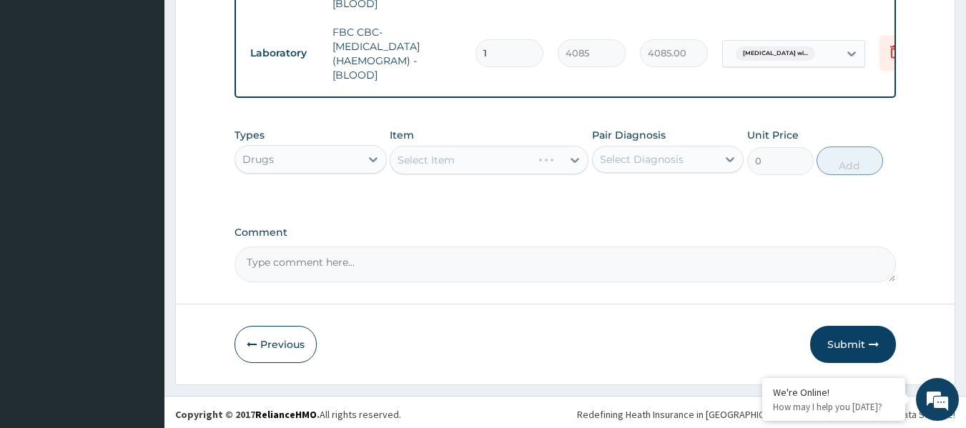
click at [471, 166] on div "Select Item" at bounding box center [489, 160] width 199 height 29
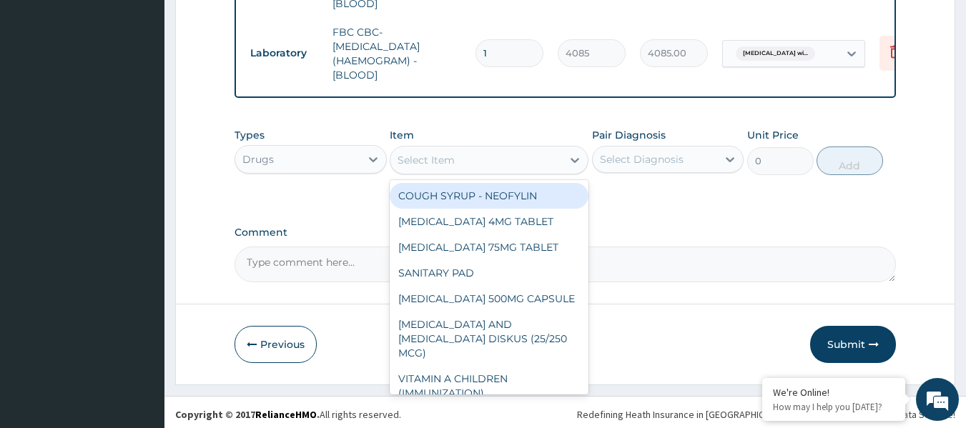
click at [471, 166] on div "Select Item" at bounding box center [477, 160] width 172 height 23
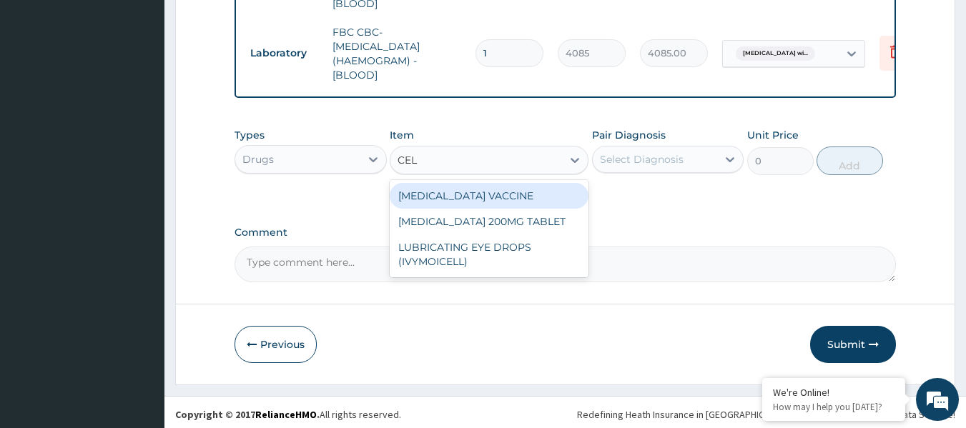
type input "CELE"
click at [470, 190] on div "CELECOXIB 200MG TABLET" at bounding box center [489, 196] width 199 height 26
type input "270"
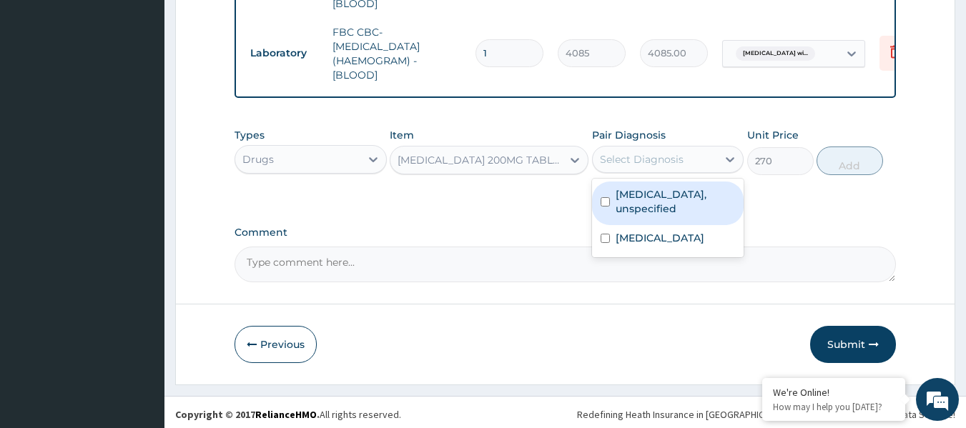
click at [662, 152] on div "Select Diagnosis" at bounding box center [642, 159] width 84 height 14
click at [634, 155] on div "Select Diagnosis" at bounding box center [642, 159] width 84 height 14
click at [635, 190] on label "Osteoarthritis, unspecified" at bounding box center [676, 201] width 120 height 29
checkbox input "true"
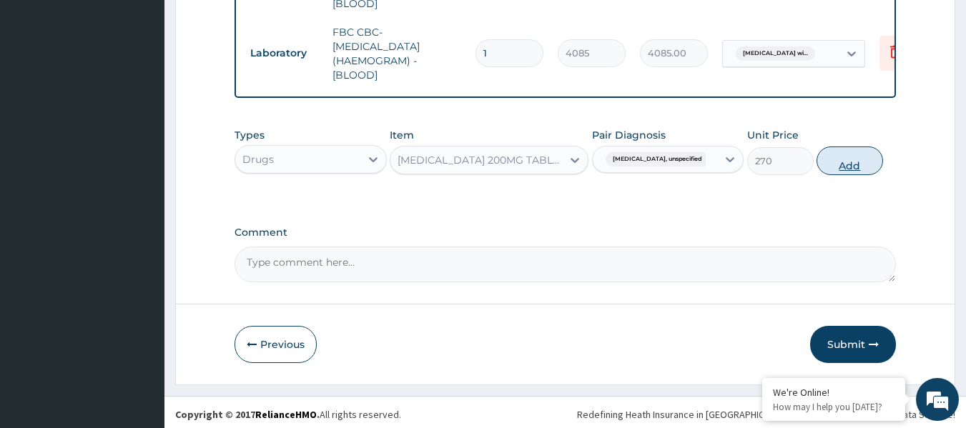
click at [846, 157] on button "Add" at bounding box center [850, 161] width 67 height 29
type input "0"
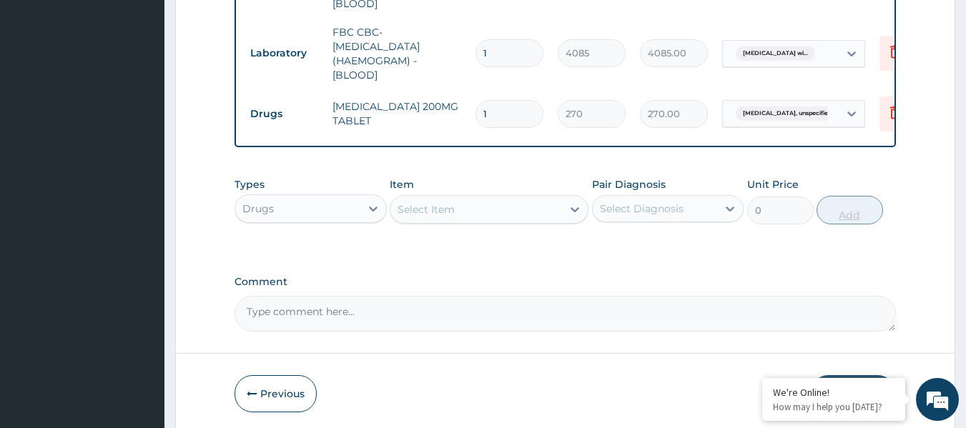
type input "14"
type input "3780.00"
type input "14"
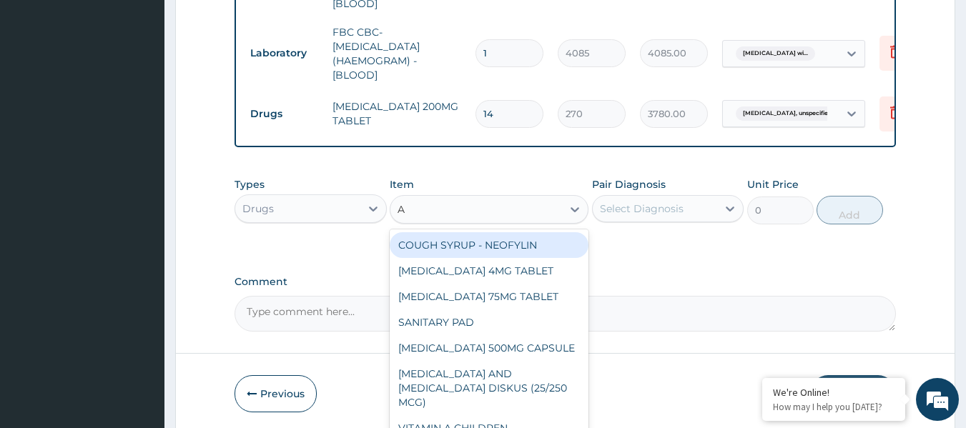
click at [458, 198] on div "A A" at bounding box center [477, 209] width 172 height 23
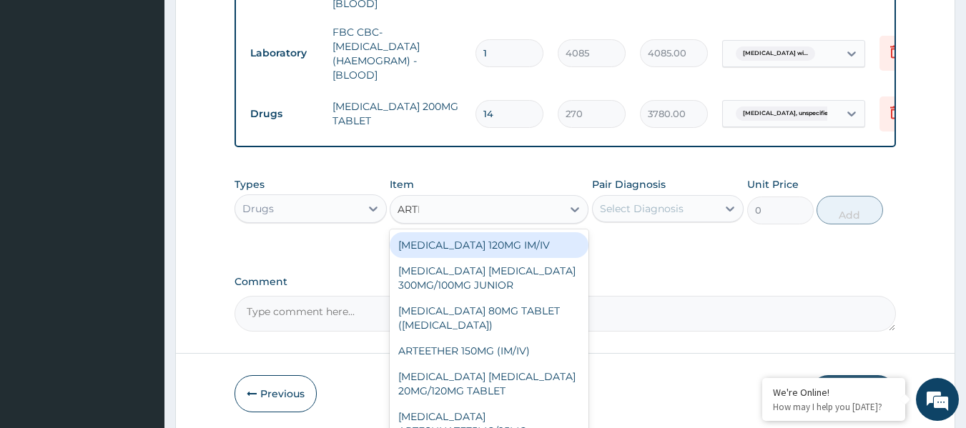
type input "ARTEM"
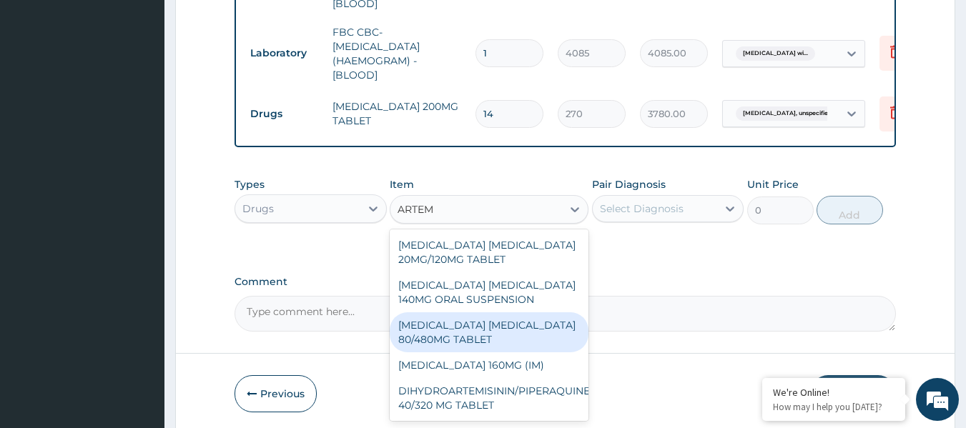
click at [443, 330] on div "ARTEMETHER LUMEFANTRINE 80/480MG TABLET" at bounding box center [489, 333] width 199 height 40
type input "450"
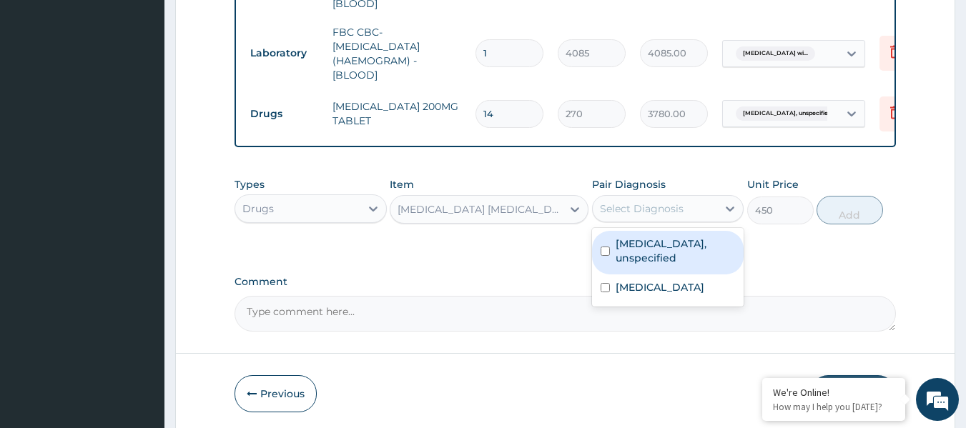
click at [642, 204] on div "Select Diagnosis" at bounding box center [642, 209] width 84 height 14
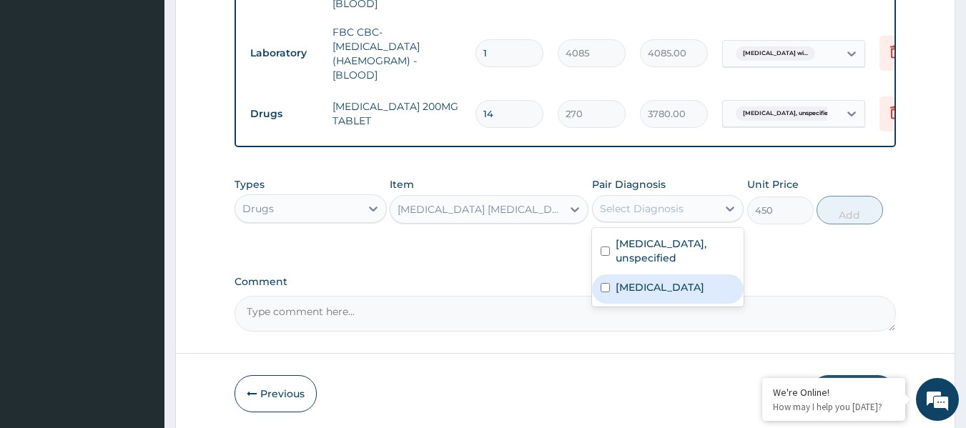
click at [632, 295] on label "Plasmodium malariae malaria without complication" at bounding box center [660, 287] width 89 height 14
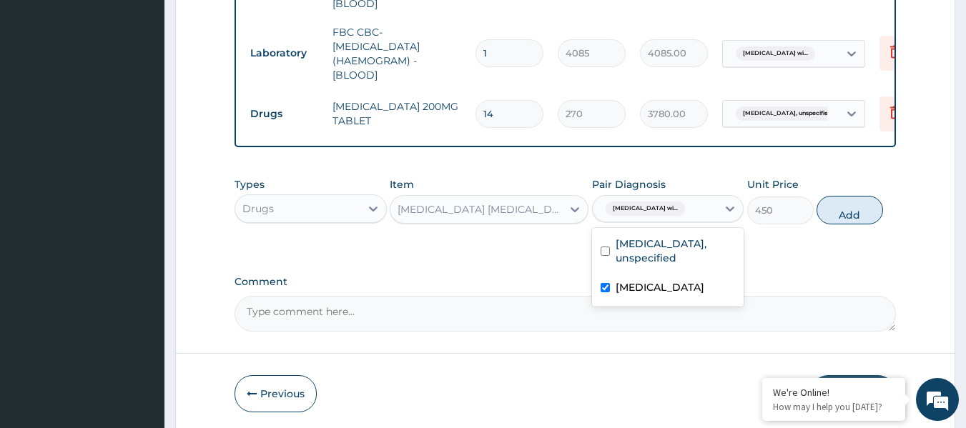
checkbox input "true"
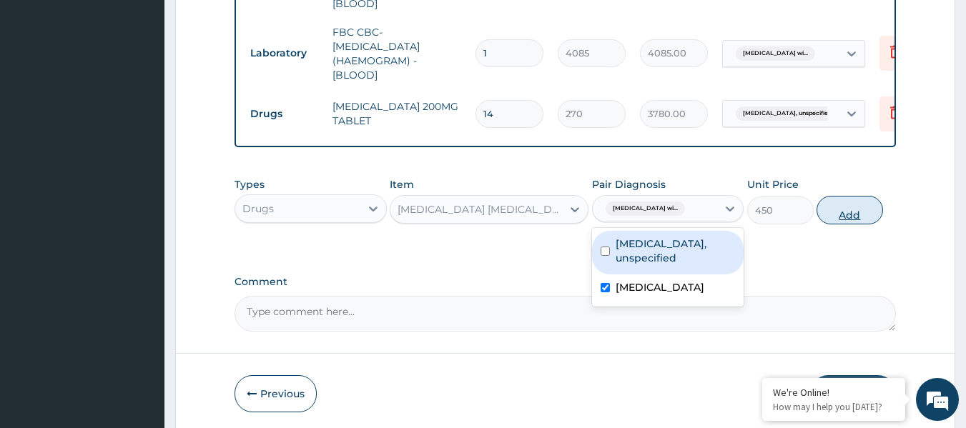
click at [840, 215] on button "Add" at bounding box center [850, 210] width 67 height 29
type input "0"
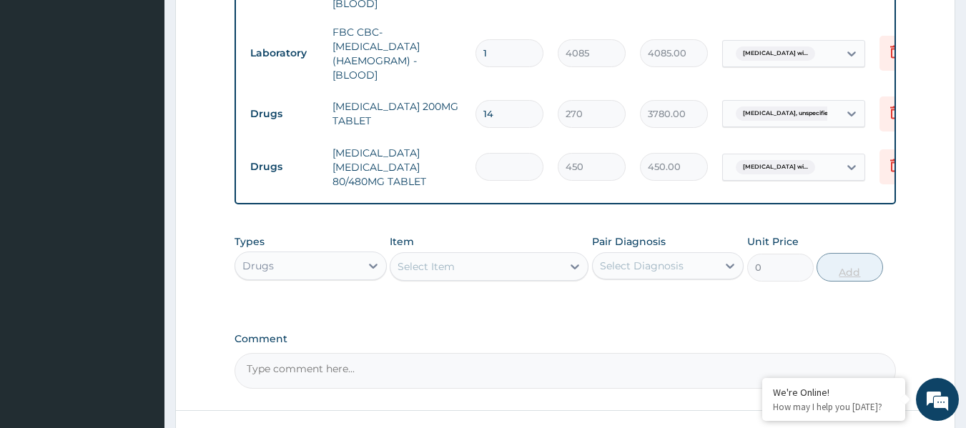
type input "0.00"
type input "6"
type input "2700.00"
type input "6"
click at [454, 260] on div "Select Item" at bounding box center [426, 267] width 57 height 14
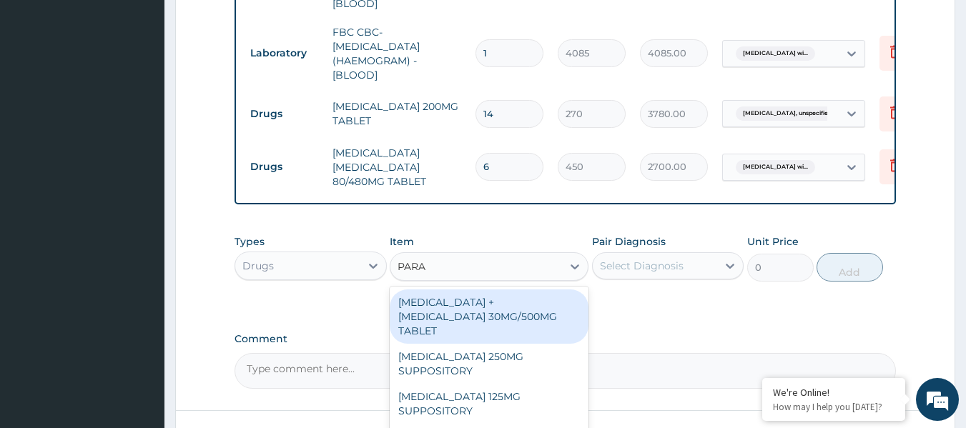
type input "PARAC"
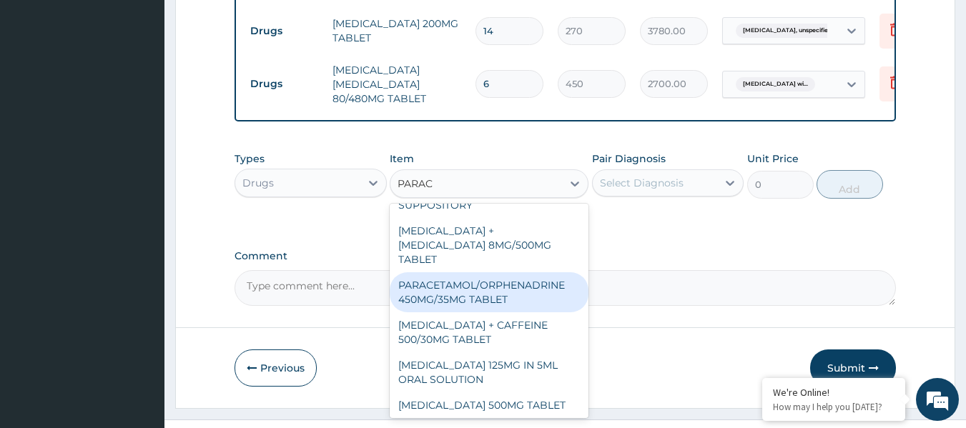
scroll to position [780, 0]
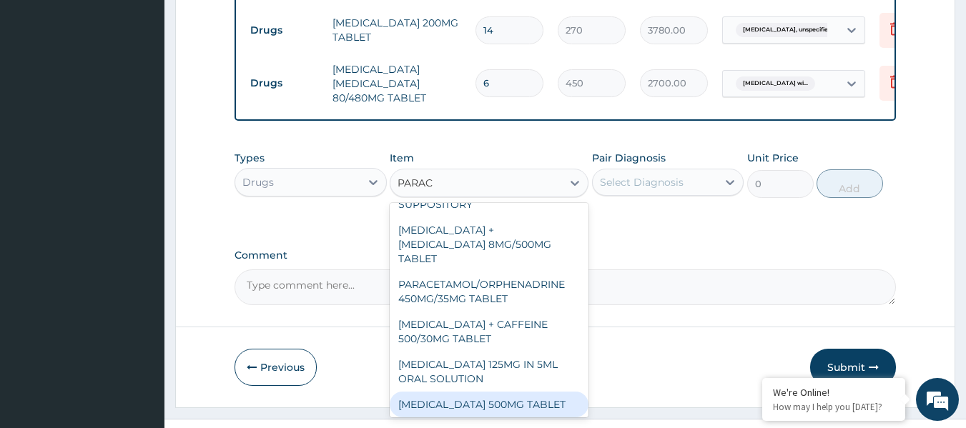
click at [485, 392] on div "PARACETAMOL 500MG TABLET" at bounding box center [489, 405] width 199 height 26
type input "30"
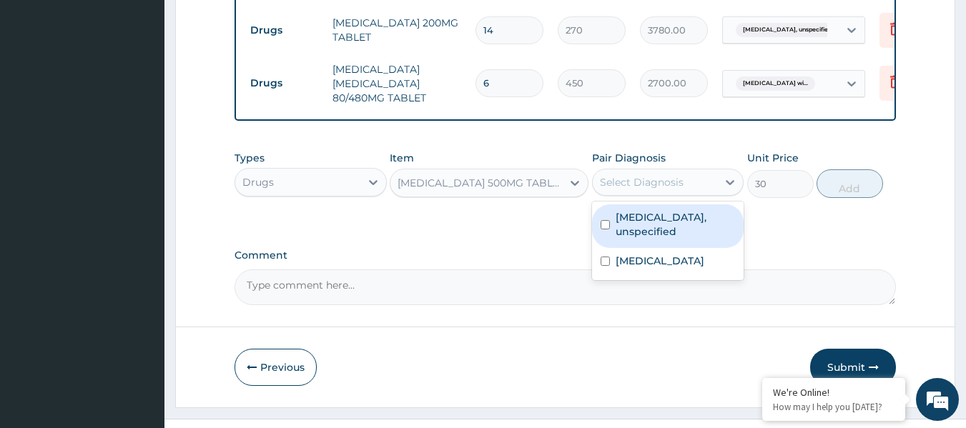
click at [663, 192] on div "Select Diagnosis" at bounding box center [668, 182] width 152 height 27
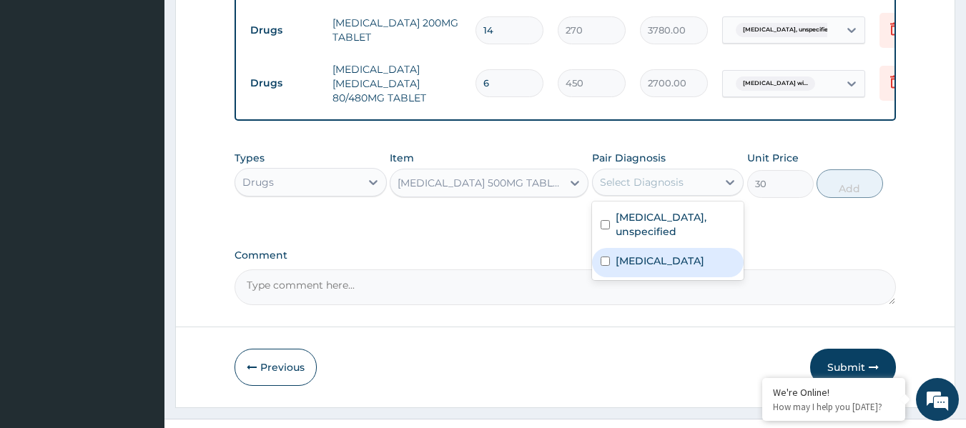
click at [645, 262] on label "Plasmodium malariae malaria without complication" at bounding box center [660, 261] width 89 height 14
checkbox input "true"
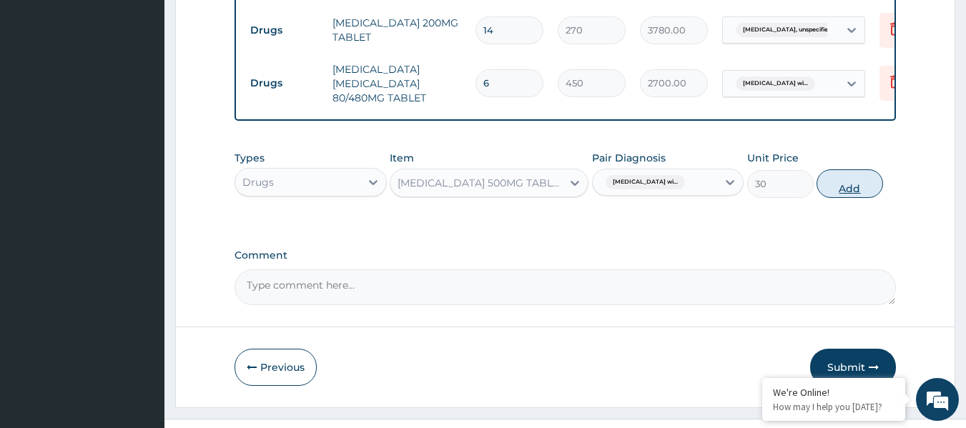
click at [858, 183] on button "Add" at bounding box center [850, 184] width 67 height 29
type input "0"
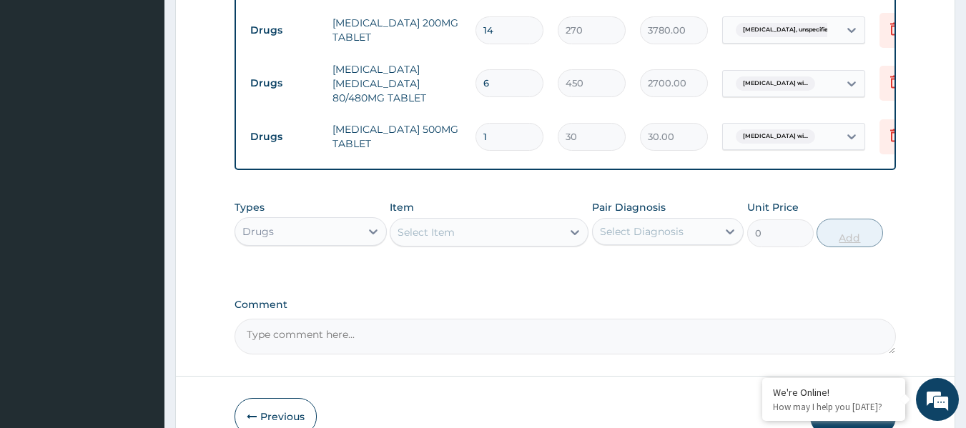
type input "19"
type input "570.00"
type input "1"
type input "30.00"
type input "18"
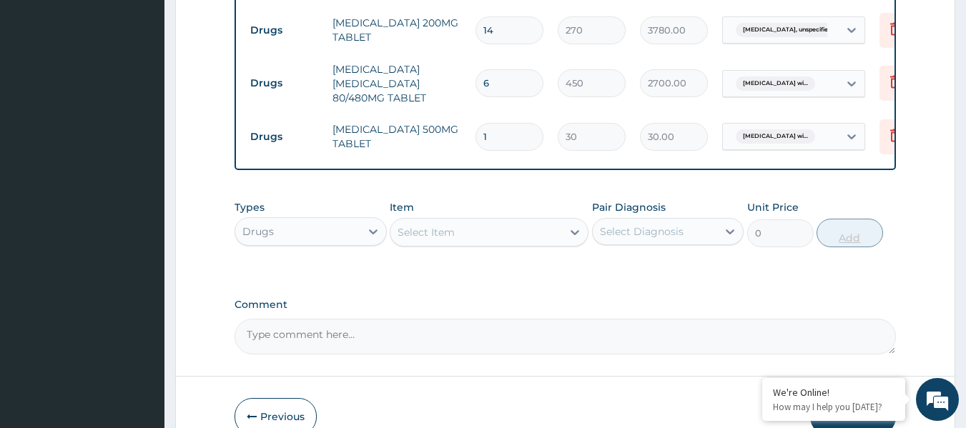
type input "540.00"
type input "18"
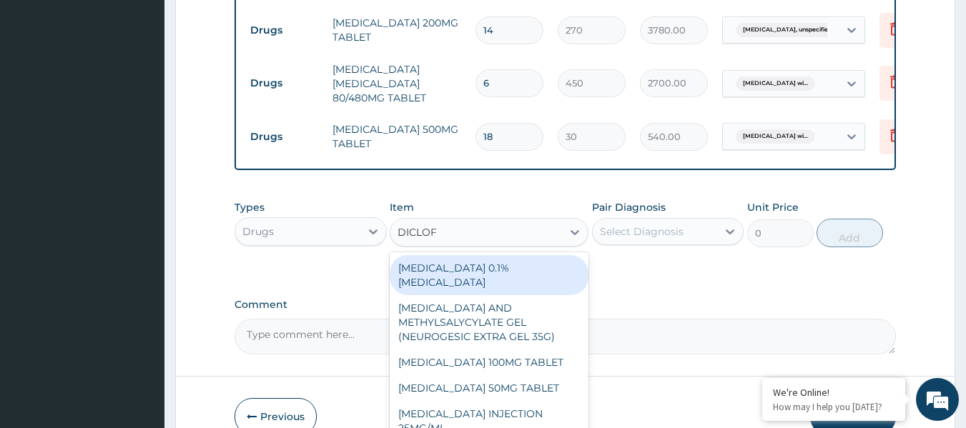
type input "DICLOFEN"
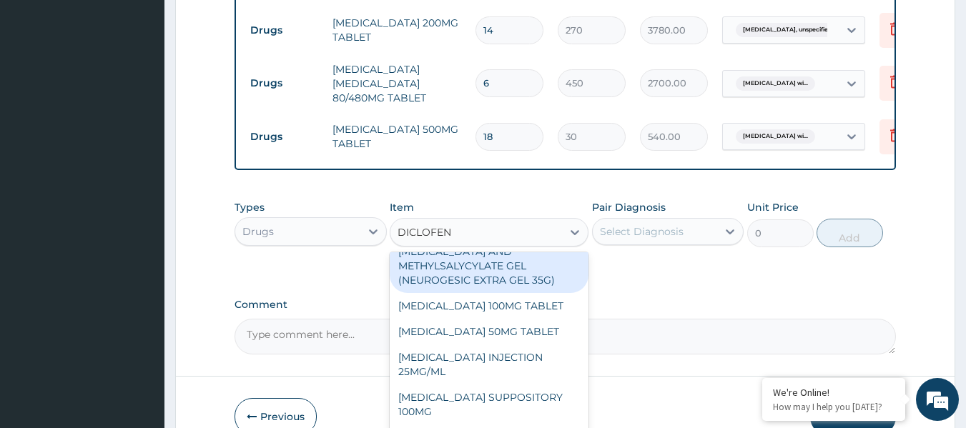
scroll to position [72, 0]
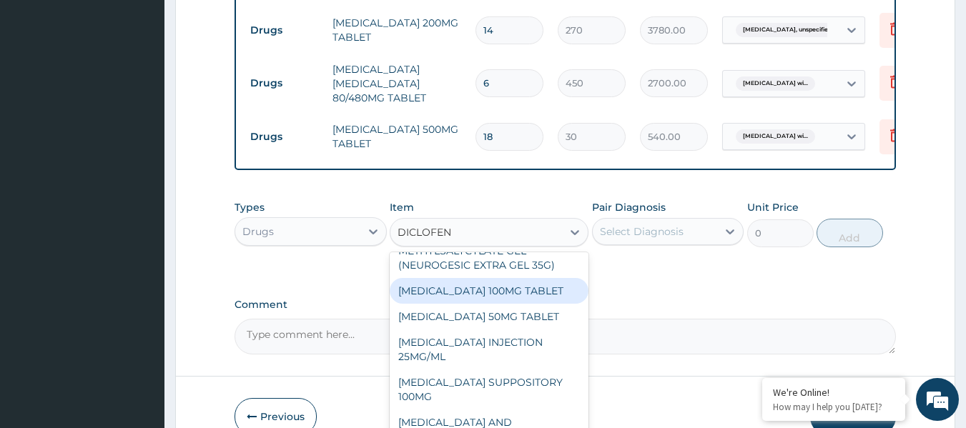
click at [539, 289] on div "DICLOFENAC 100MG TABLET" at bounding box center [489, 291] width 199 height 26
type input "126"
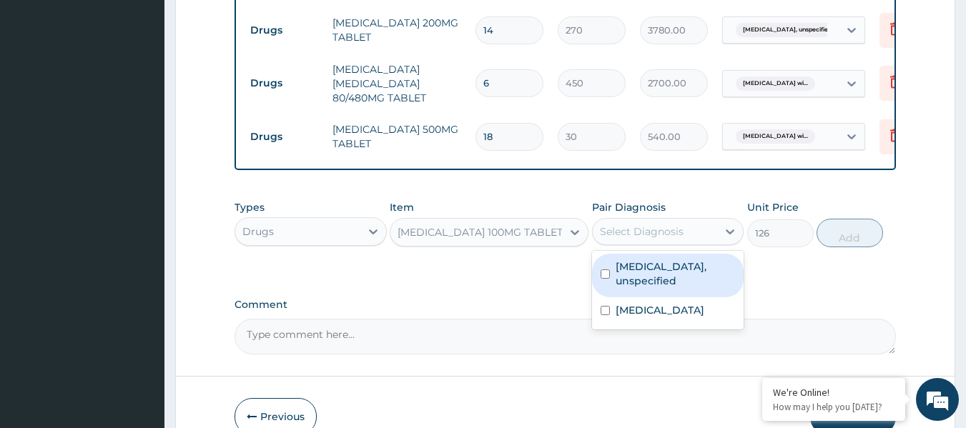
click at [664, 225] on div "Select Diagnosis" at bounding box center [642, 232] width 84 height 14
click at [646, 275] on label "Osteoarthritis, unspecified" at bounding box center [676, 274] width 120 height 29
checkbox input "true"
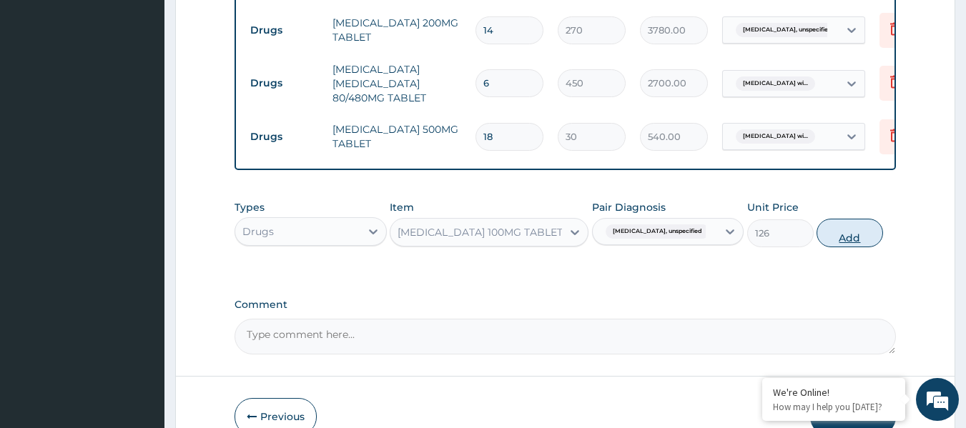
click at [855, 225] on button "Add" at bounding box center [850, 233] width 67 height 29
type input "0"
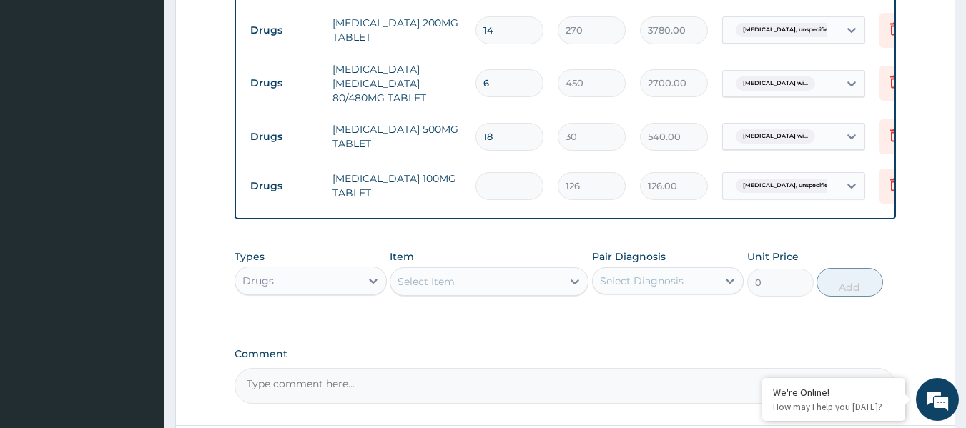
type input "0.00"
type input "7"
type input "882.00"
type input "7"
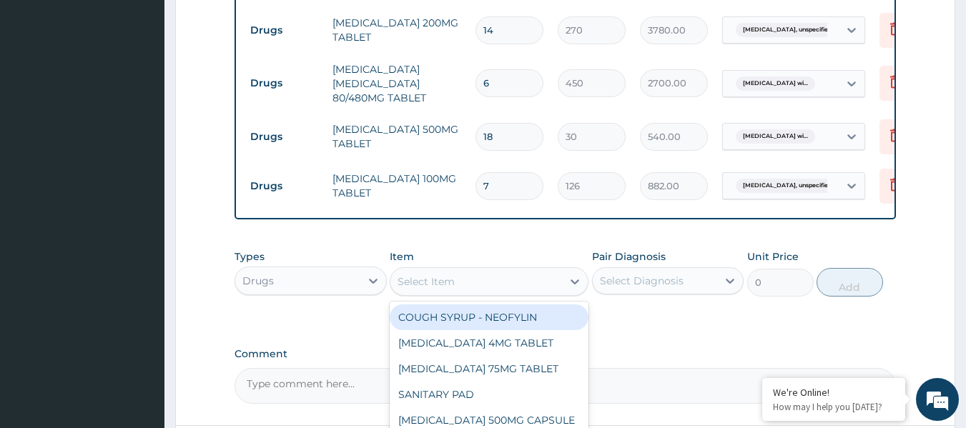
click at [433, 270] on div "Select Item" at bounding box center [477, 281] width 172 height 23
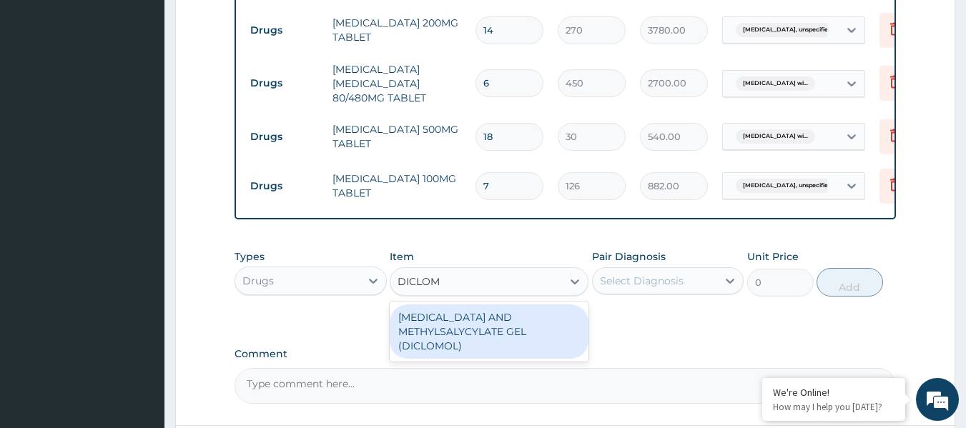
type input "DICLOMO"
click at [452, 323] on div "DICLOFENAC AND METHYLSALYCYLATE GEL (DICLOMOL)" at bounding box center [489, 332] width 199 height 54
type input "1437.5"
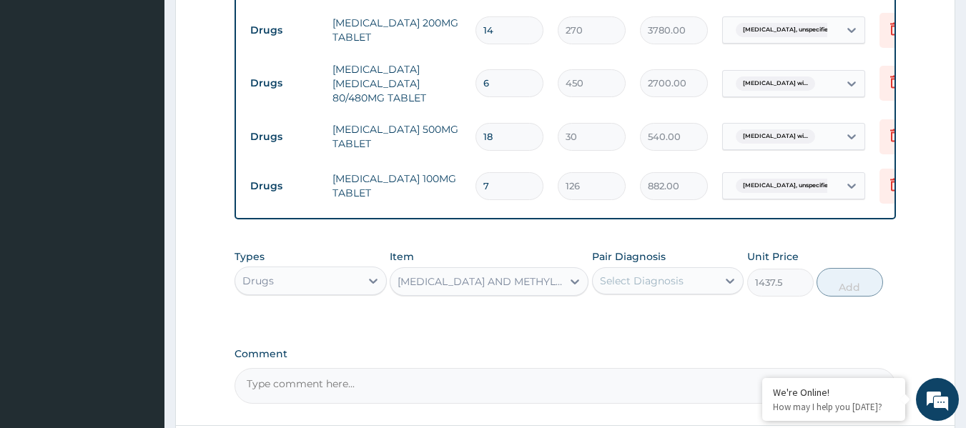
click at [657, 281] on div "Select Diagnosis" at bounding box center [642, 281] width 84 height 14
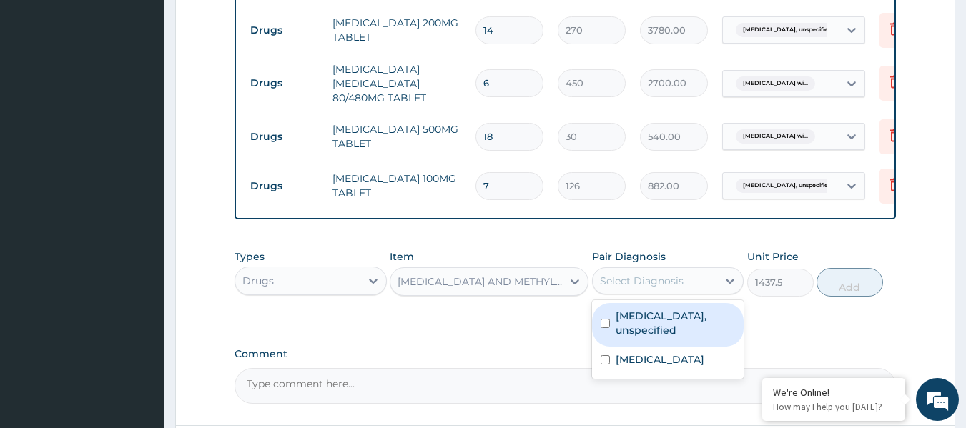
click at [654, 318] on label "Osteoarthritis, unspecified" at bounding box center [676, 323] width 120 height 29
checkbox input "true"
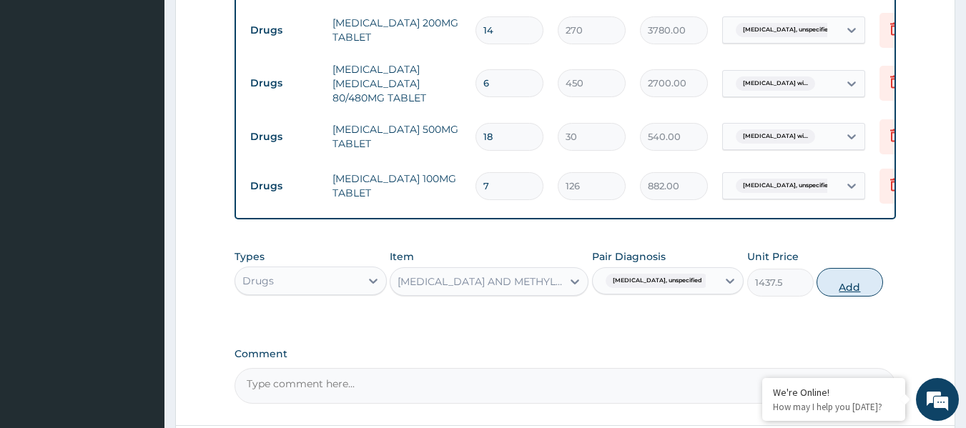
click at [861, 281] on button "Add" at bounding box center [850, 282] width 67 height 29
type input "0"
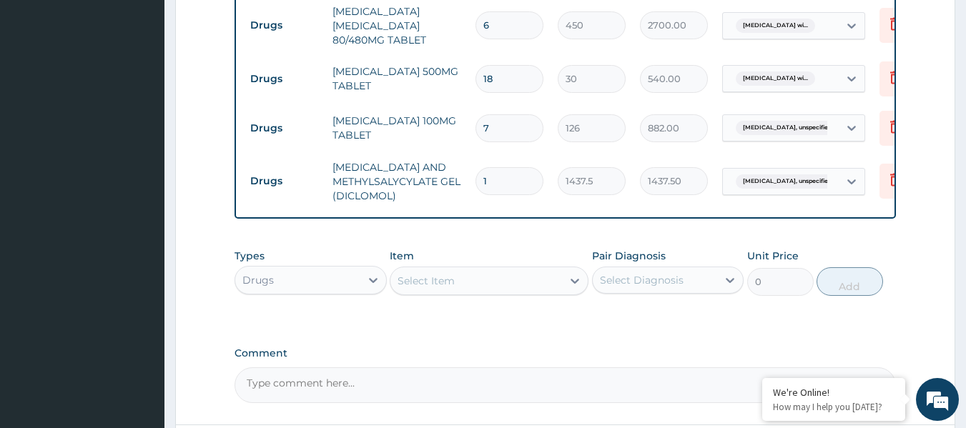
scroll to position [850, 0]
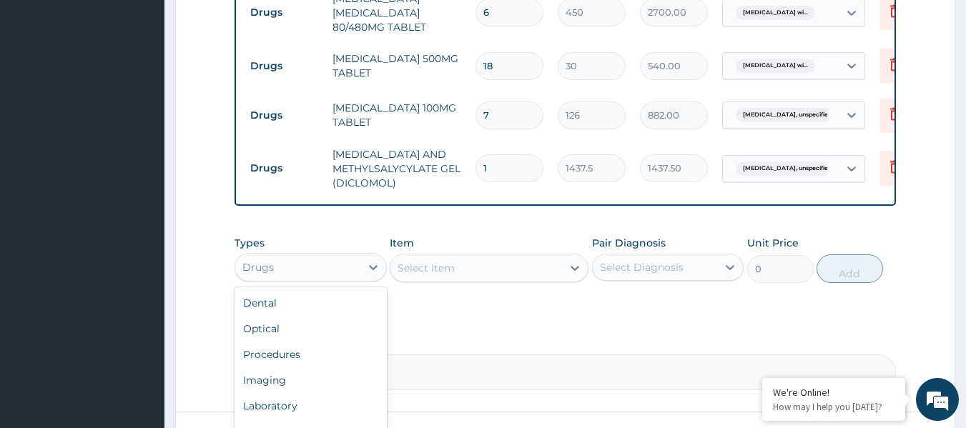
click at [308, 270] on div "Drugs" at bounding box center [297, 267] width 125 height 23
click at [305, 406] on div "Laboratory" at bounding box center [311, 406] width 152 height 26
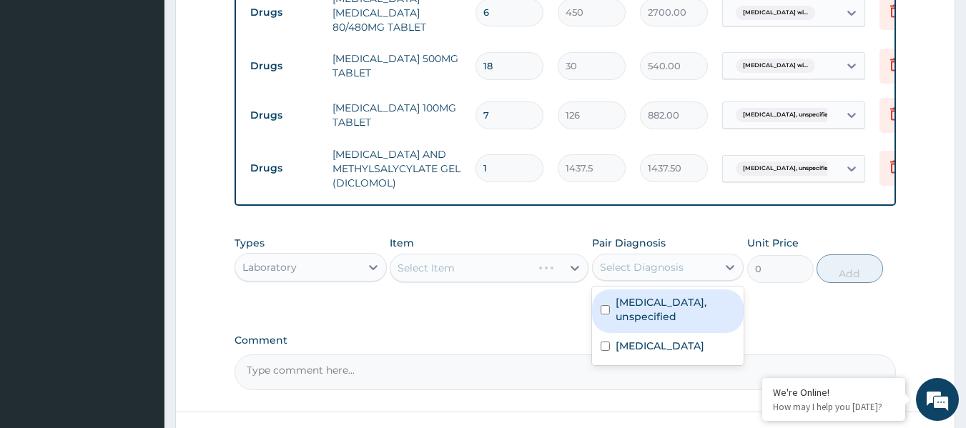
click at [679, 273] on div "Select Diagnosis" at bounding box center [655, 267] width 125 height 23
click at [661, 308] on label "Osteoarthritis, unspecified" at bounding box center [676, 309] width 120 height 29
checkbox input "true"
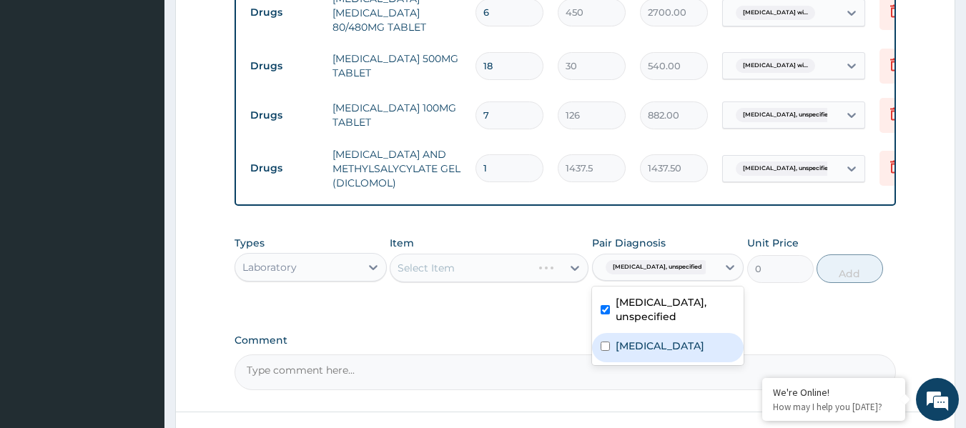
click at [641, 353] on label "Plasmodium malariae malaria without complication" at bounding box center [660, 346] width 89 height 14
checkbox input "true"
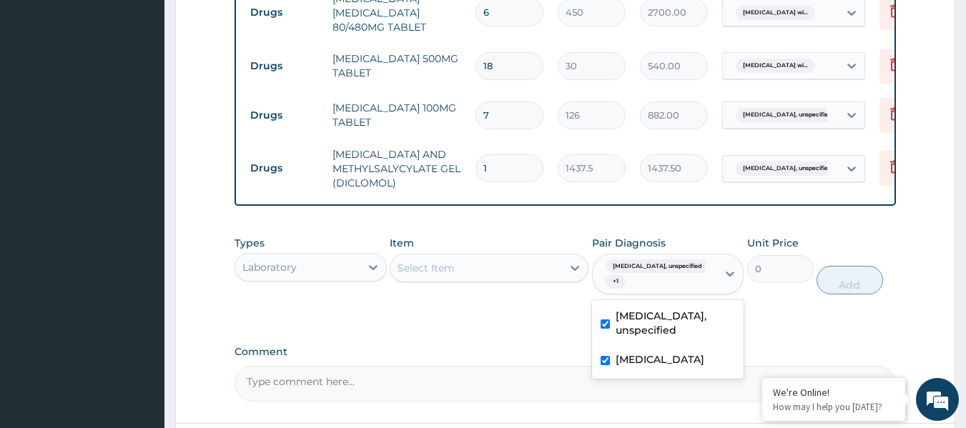
click at [499, 273] on div "Select Item" at bounding box center [477, 268] width 172 height 23
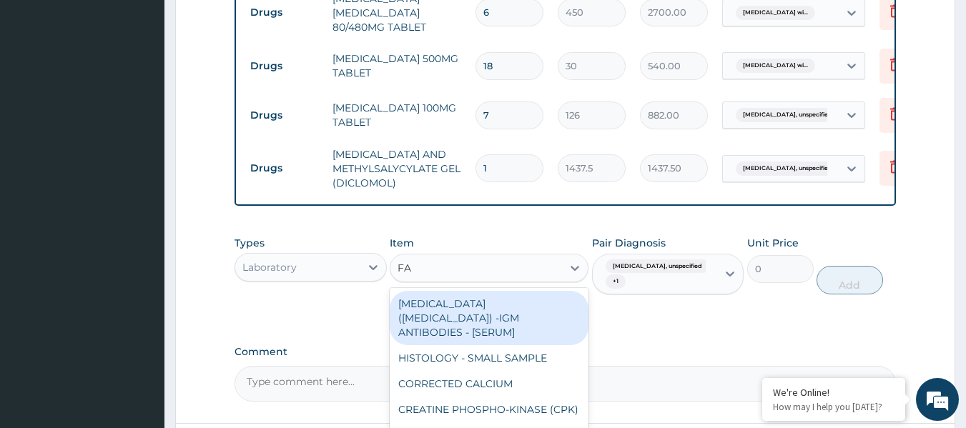
type input "F"
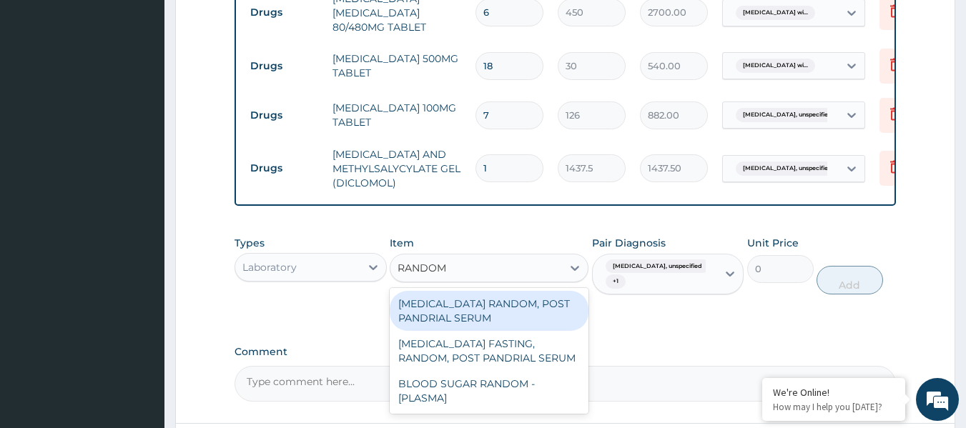
type input "RANDOM"
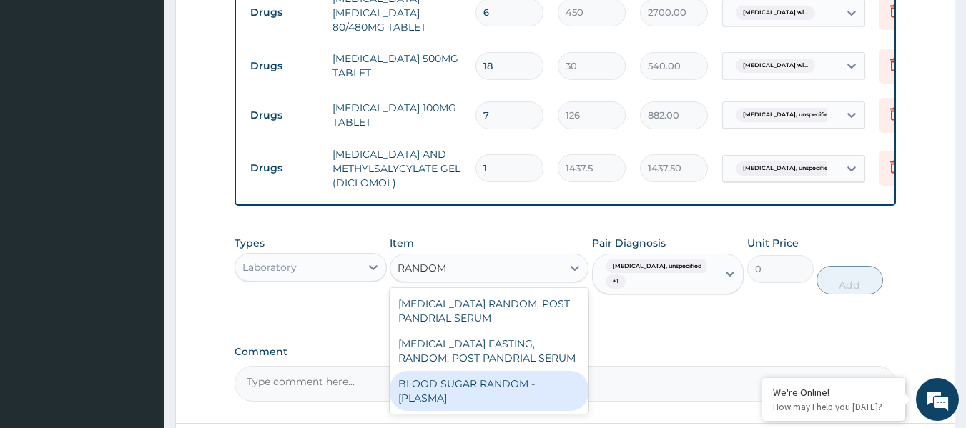
click at [453, 386] on div "BLOOD SUGAR RANDOM - [PLASMA]" at bounding box center [489, 391] width 199 height 40
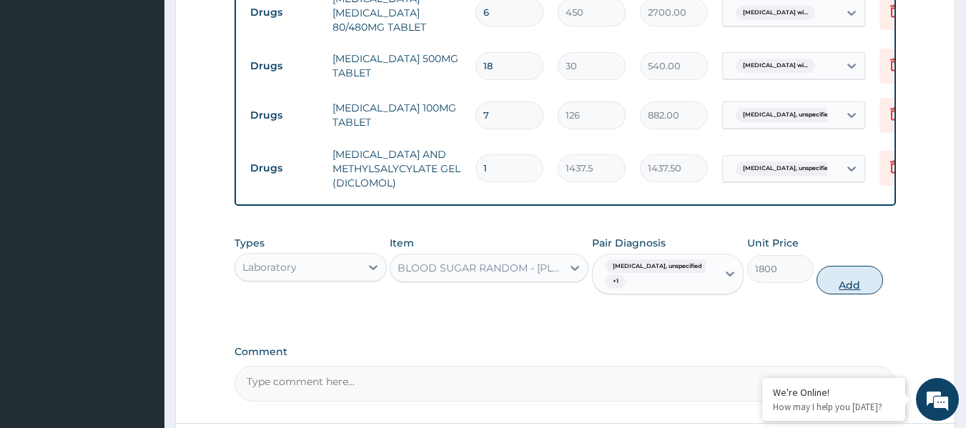
click at [847, 288] on button "Add" at bounding box center [850, 280] width 67 height 29
type input "0"
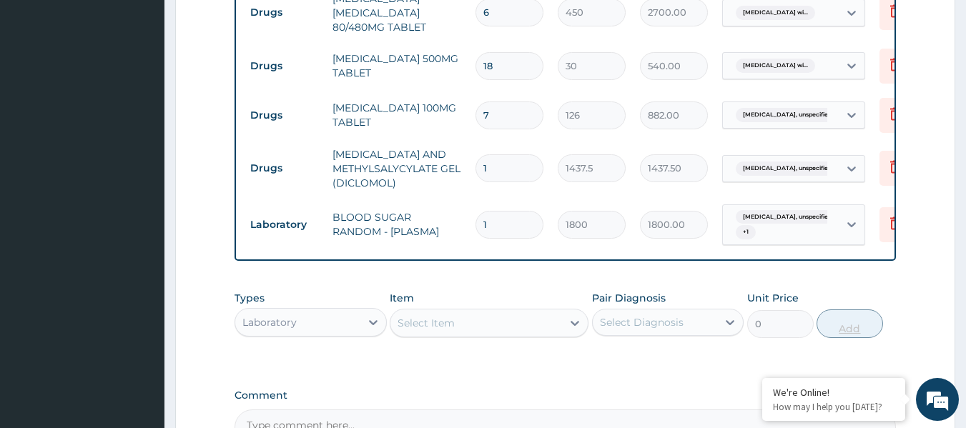
scroll to position [1014, 0]
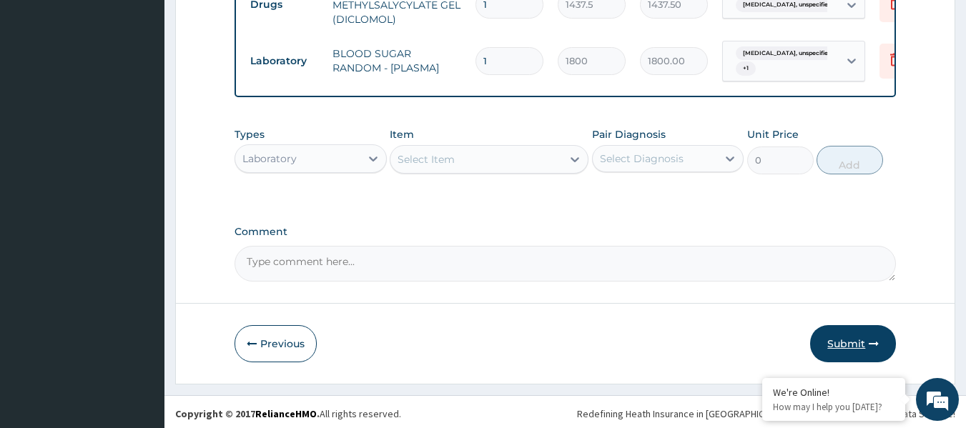
click at [833, 338] on button "Submit" at bounding box center [853, 343] width 86 height 37
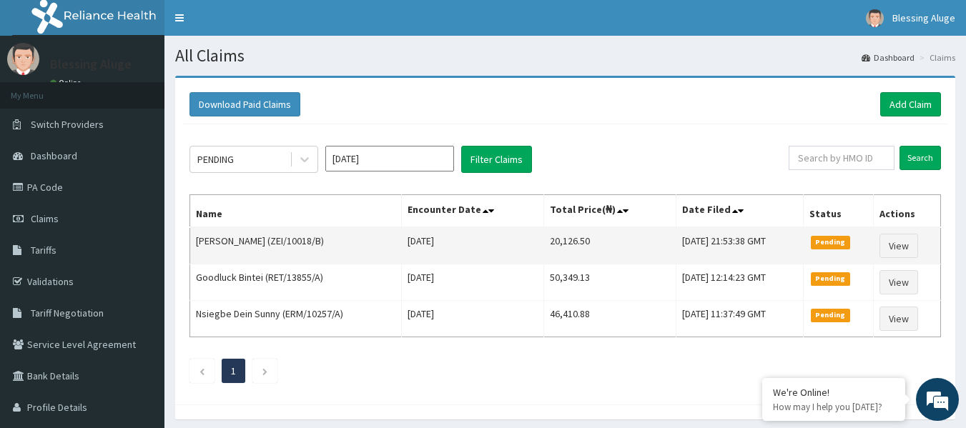
drag, startPoint x: 568, startPoint y: 235, endPoint x: 504, endPoint y: 239, distance: 64.5
click at [504, 239] on tr "[PERSON_NAME] (ZEI/10018/B) [DATE] 20,126.50 [DATE] 21:53:38 GMT Pending View" at bounding box center [565, 245] width 751 height 37
copy tr "20,126.50"
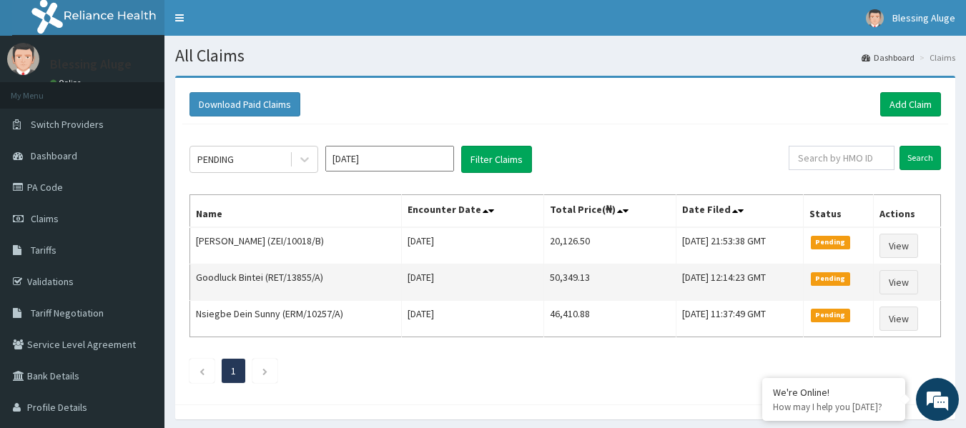
copy tr "20,126.50"
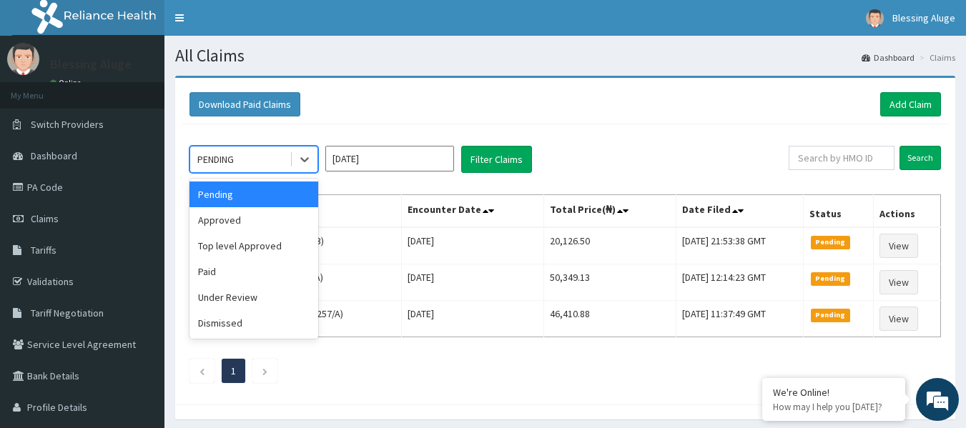
click at [264, 153] on div "PENDING" at bounding box center [239, 159] width 99 height 23
click at [257, 220] on div "Approved" at bounding box center [254, 220] width 129 height 26
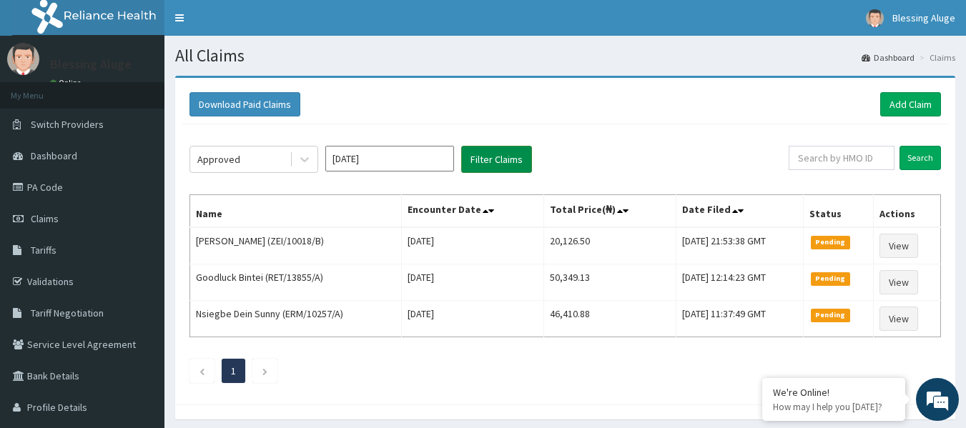
click at [481, 153] on button "Filter Claims" at bounding box center [496, 159] width 71 height 27
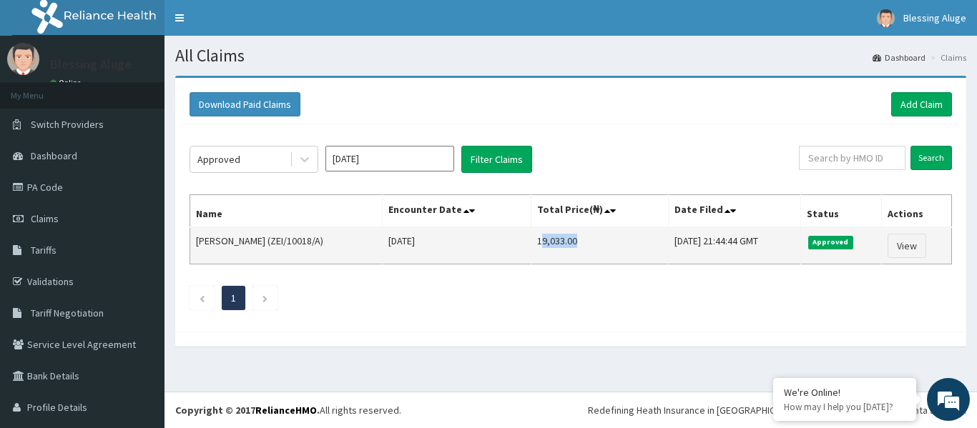
drag, startPoint x: 581, startPoint y: 252, endPoint x: 534, endPoint y: 238, distance: 49.3
click at [534, 238] on td "19,033.00" at bounding box center [599, 245] width 137 height 37
click at [531, 240] on td "19,033.00" at bounding box center [599, 245] width 137 height 37
drag, startPoint x: 531, startPoint y: 240, endPoint x: 606, endPoint y: 242, distance: 74.4
click at [606, 242] on td "19,033.00" at bounding box center [599, 245] width 137 height 37
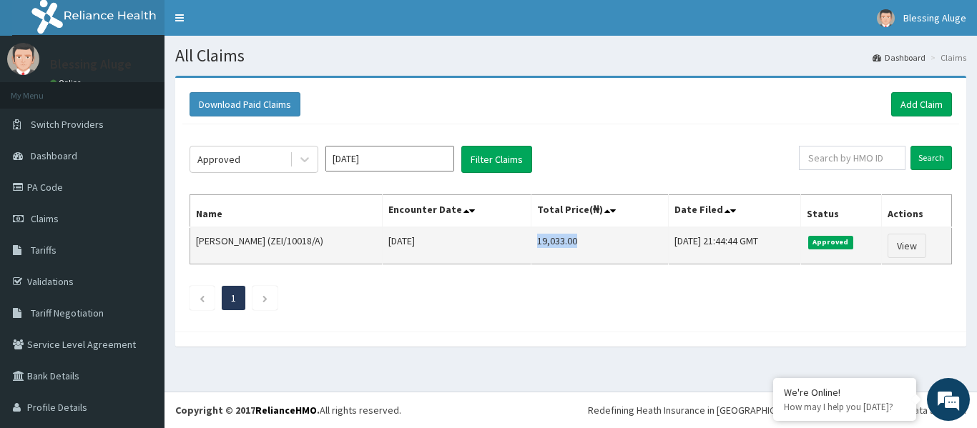
copy td "19,033.00"
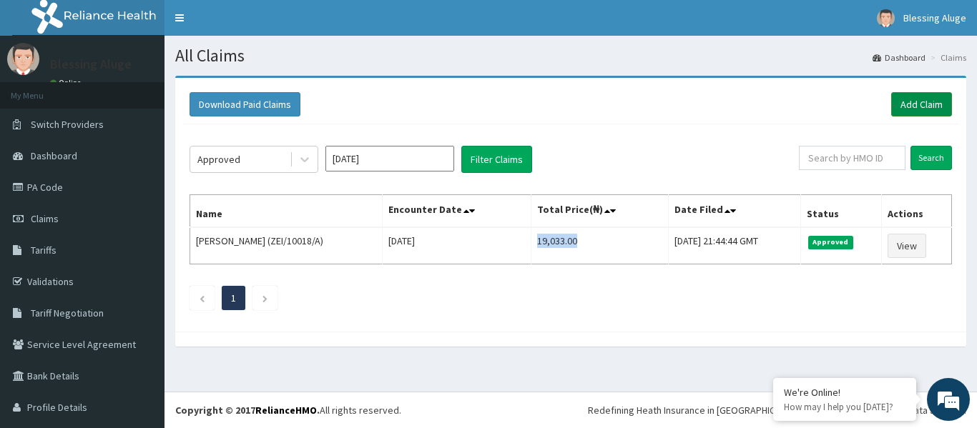
click at [911, 108] on link "Add Claim" at bounding box center [921, 104] width 61 height 24
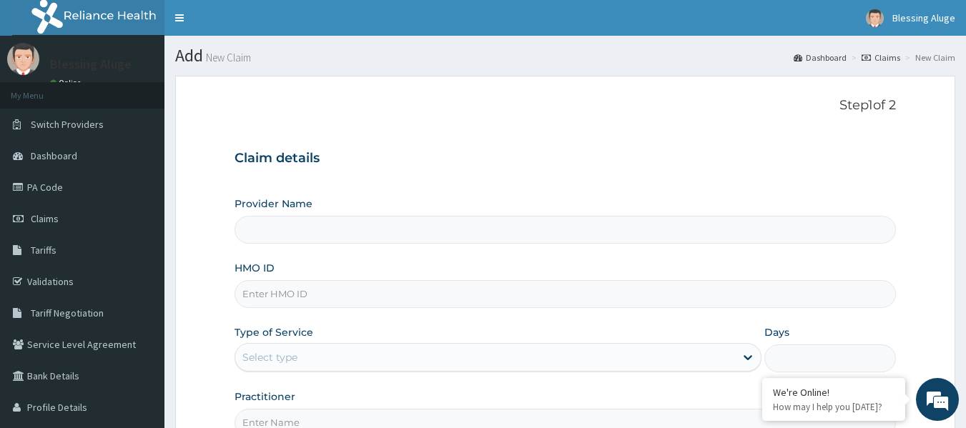
type input "Reliance Family Clinics (RFC) - [GEOGRAPHIC_DATA]"
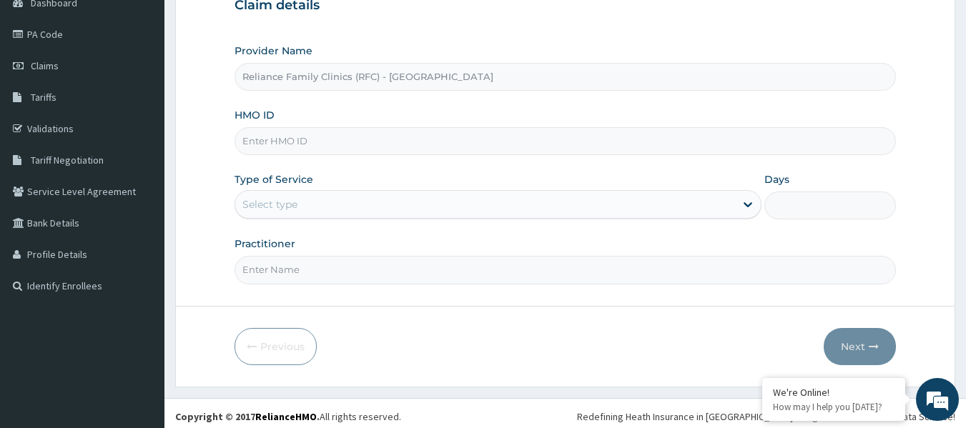
scroll to position [158, 0]
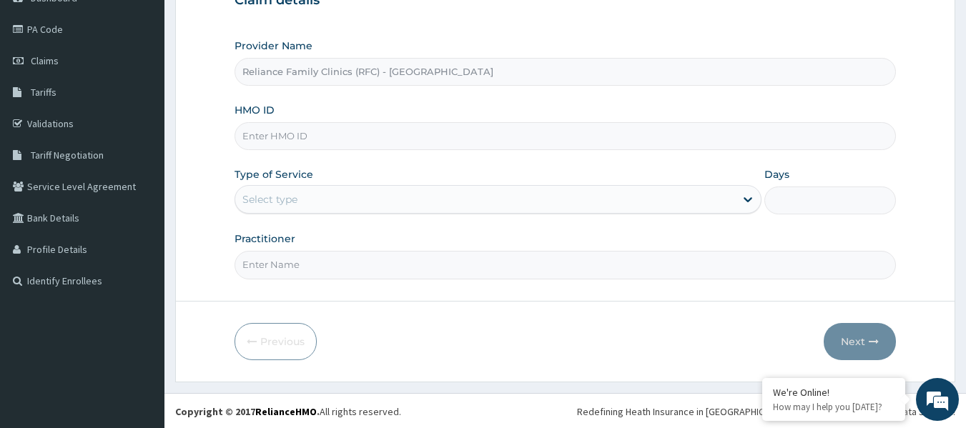
click at [548, 123] on input "HMO ID" at bounding box center [566, 136] width 662 height 28
paste input "RPO/10289/A"
type input "RPO/10289/A"
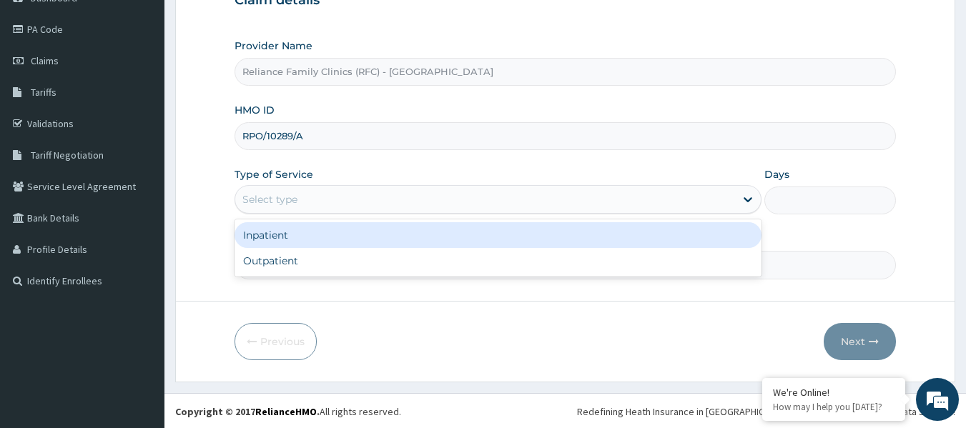
click at [517, 203] on div "Select type" at bounding box center [485, 199] width 500 height 23
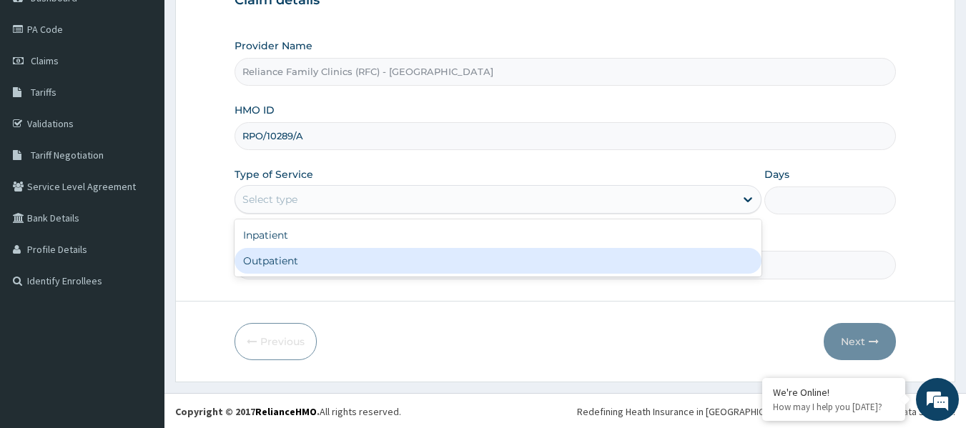
click at [488, 257] on div "Outpatient" at bounding box center [498, 261] width 527 height 26
type input "1"
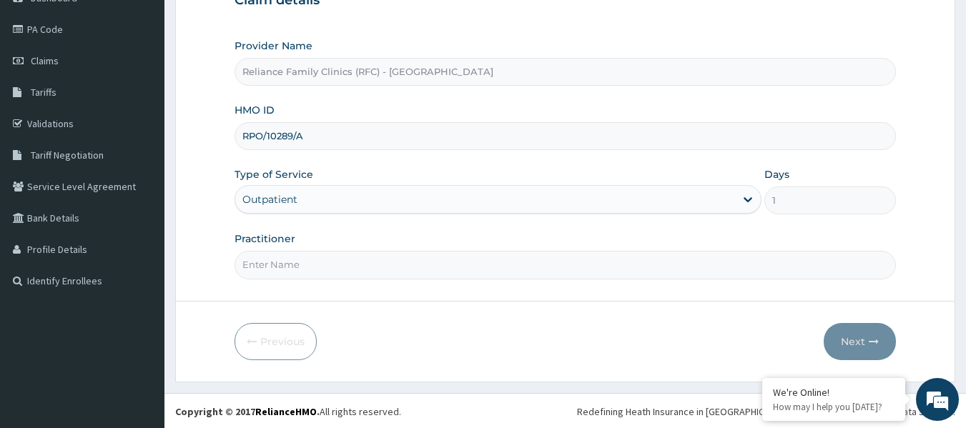
scroll to position [0, 0]
click at [425, 268] on input "Practitioner" at bounding box center [566, 265] width 662 height 28
click at [369, 268] on input "L" at bounding box center [566, 265] width 662 height 28
type input "Locum"
click at [875, 355] on button "Next" at bounding box center [860, 341] width 72 height 37
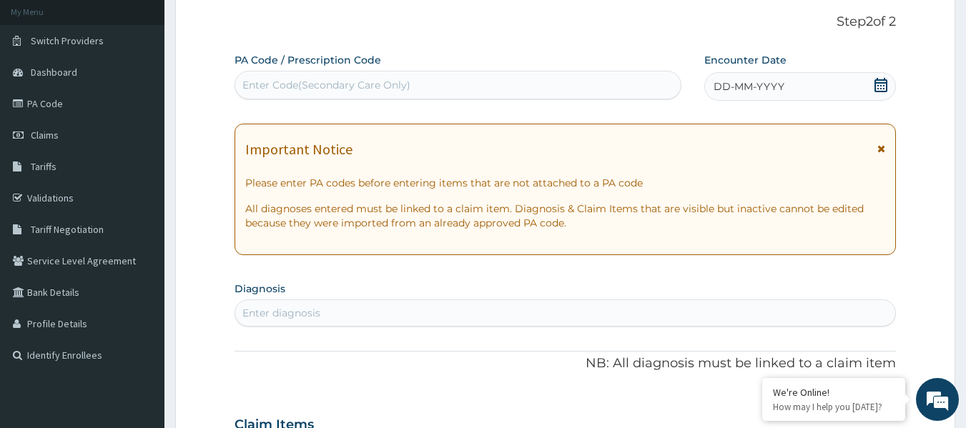
scroll to position [80, 0]
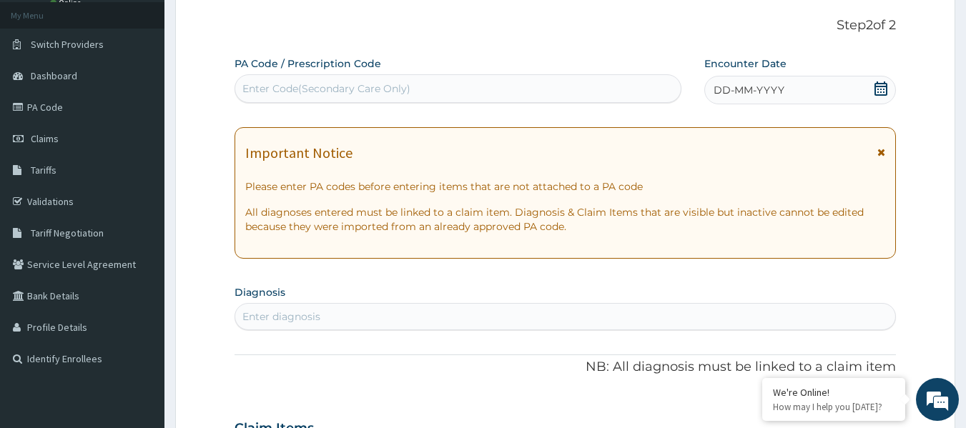
click at [888, 88] on icon at bounding box center [881, 89] width 13 height 14
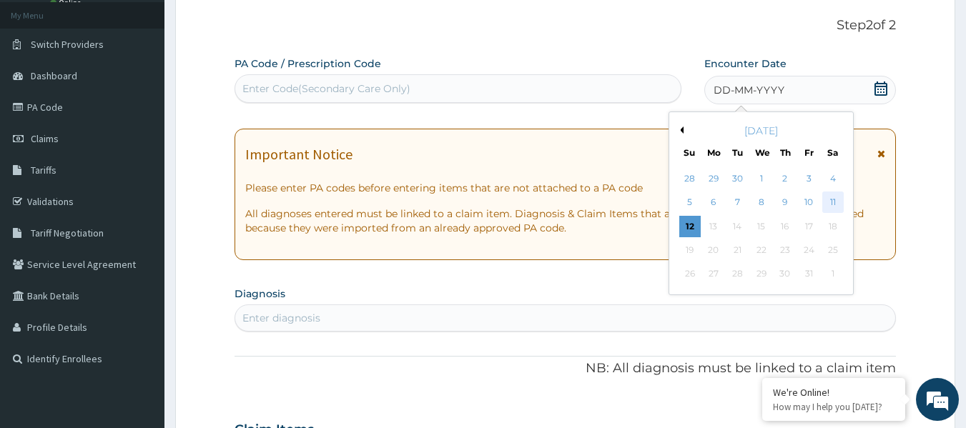
click at [829, 202] on div "11" at bounding box center [833, 202] width 21 height 21
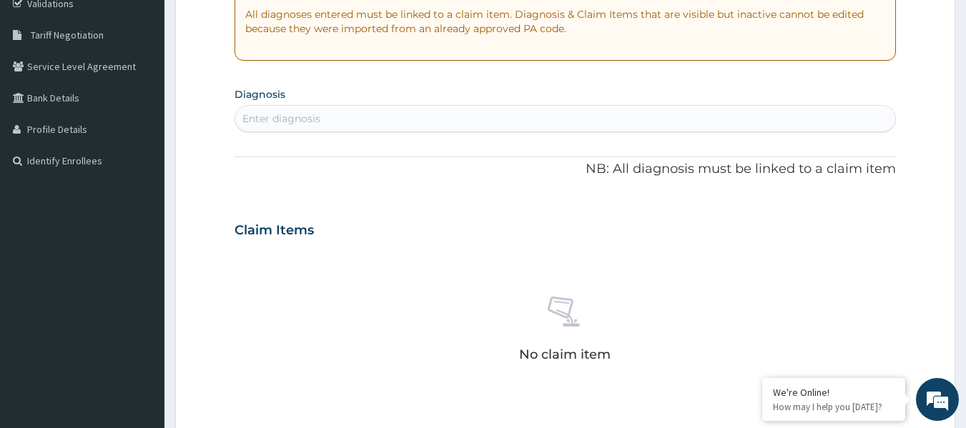
scroll to position [282, 0]
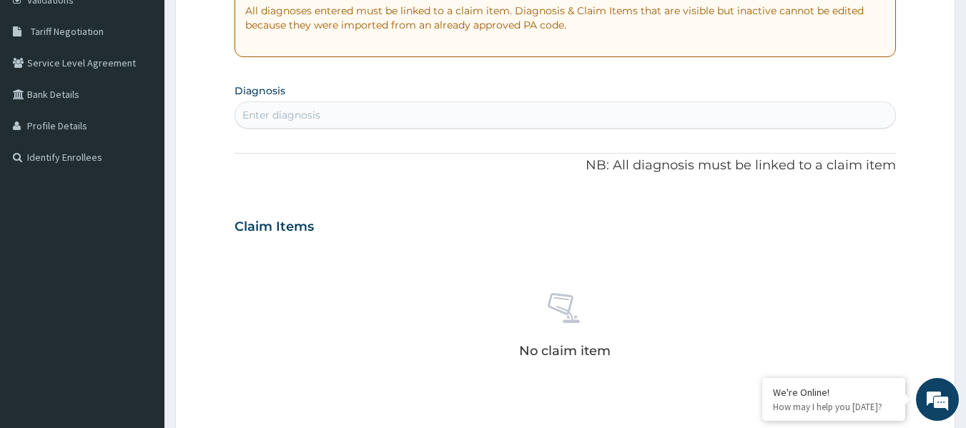
click at [406, 123] on div "Enter diagnosis" at bounding box center [565, 115] width 661 height 23
type input "ankle pain"
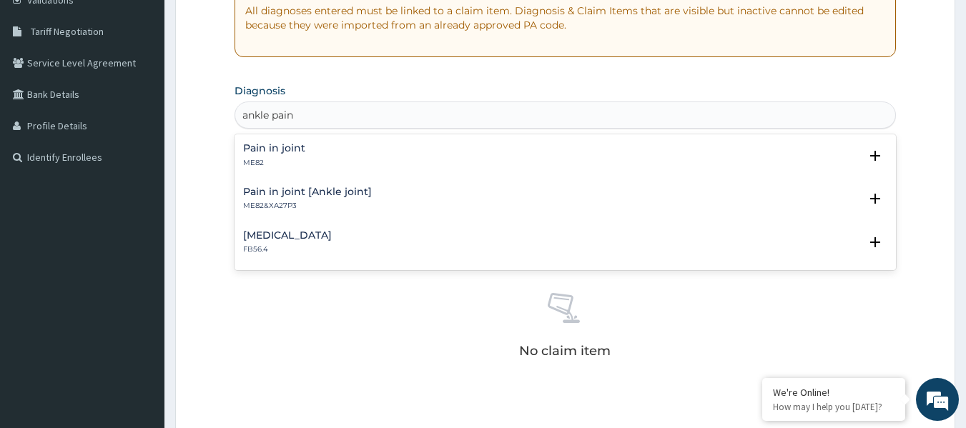
click at [372, 192] on div "Pain in joint [Ankle joint] ME82&XA27P3" at bounding box center [565, 199] width 645 height 25
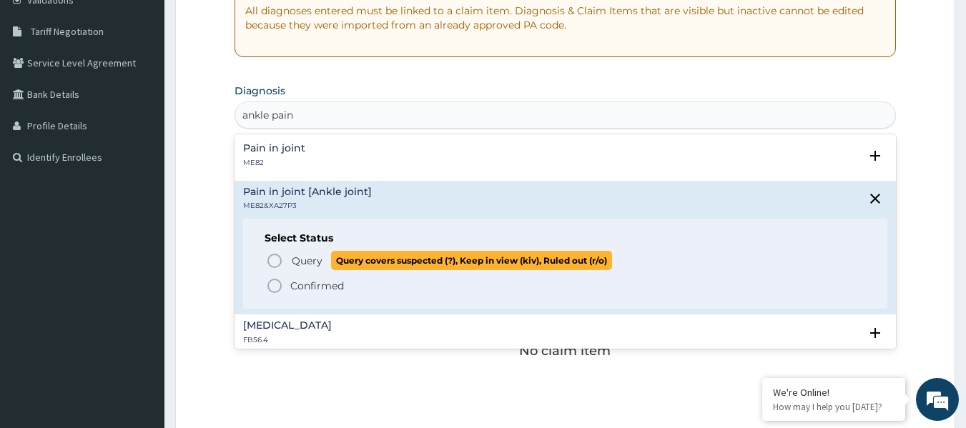
click at [309, 260] on span "Query" at bounding box center [307, 261] width 31 height 14
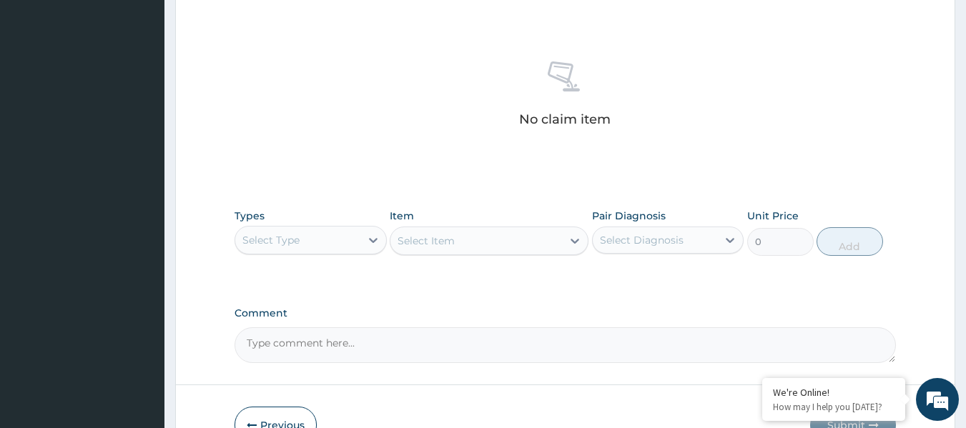
scroll to position [603, 0]
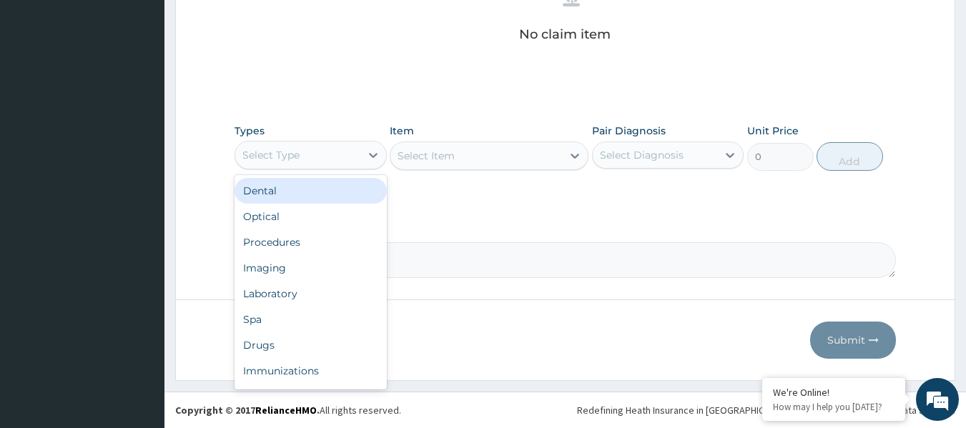
click at [343, 165] on div "Select Type" at bounding box center [297, 155] width 125 height 23
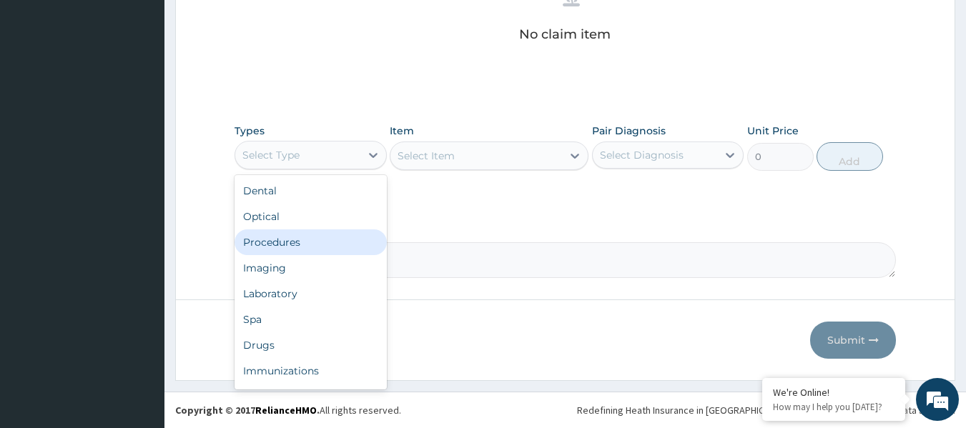
click at [329, 242] on div "Procedures" at bounding box center [311, 243] width 152 height 26
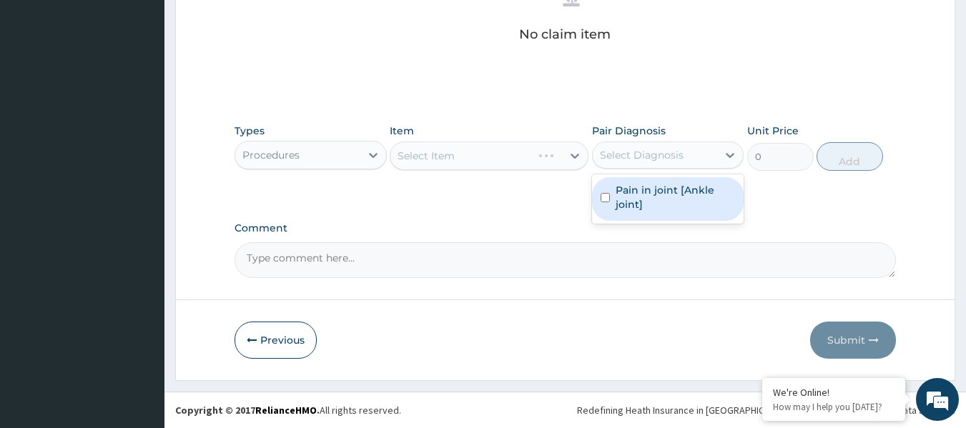
click at [659, 157] on div "Select Diagnosis" at bounding box center [642, 155] width 84 height 14
click at [657, 212] on div "Pain in joint [Ankle joint]" at bounding box center [668, 199] width 152 height 44
checkbox input "true"
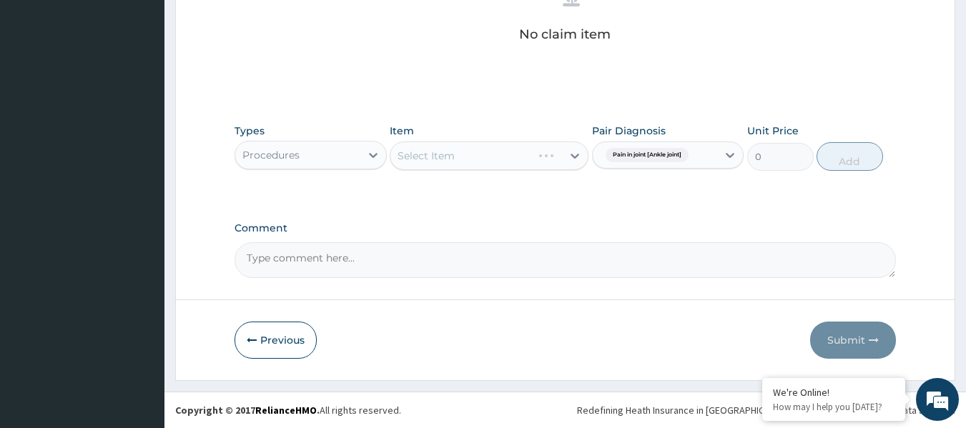
click at [526, 177] on div "Types Procedures Item Select Item Pair Diagnosis Pain in joint [Ankle joint] Un…" at bounding box center [566, 148] width 662 height 62
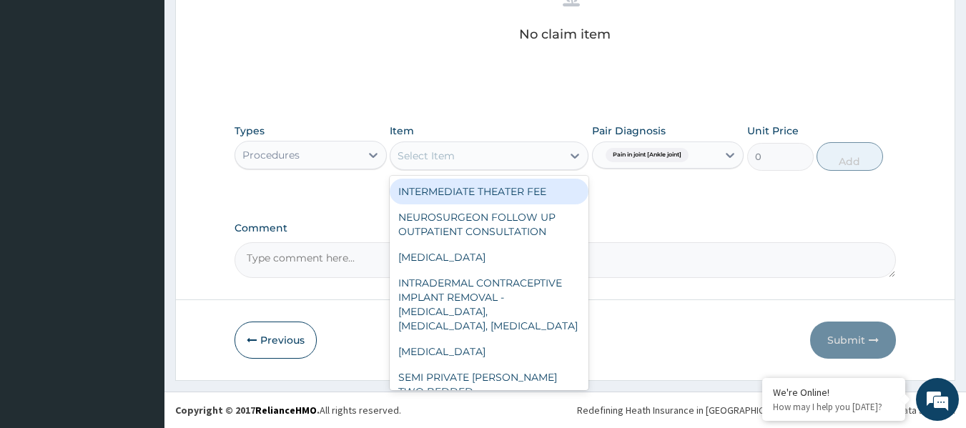
click at [508, 168] on div "Select Item" at bounding box center [489, 156] width 199 height 29
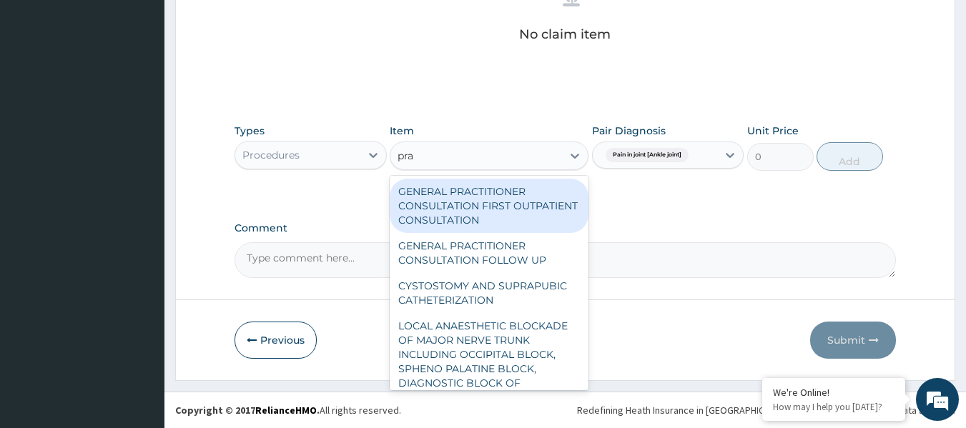
type input "prac"
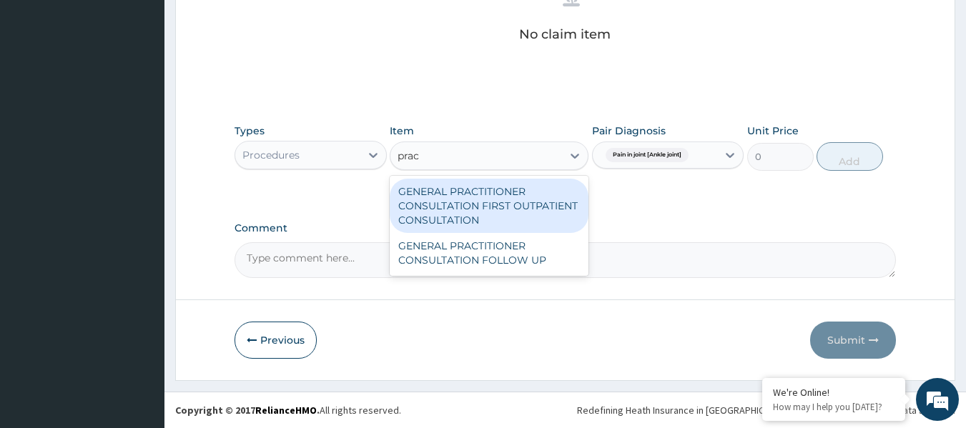
click at [506, 187] on div "GENERAL PRACTITIONER CONSULTATION FIRST OUTPATIENT CONSULTATION" at bounding box center [489, 206] width 199 height 54
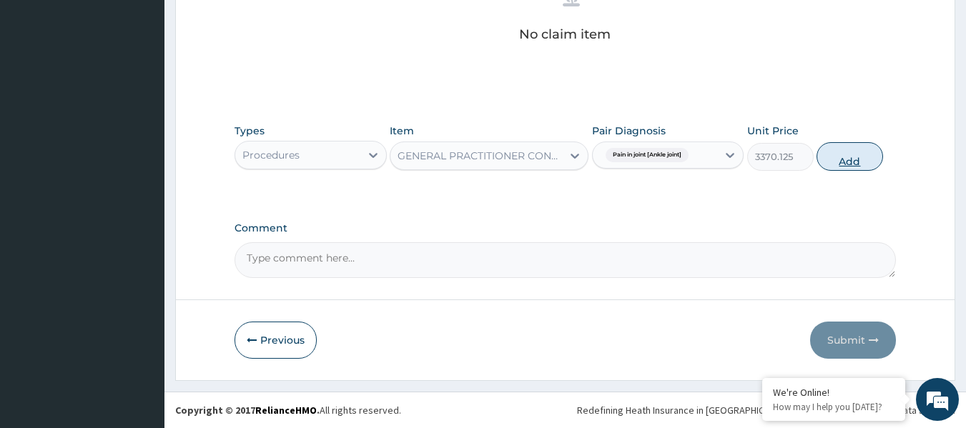
click at [859, 160] on button "Add" at bounding box center [850, 156] width 67 height 29
type input "0"
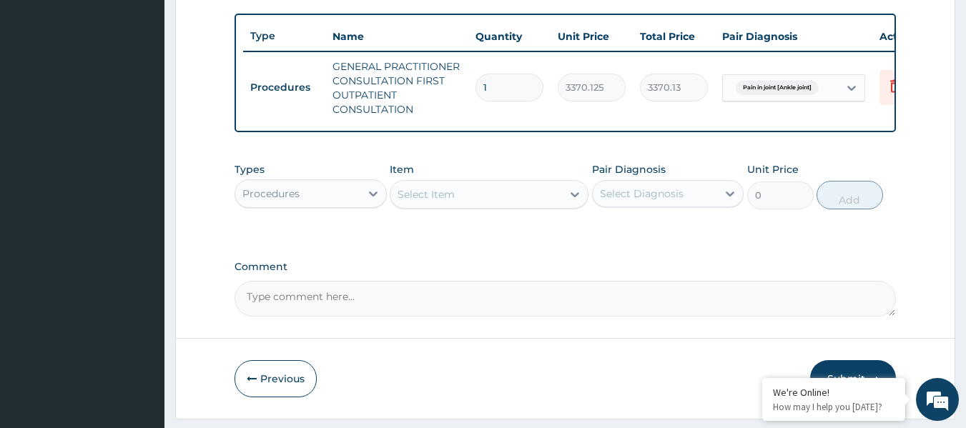
scroll to position [568, 0]
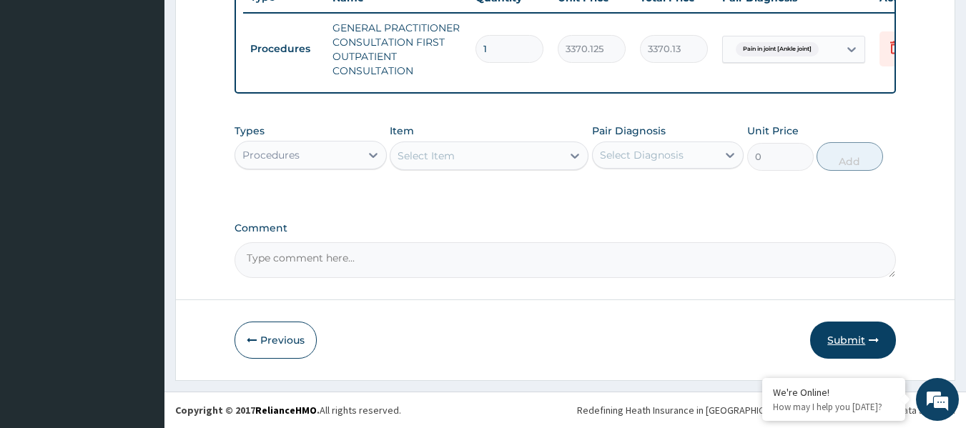
click at [865, 338] on button "Submit" at bounding box center [853, 340] width 86 height 37
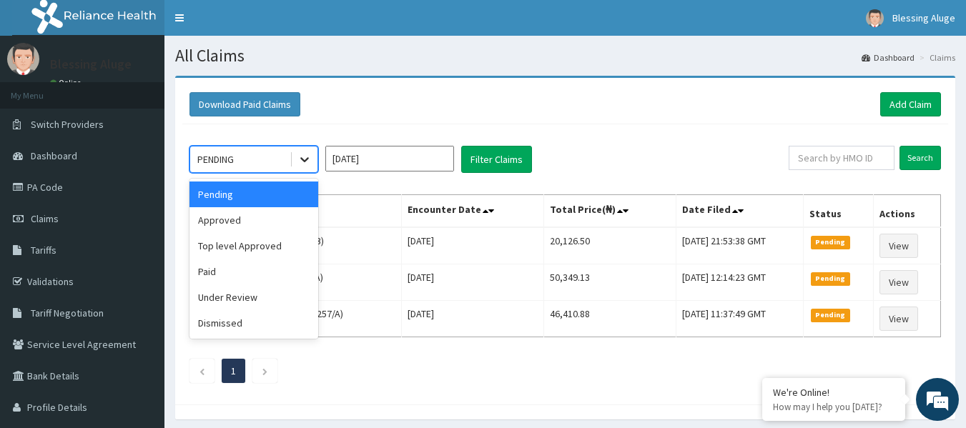
click at [292, 169] on div at bounding box center [305, 160] width 26 height 26
click at [284, 220] on div "Approved" at bounding box center [254, 220] width 129 height 26
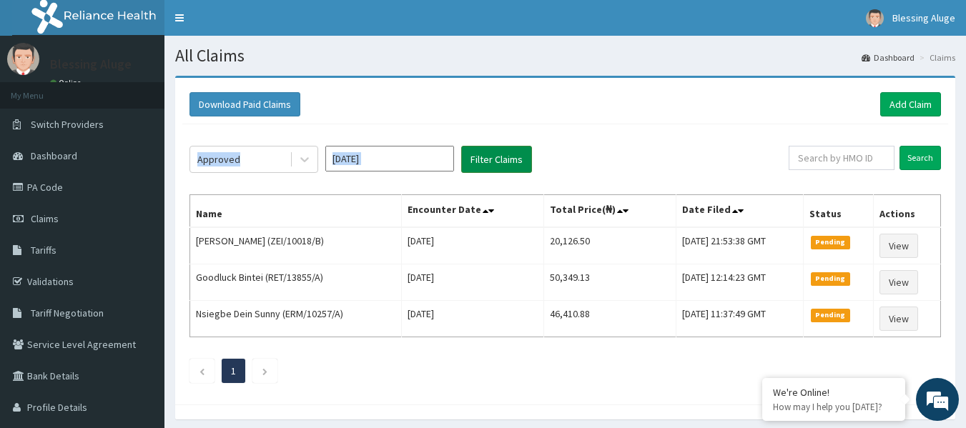
drag, startPoint x: 482, startPoint y: 174, endPoint x: 495, endPoint y: 162, distance: 17.7
click at [495, 162] on div "Approved [DATE] Filter Claims Search Name Encounter Date Total Price(₦) Date Fi…" at bounding box center [565, 260] width 766 height 273
click at [495, 162] on button "Filter Claims" at bounding box center [496, 159] width 71 height 27
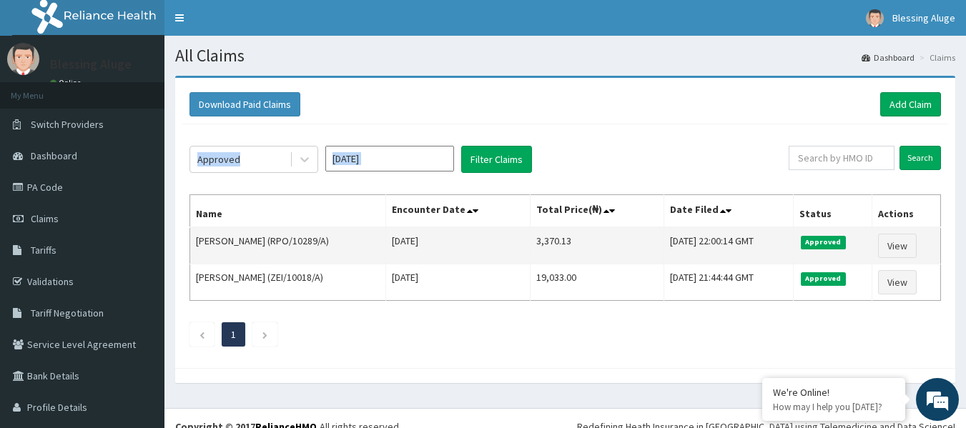
drag, startPoint x: 583, startPoint y: 247, endPoint x: 514, endPoint y: 241, distance: 69.7
click at [514, 241] on tr "[PERSON_NAME] (RPO/10289/A) [DATE] 3,370.13 [DATE] 22:00:14 GMT Approved View" at bounding box center [565, 245] width 751 height 37
copy tr "3,370.13"
